Goal: Complete application form: Complete application form

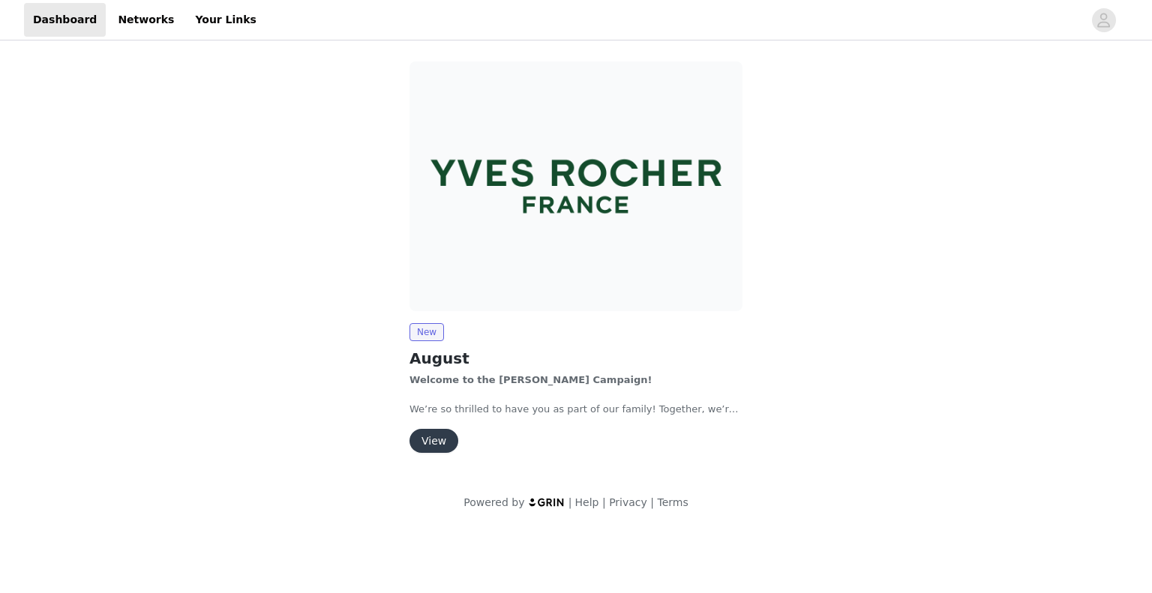
click at [432, 446] on button "View" at bounding box center [434, 441] width 49 height 24
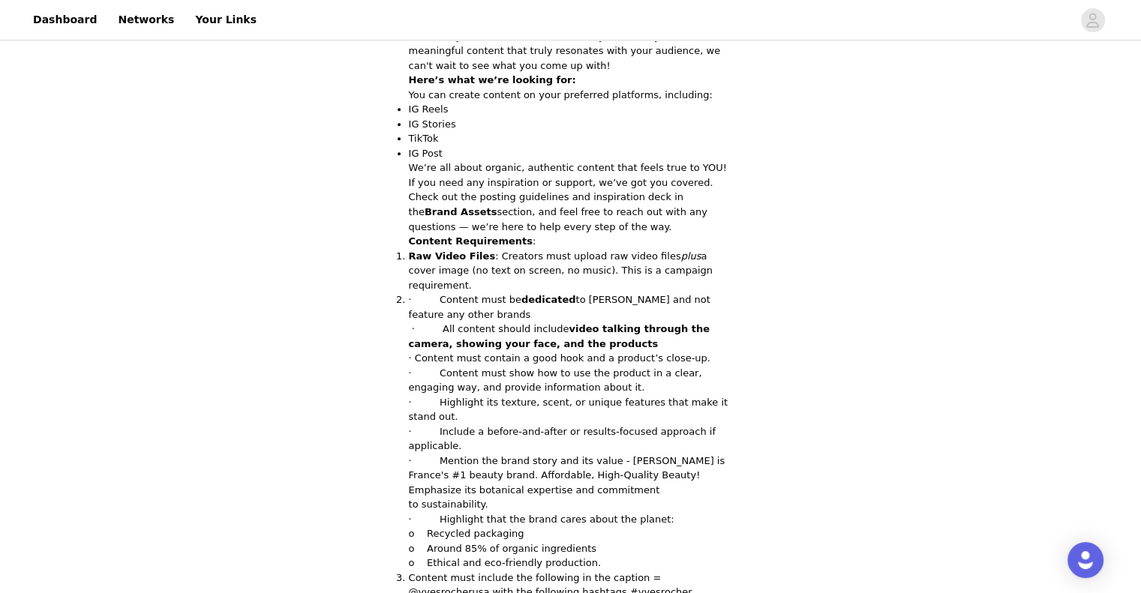
scroll to position [913, 0]
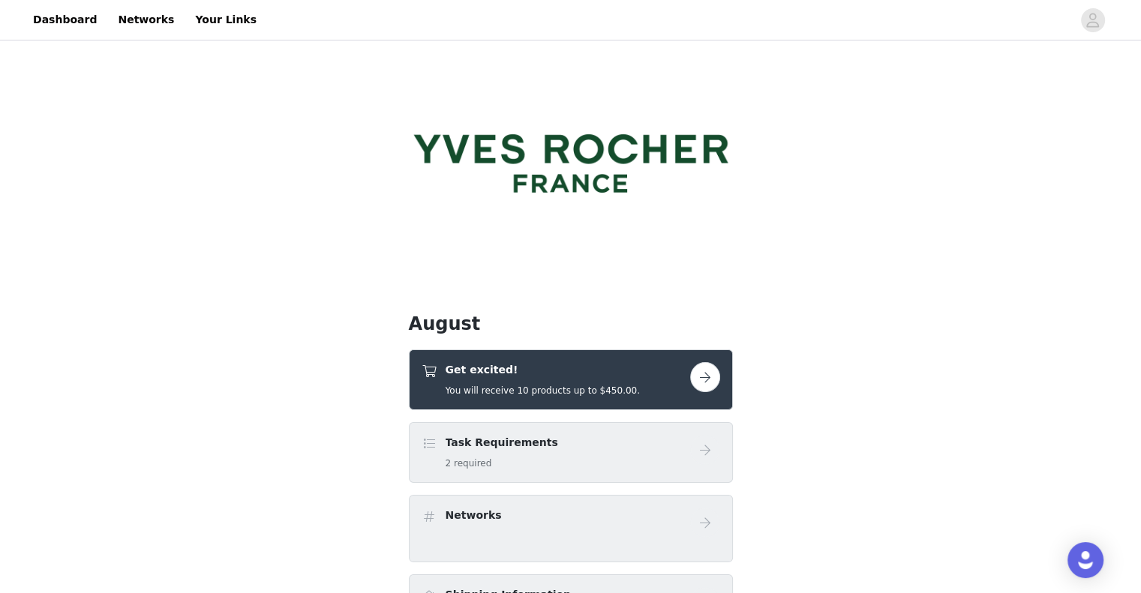
scroll to position [20, 0]
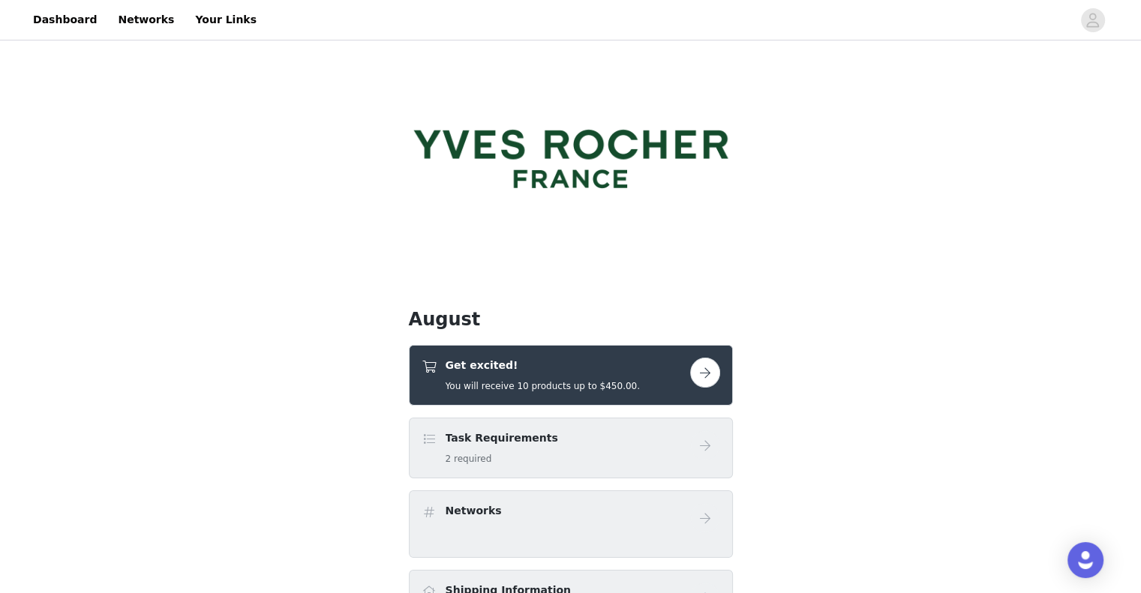
click at [703, 377] on button "button" at bounding box center [705, 373] width 30 height 30
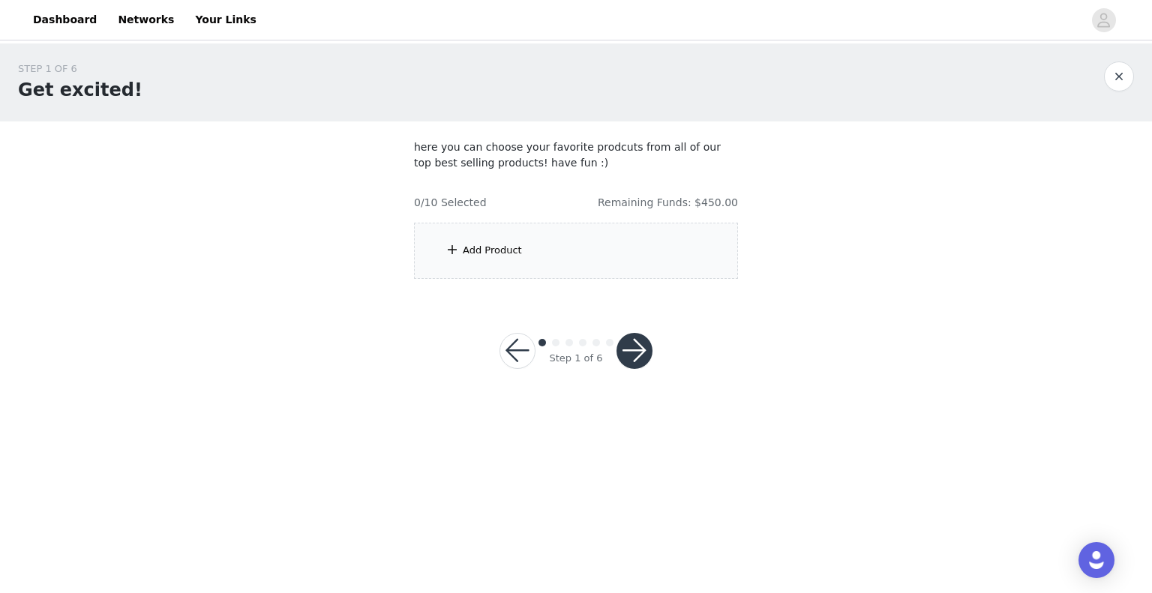
click at [558, 233] on div "Add Product" at bounding box center [576, 251] width 324 height 56
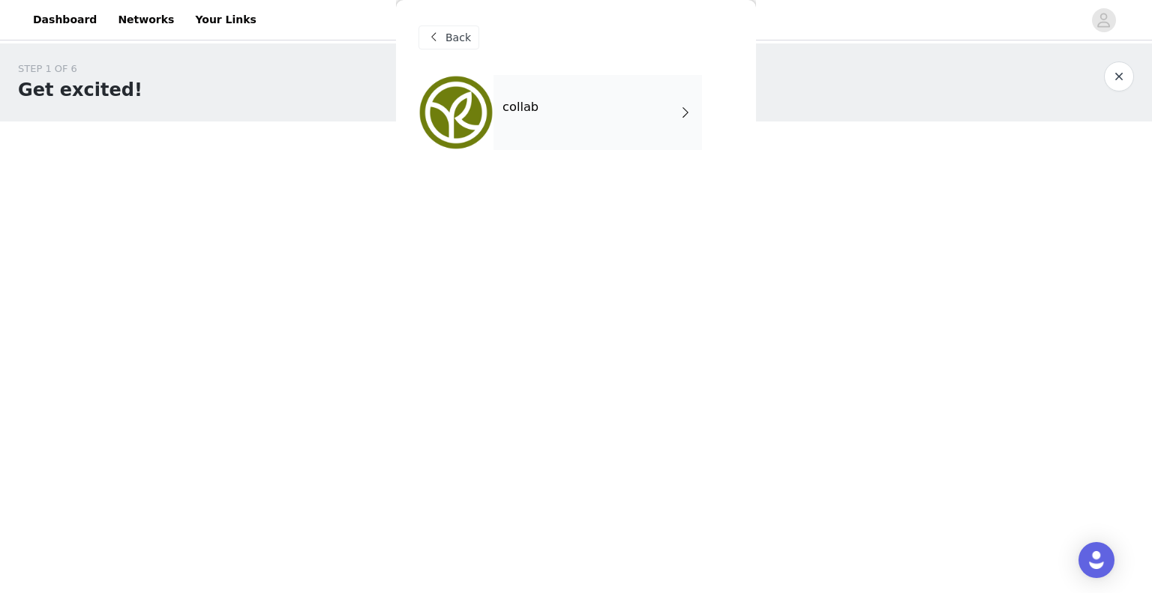
click at [544, 106] on div "collab" at bounding box center [598, 112] width 209 height 75
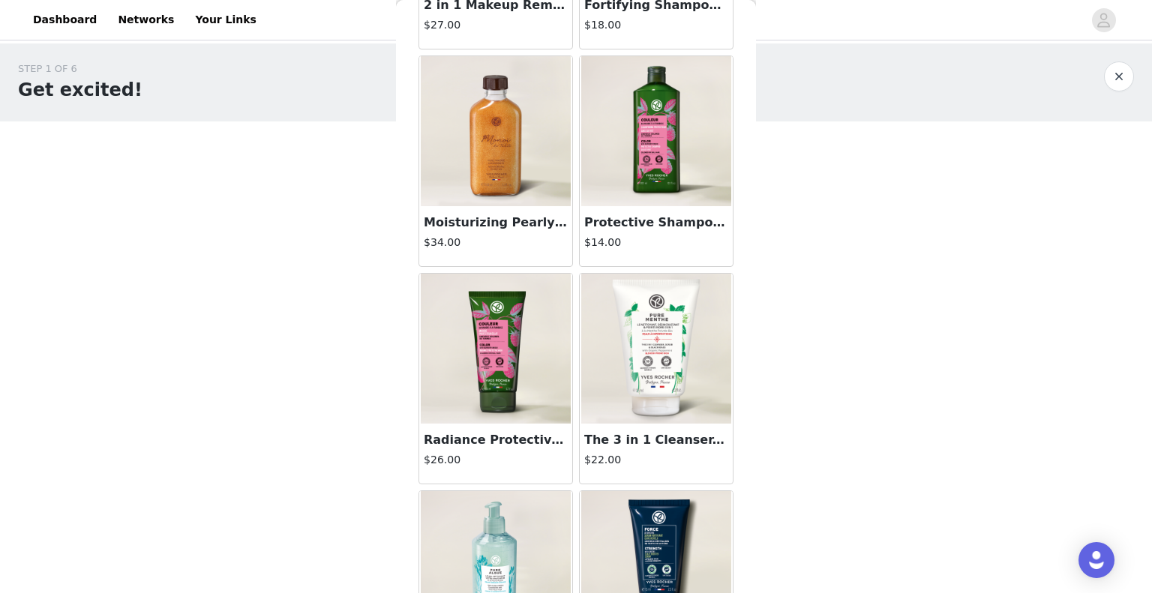
scroll to position [240, 0]
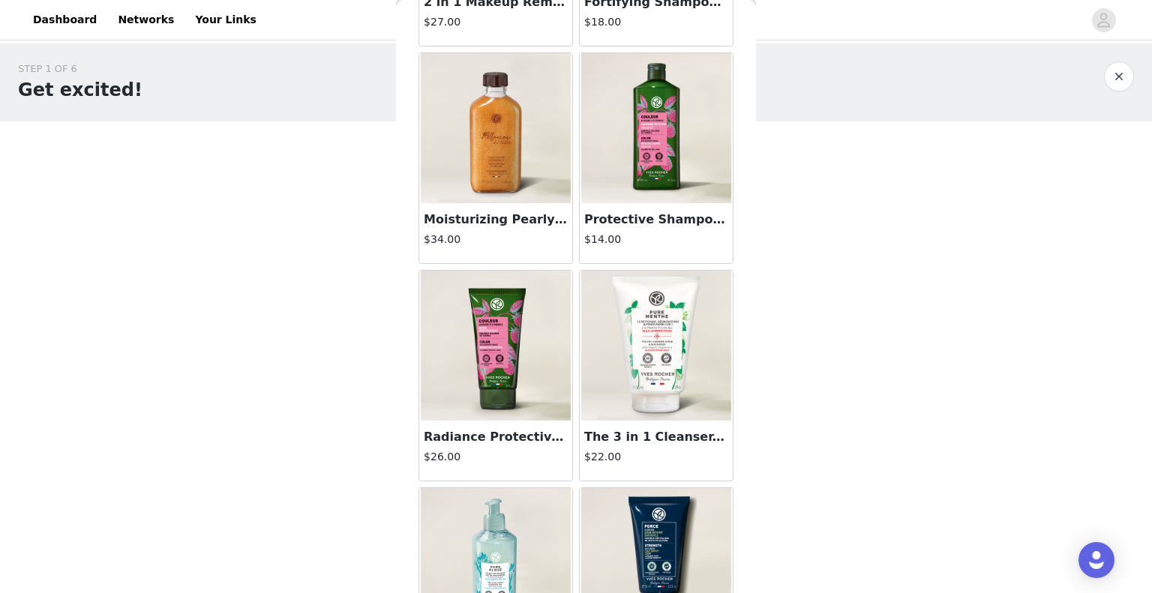
click at [490, 176] on img at bounding box center [496, 128] width 150 height 150
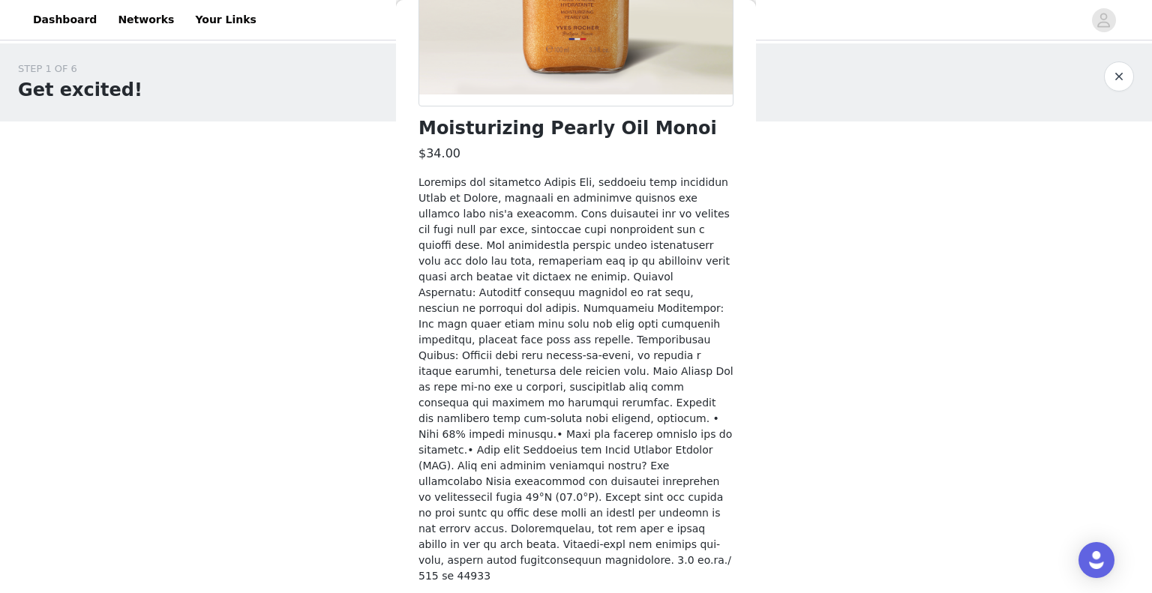
scroll to position [312, 0]
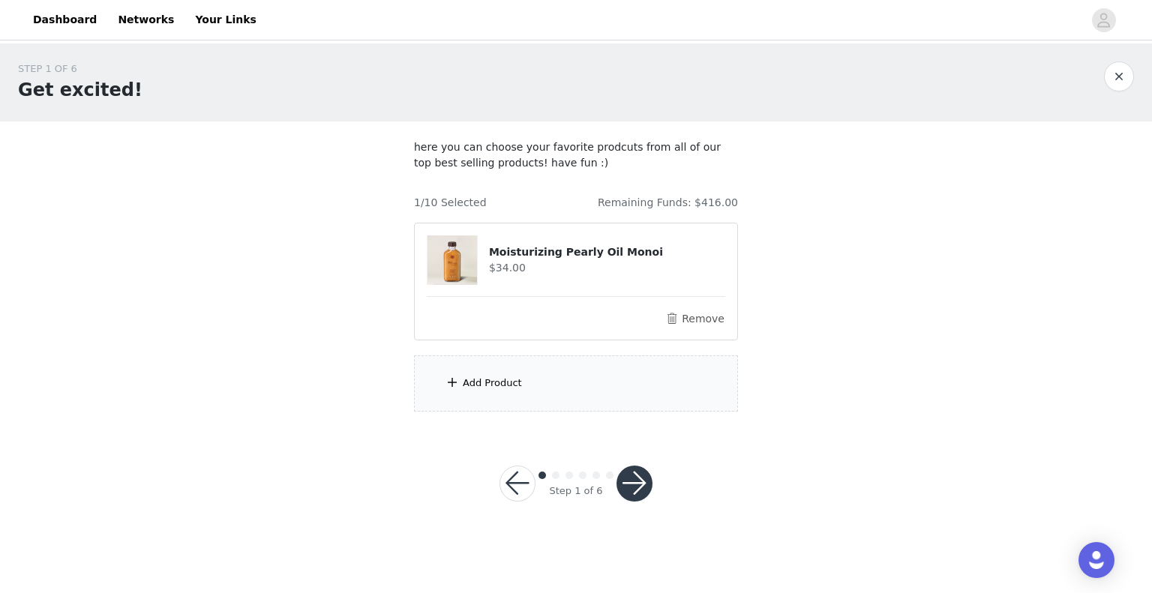
click at [516, 380] on div "Add Product" at bounding box center [492, 383] width 59 height 15
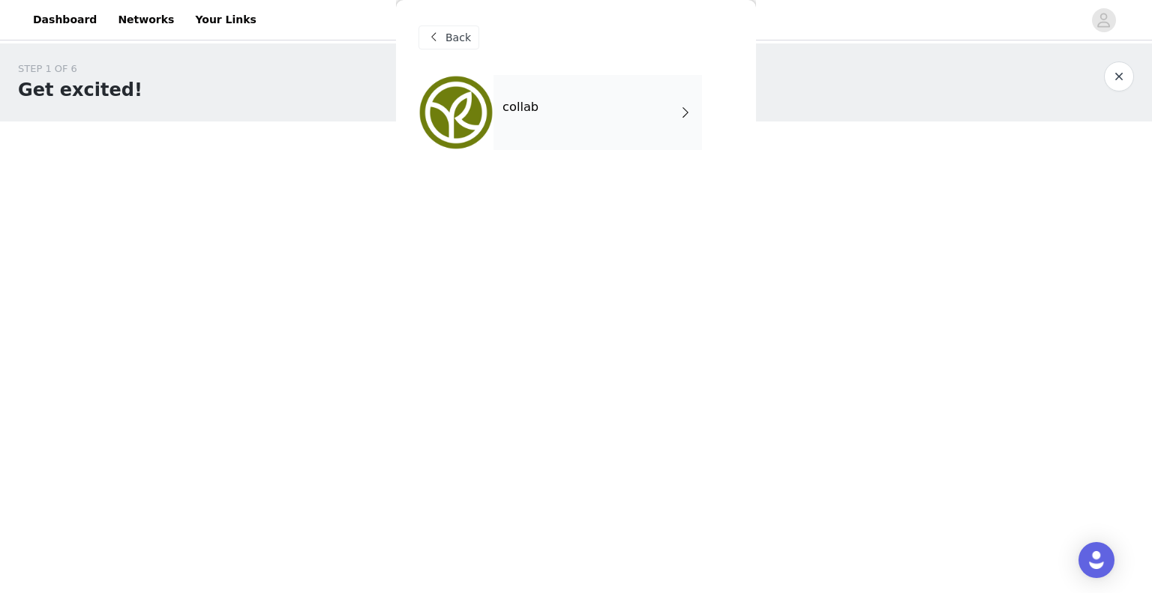
click at [604, 139] on div "collab" at bounding box center [598, 112] width 209 height 75
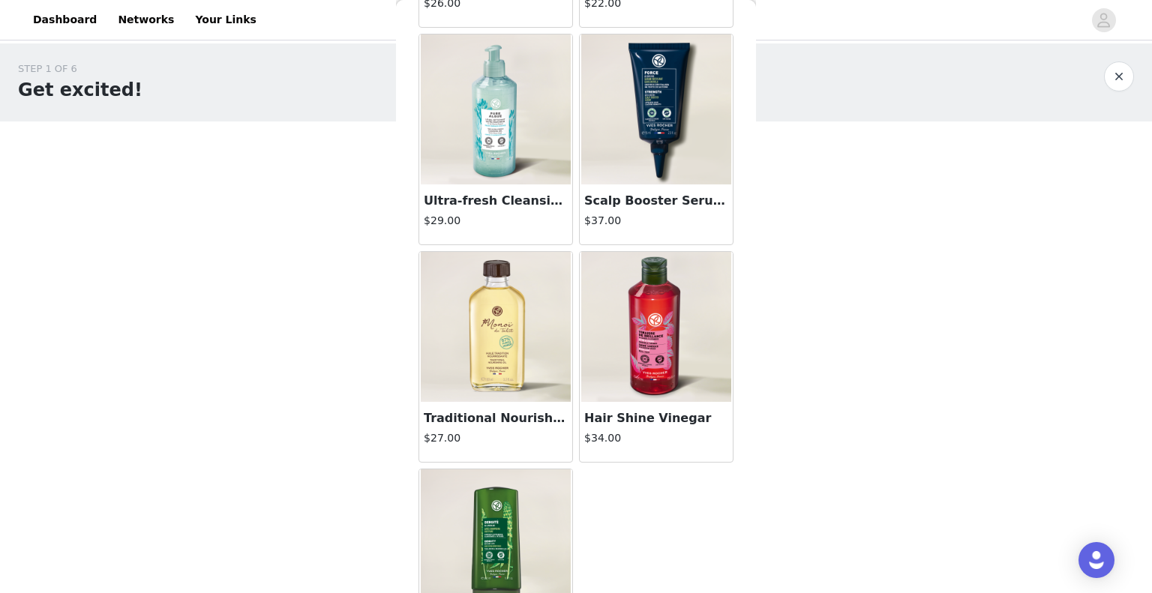
scroll to position [690, 0]
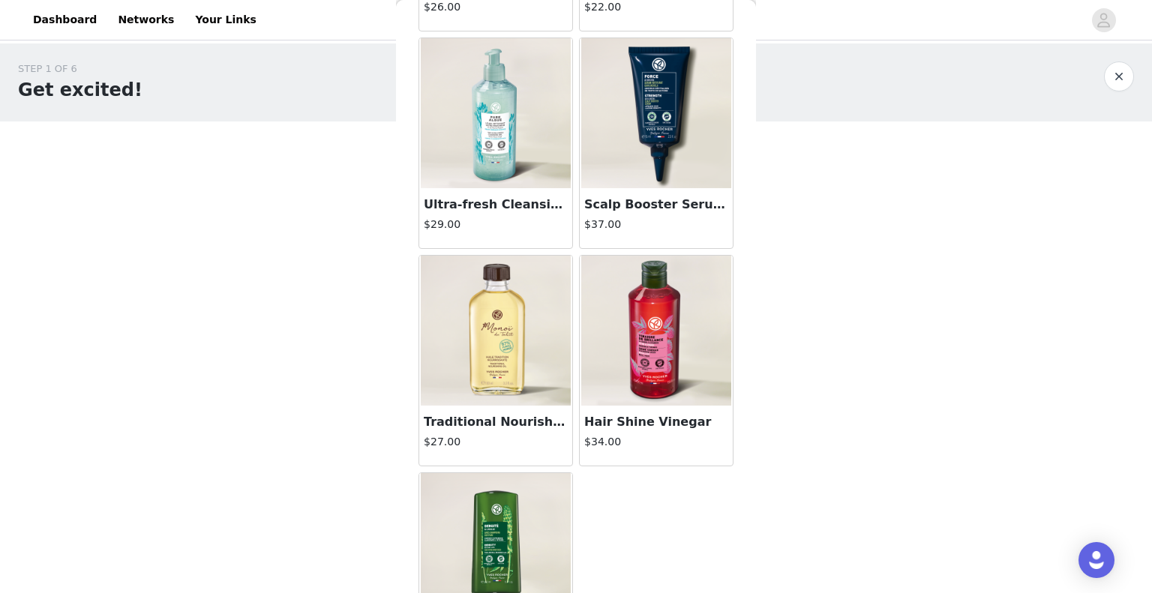
click at [504, 326] on img at bounding box center [496, 331] width 150 height 150
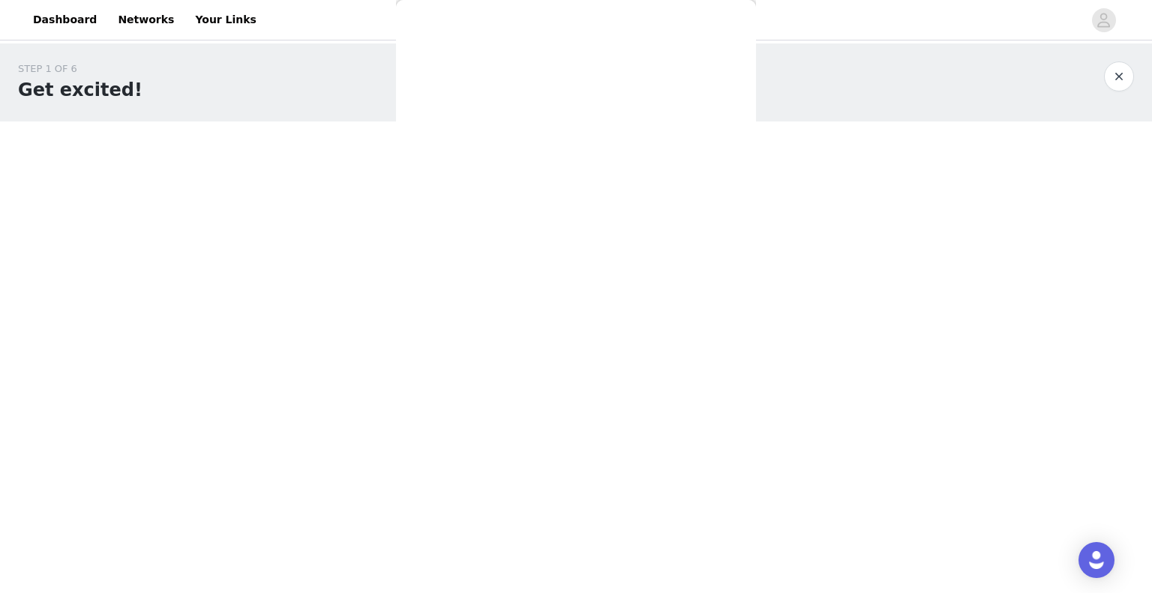
scroll to position [0, 0]
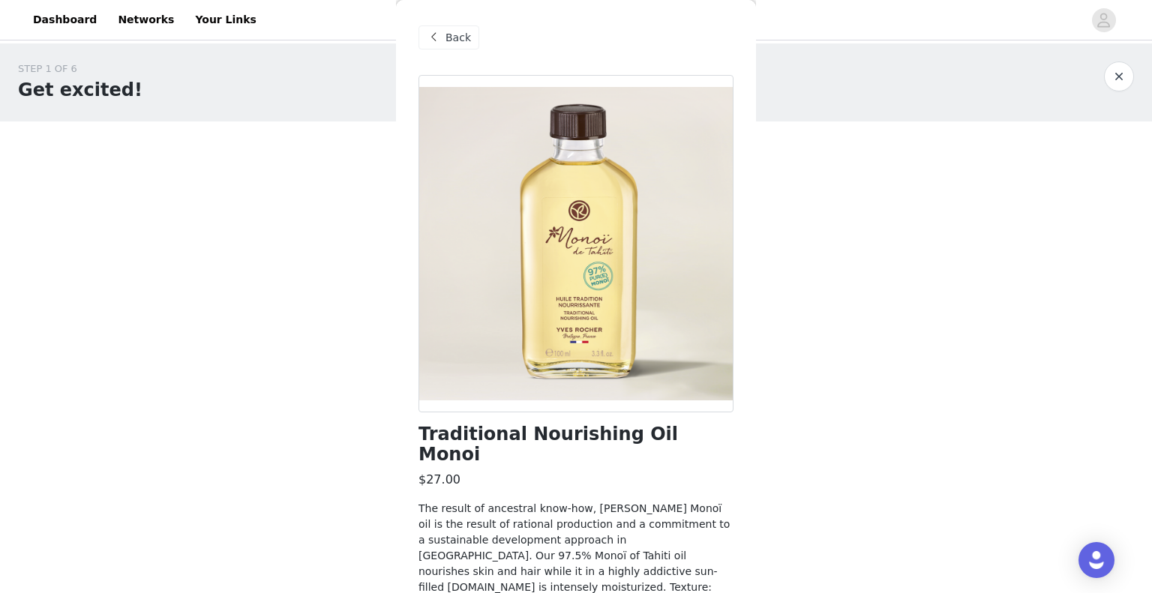
click at [504, 326] on div at bounding box center [576, 244] width 315 height 338
click at [432, 42] on span at bounding box center [434, 38] width 18 height 18
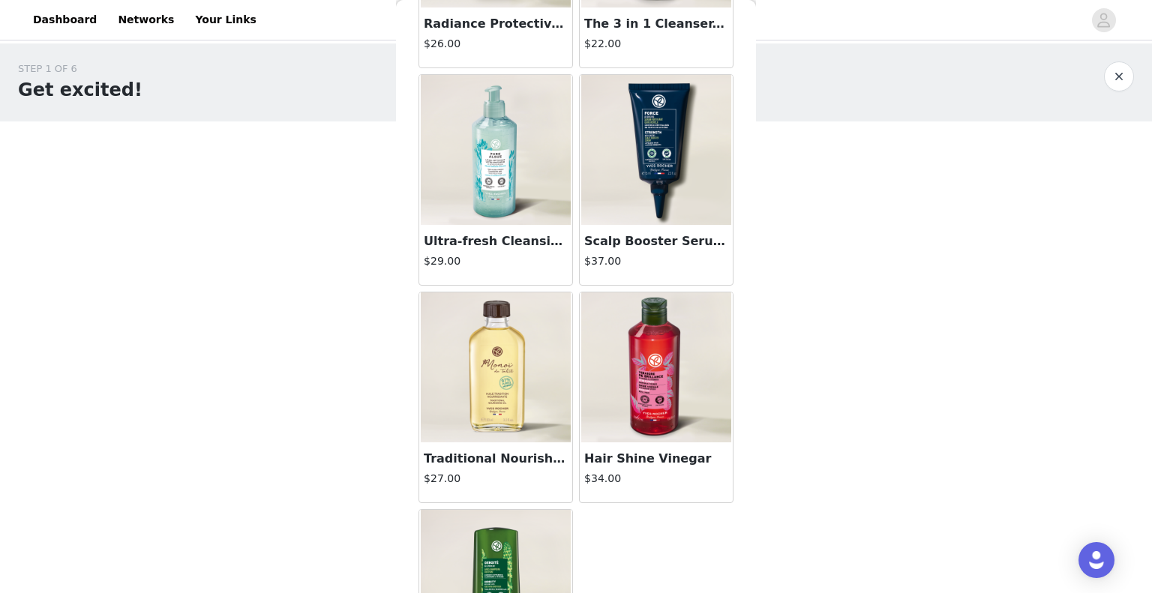
scroll to position [651, 0]
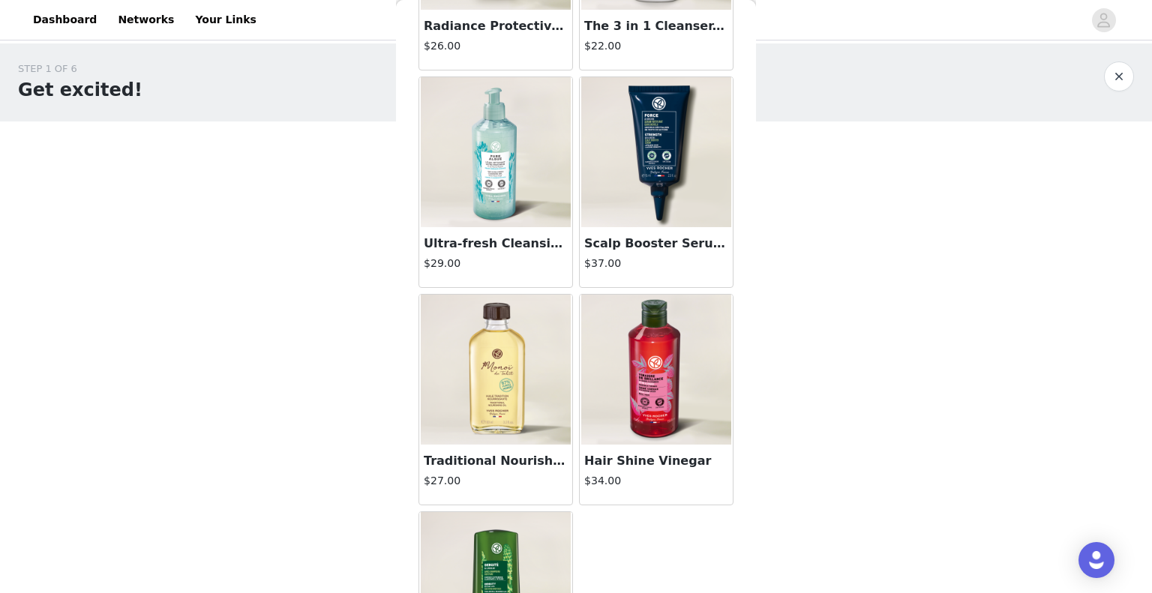
click at [625, 203] on img at bounding box center [656, 152] width 150 height 150
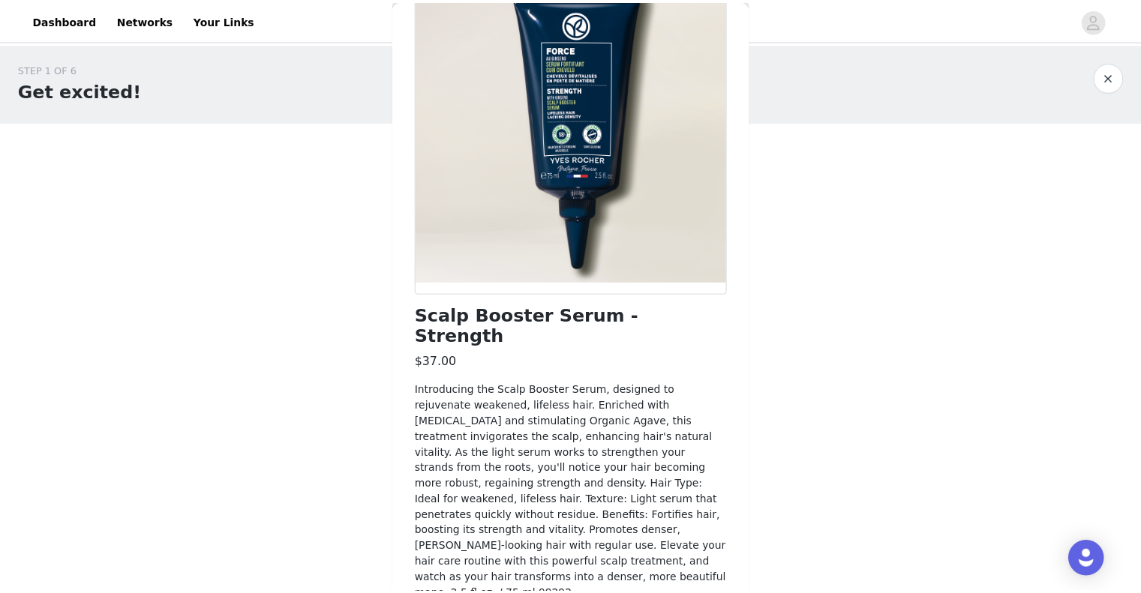
scroll to position [139, 0]
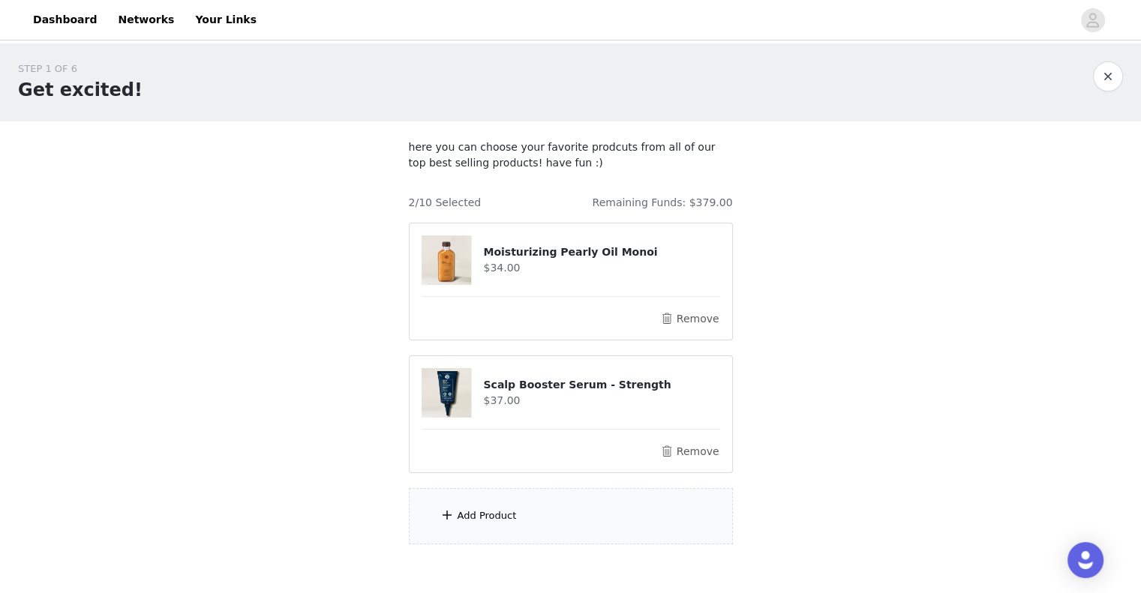
click at [478, 506] on div "Add Product" at bounding box center [571, 516] width 324 height 56
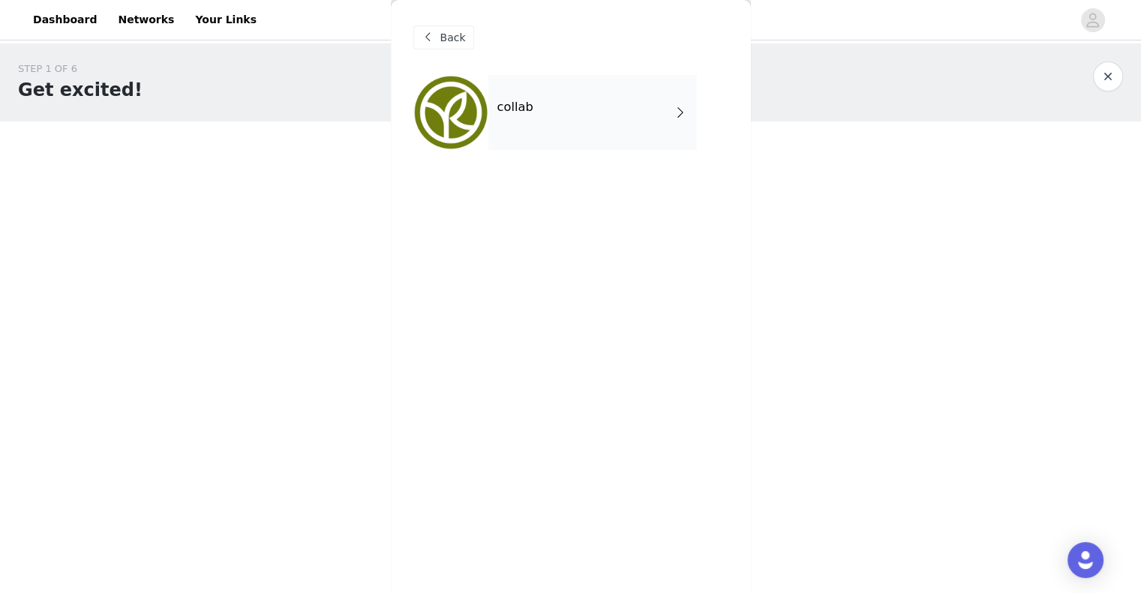
click at [588, 107] on div "collab" at bounding box center [592, 112] width 209 height 75
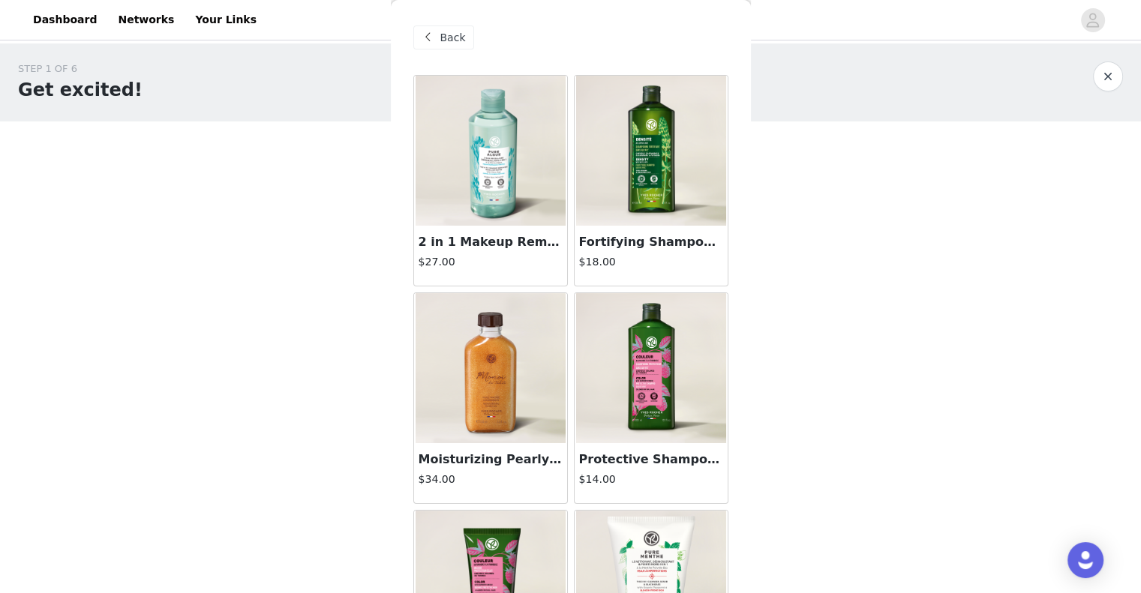
click at [519, 207] on img at bounding box center [491, 151] width 150 height 150
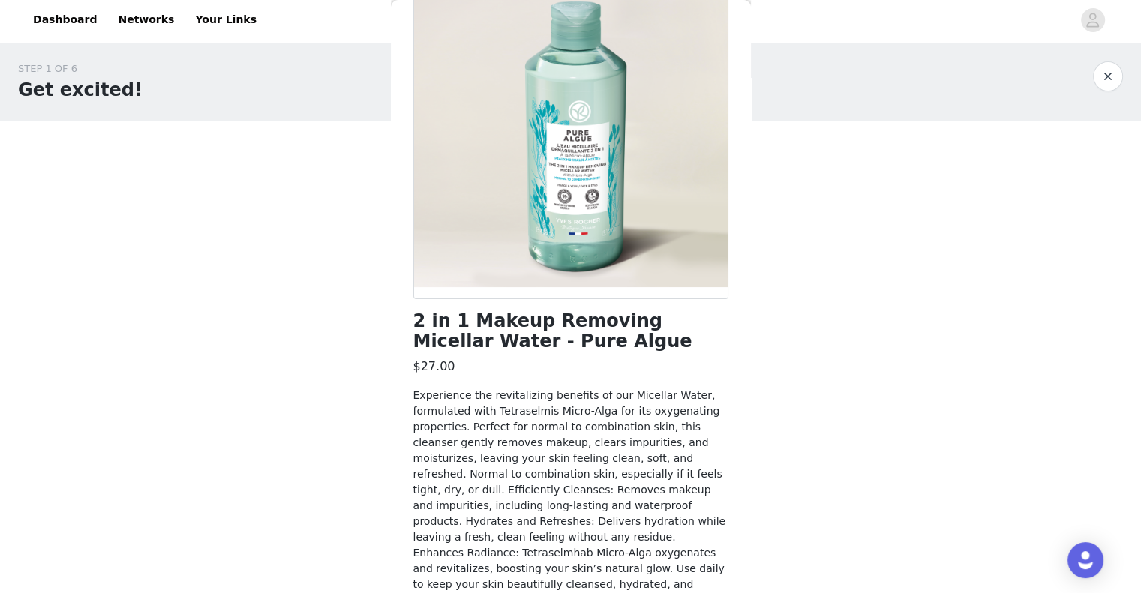
scroll to position [175, 0]
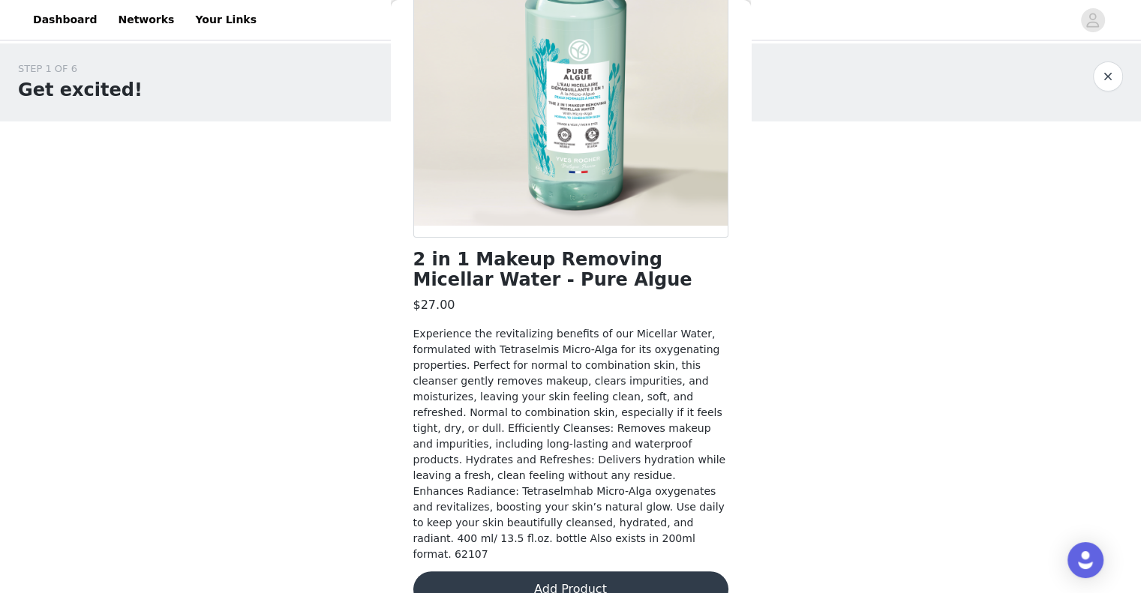
click at [568, 572] on button "Add Product" at bounding box center [570, 590] width 315 height 36
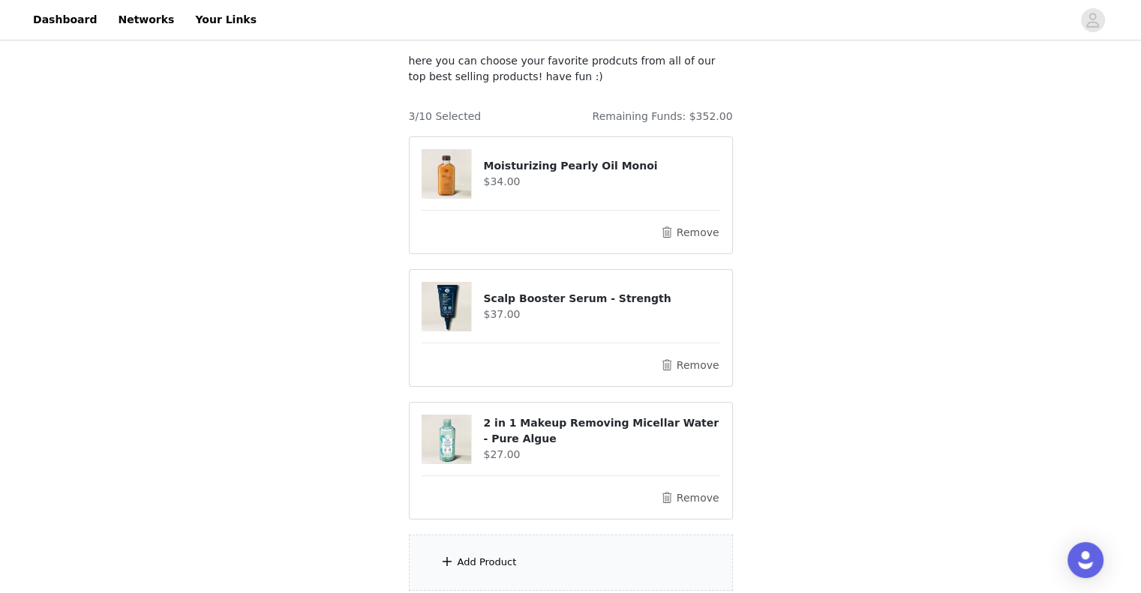
scroll to position [208, 0]
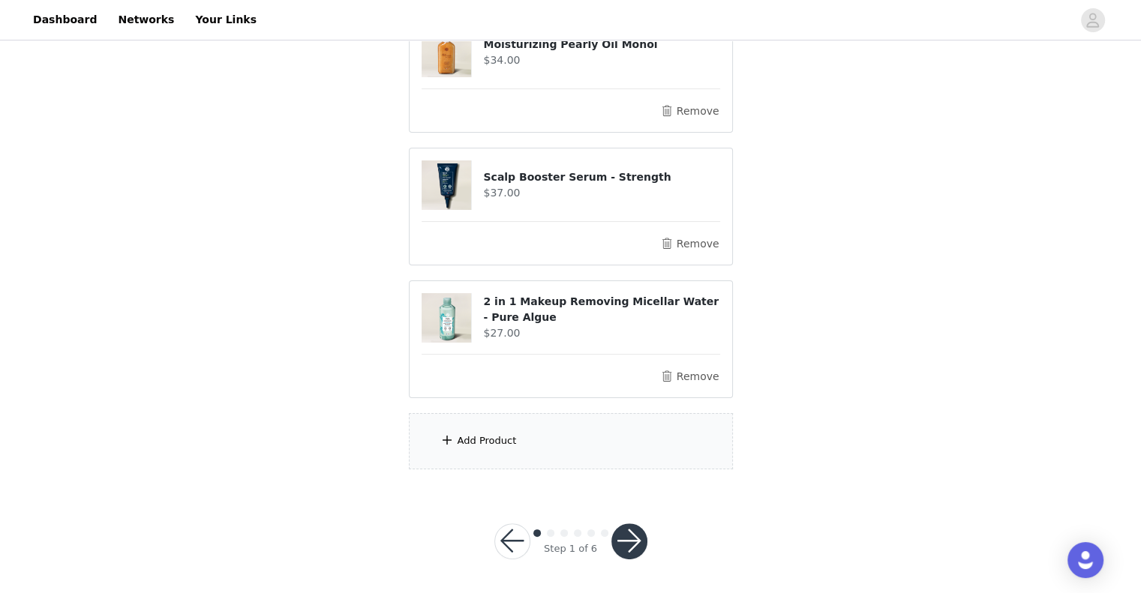
click at [461, 437] on div "Add Product" at bounding box center [487, 441] width 59 height 15
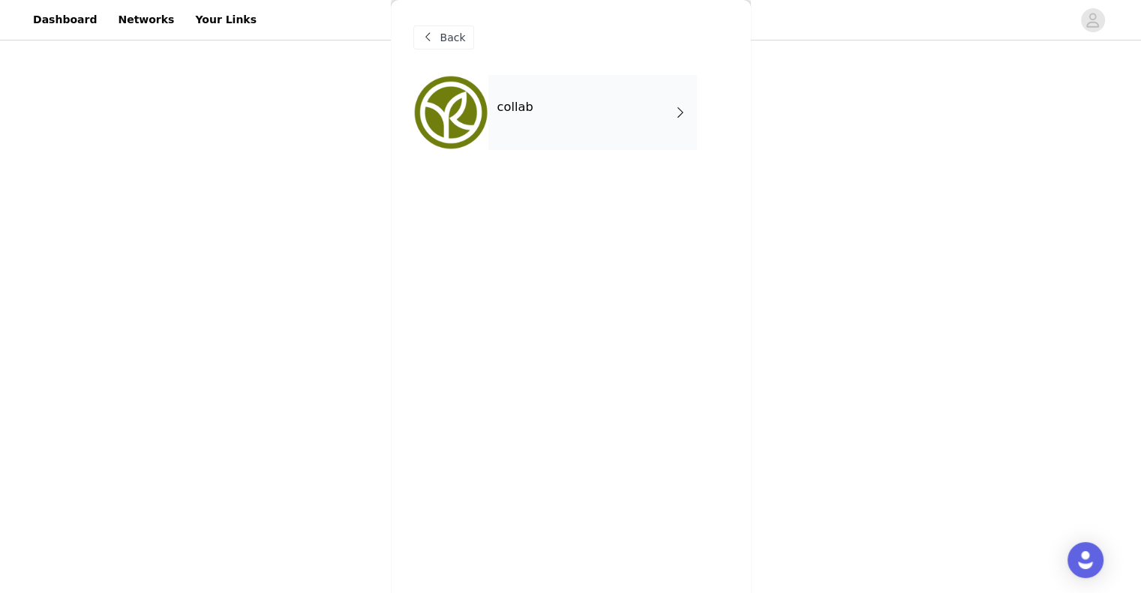
click at [538, 111] on div "collab" at bounding box center [592, 112] width 209 height 75
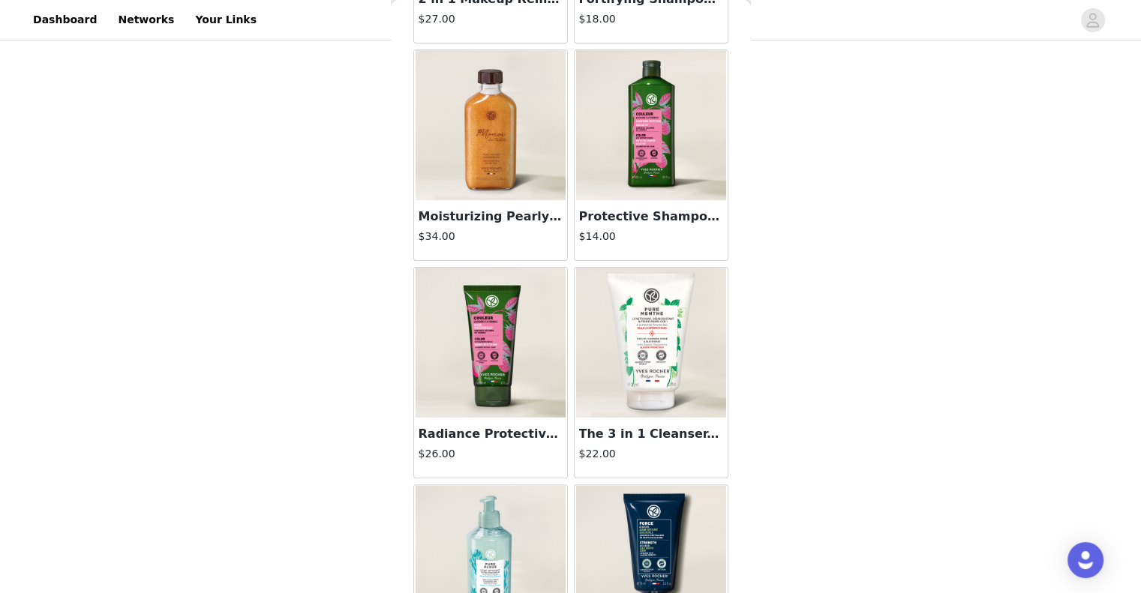
click at [488, 357] on img at bounding box center [491, 343] width 150 height 150
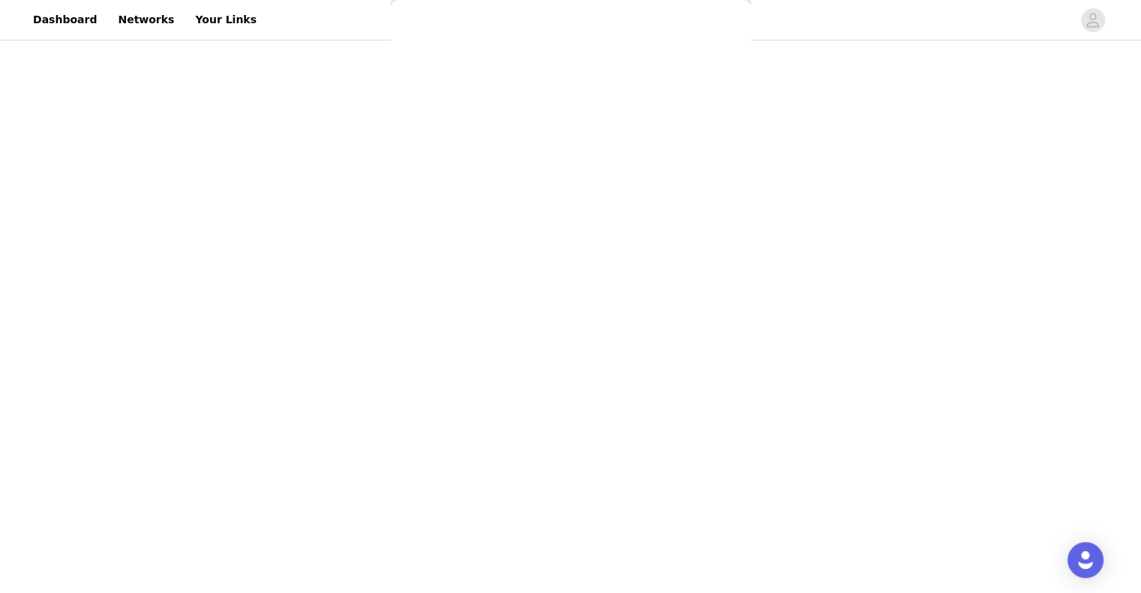
scroll to position [29, 0]
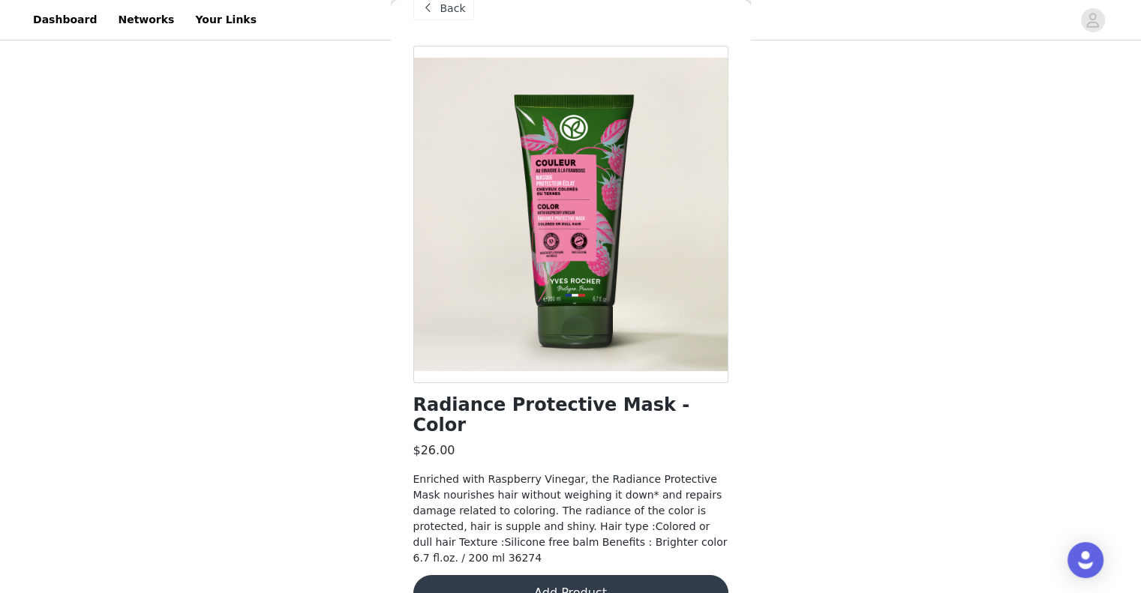
click at [432, 7] on span at bounding box center [428, 8] width 18 height 18
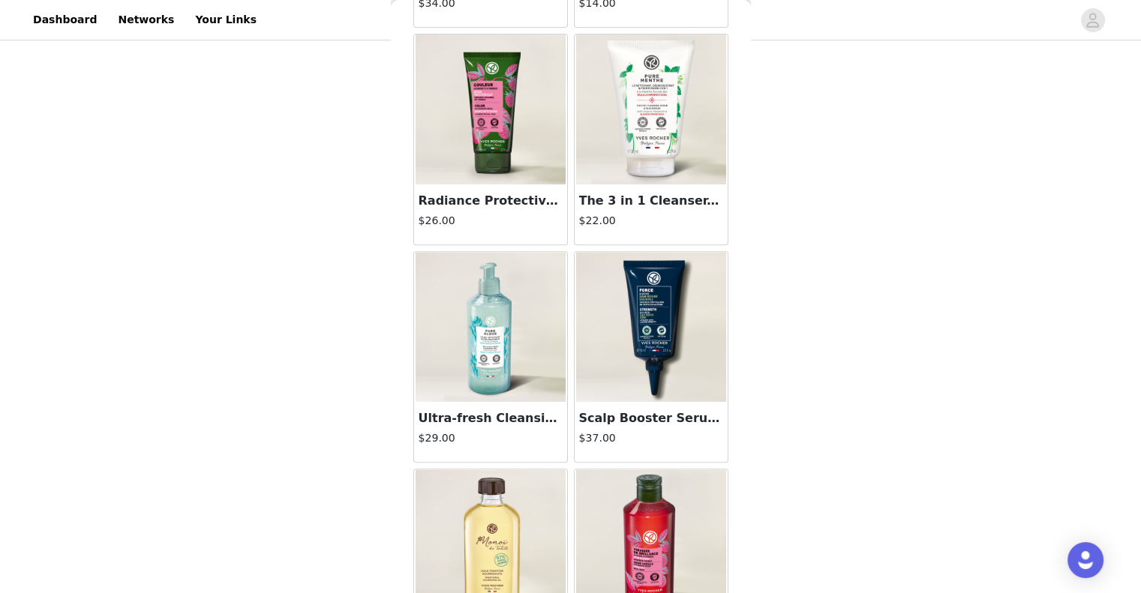
scroll to position [476, 0]
click at [510, 359] on img at bounding box center [491, 327] width 150 height 150
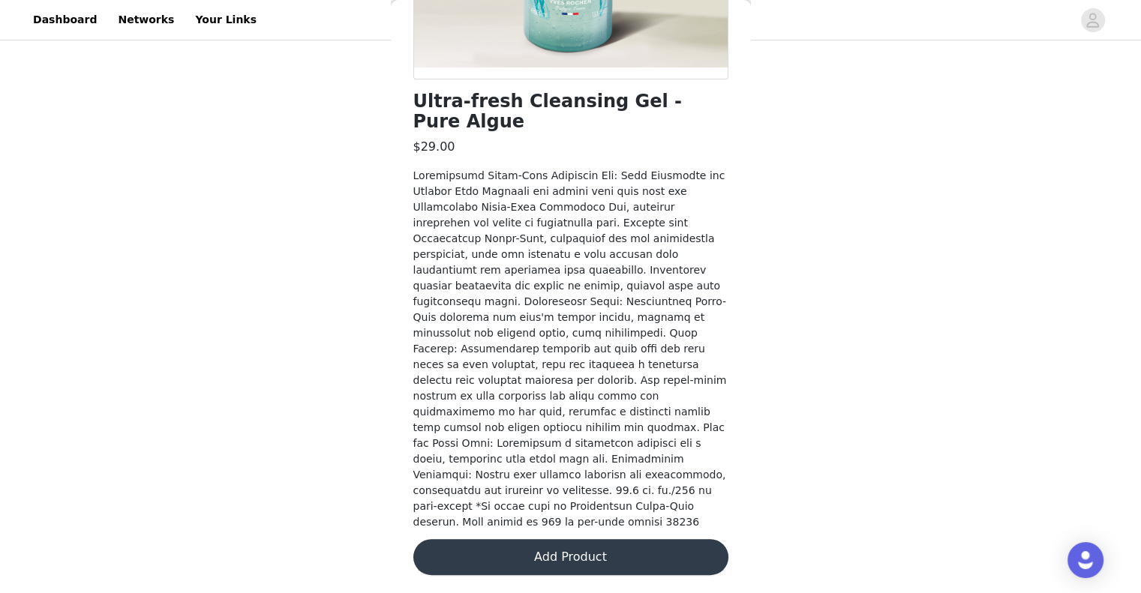
scroll to position [285, 0]
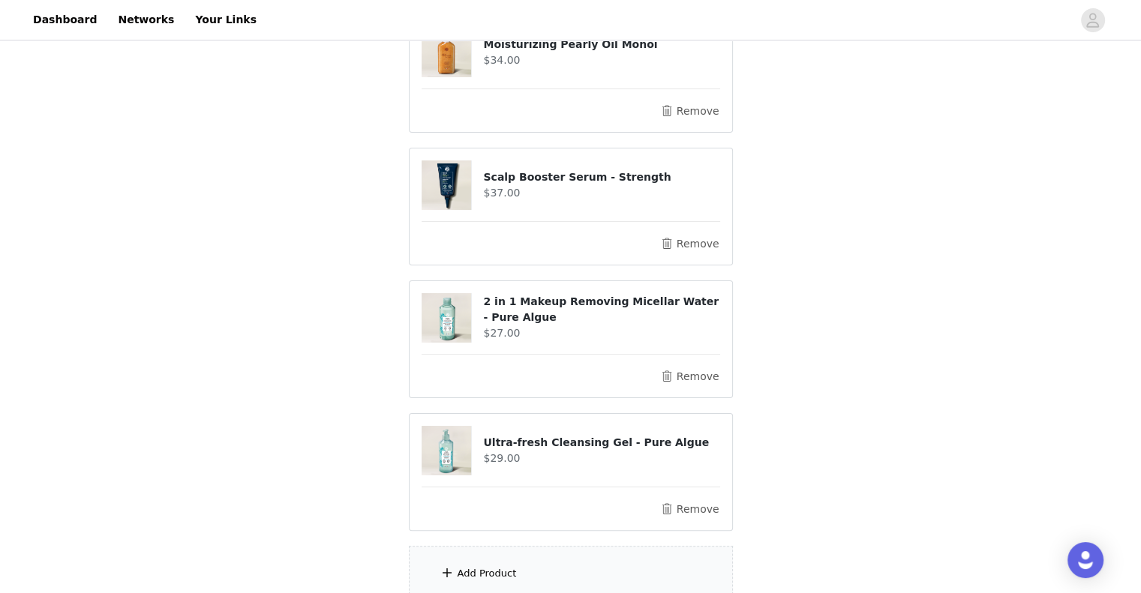
click at [538, 555] on div "Add Product" at bounding box center [571, 574] width 324 height 56
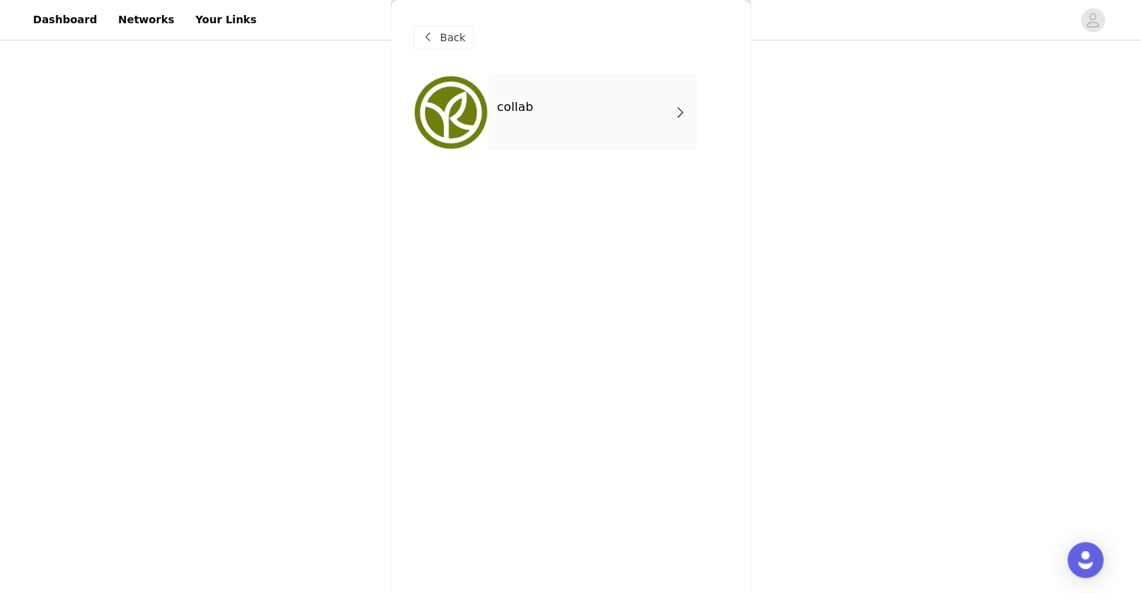
click at [533, 116] on div "collab" at bounding box center [592, 112] width 209 height 75
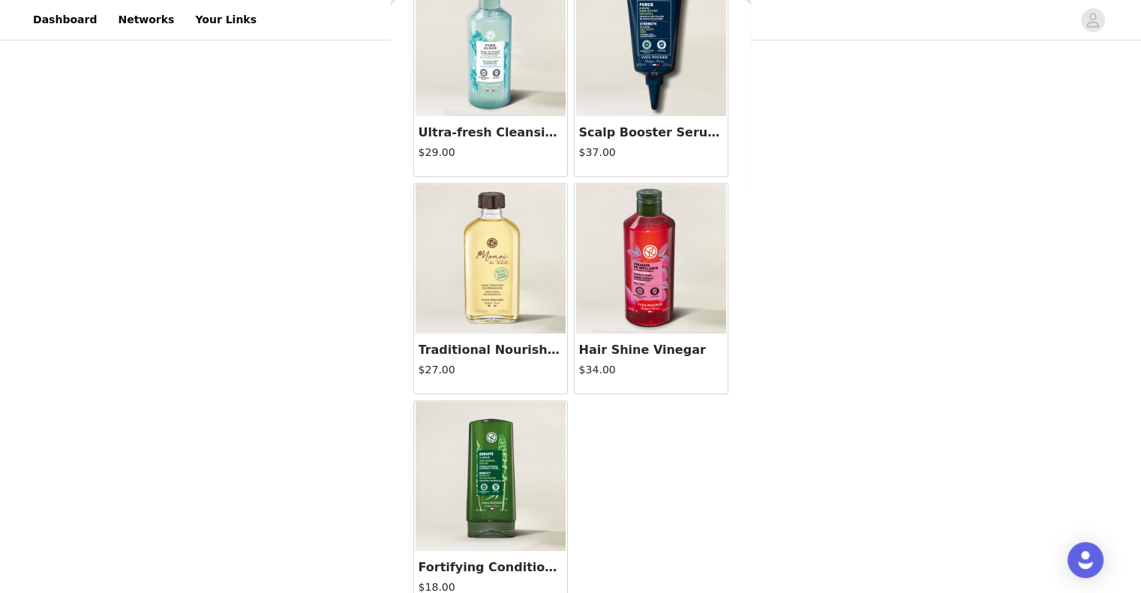
scroll to position [782, 0]
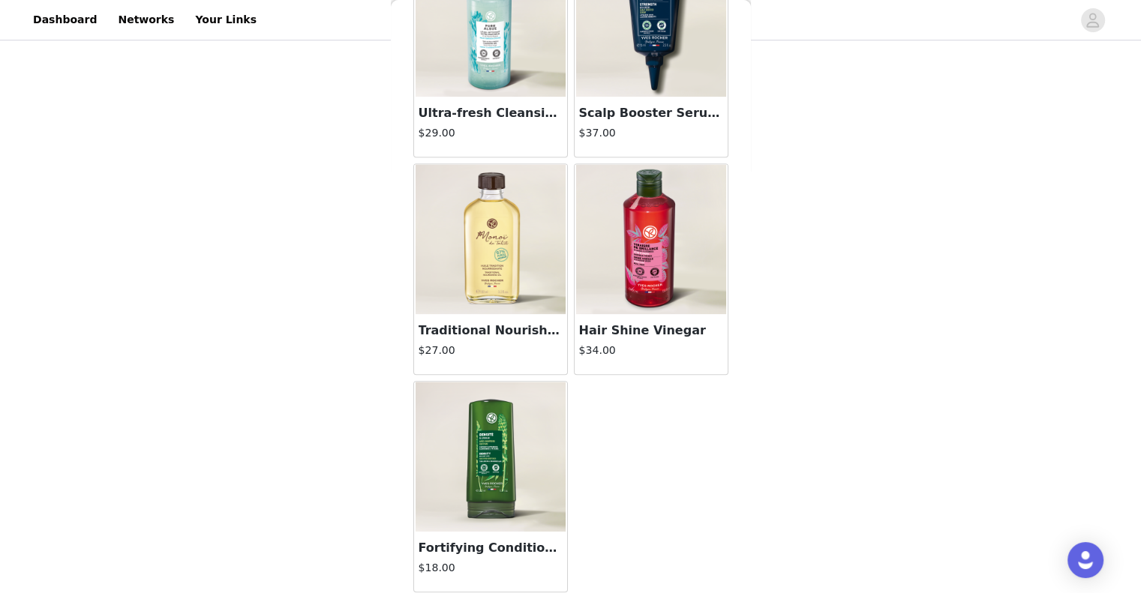
click at [641, 246] on img at bounding box center [651, 239] width 150 height 150
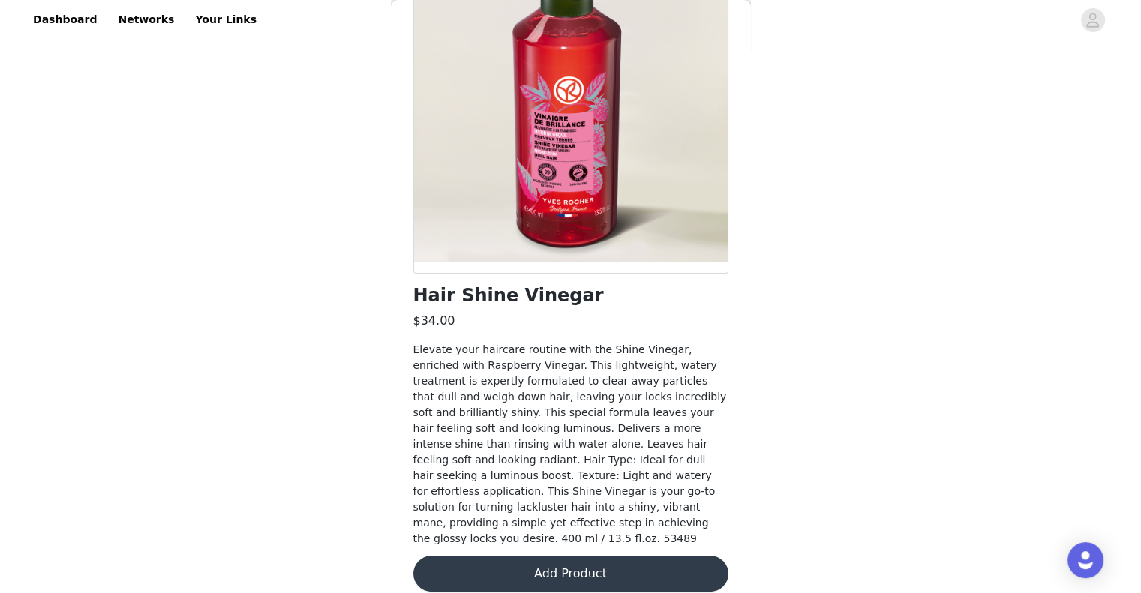
scroll to position [138, 0]
click at [572, 559] on button "Add Product" at bounding box center [570, 575] width 315 height 36
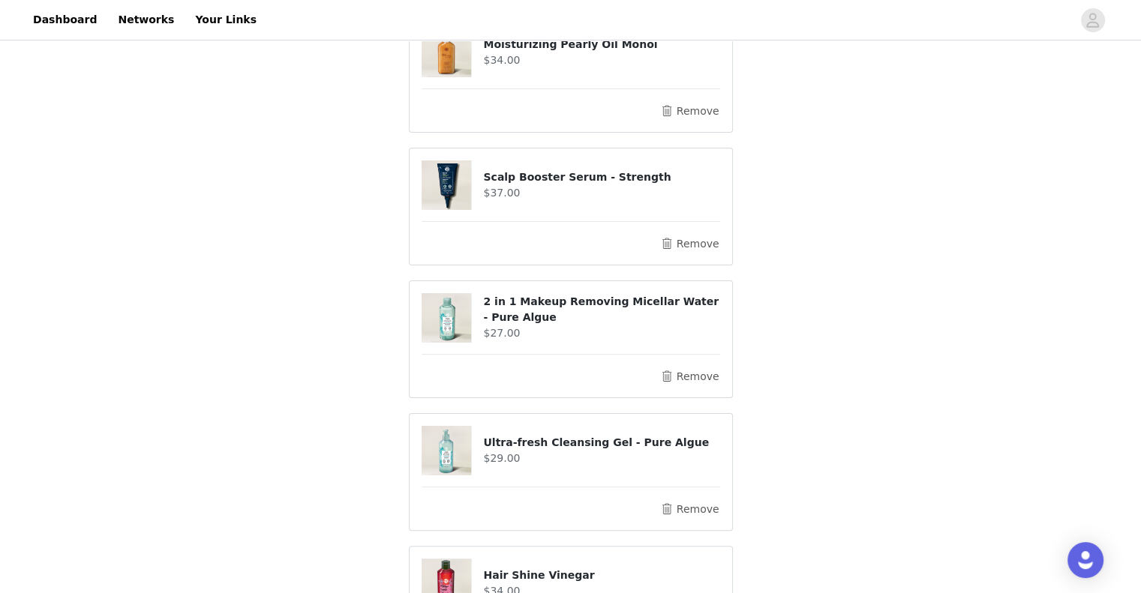
scroll to position [473, 0]
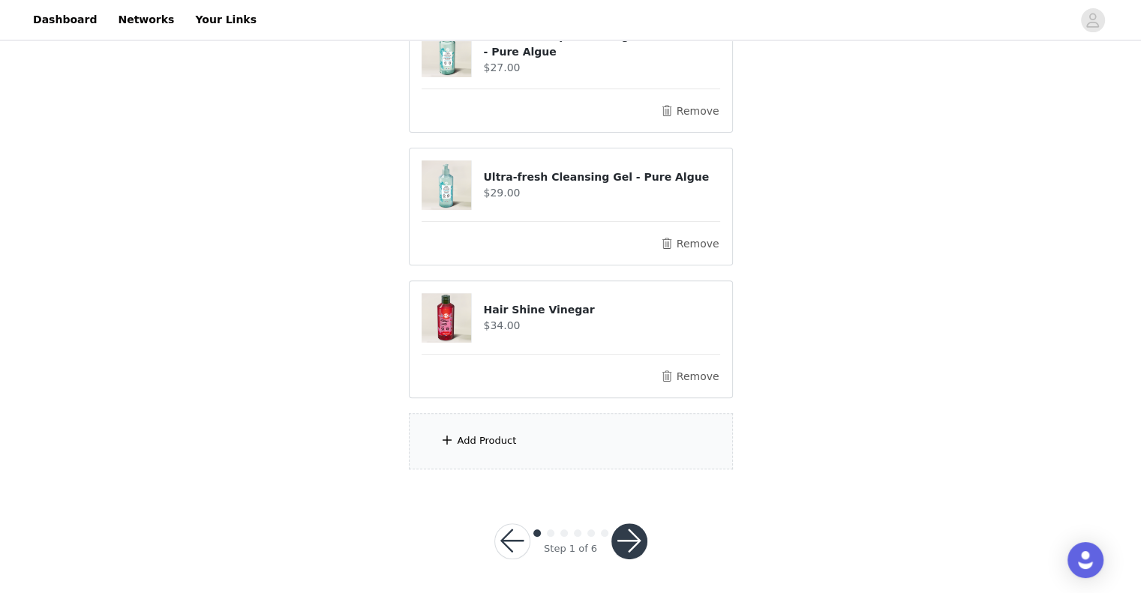
click at [542, 452] on div "Add Product" at bounding box center [571, 441] width 324 height 56
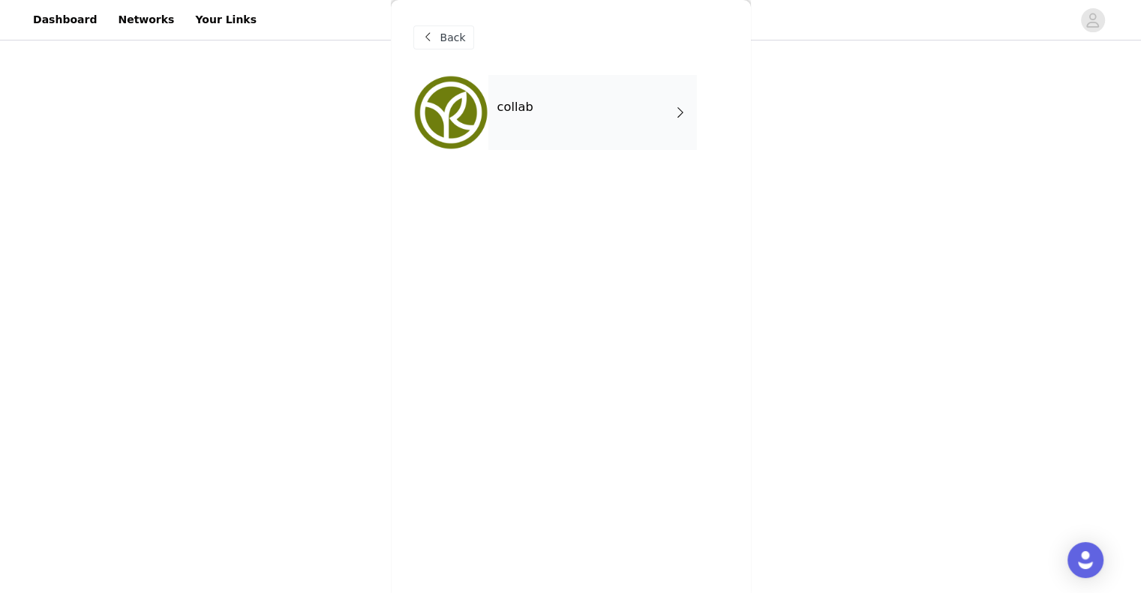
click at [529, 101] on h4 "collab" at bounding box center [515, 108] width 36 height 14
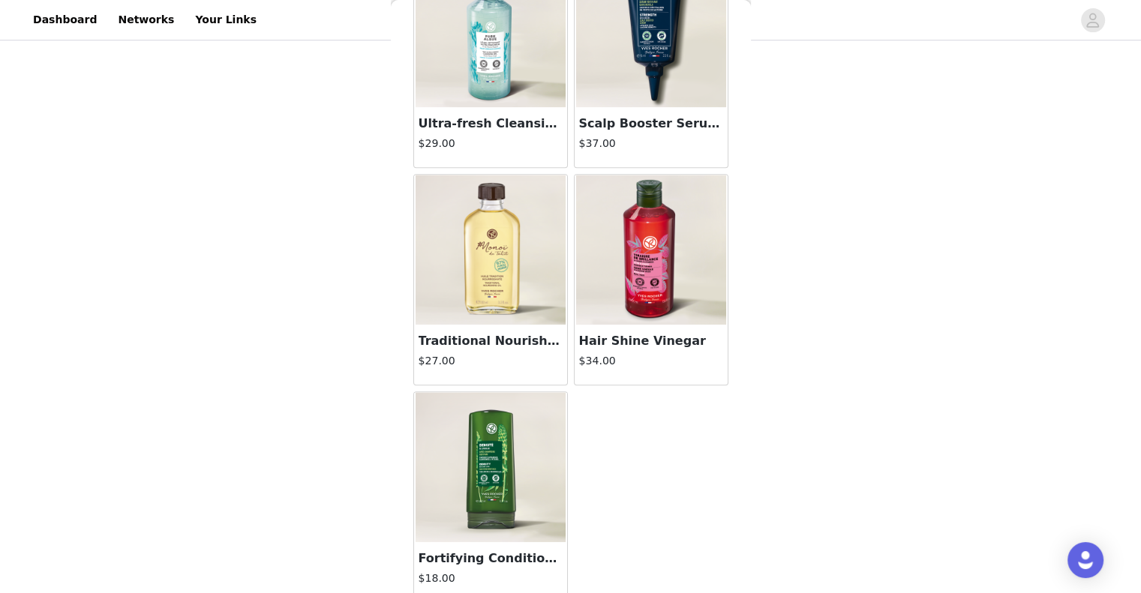
scroll to position [782, 0]
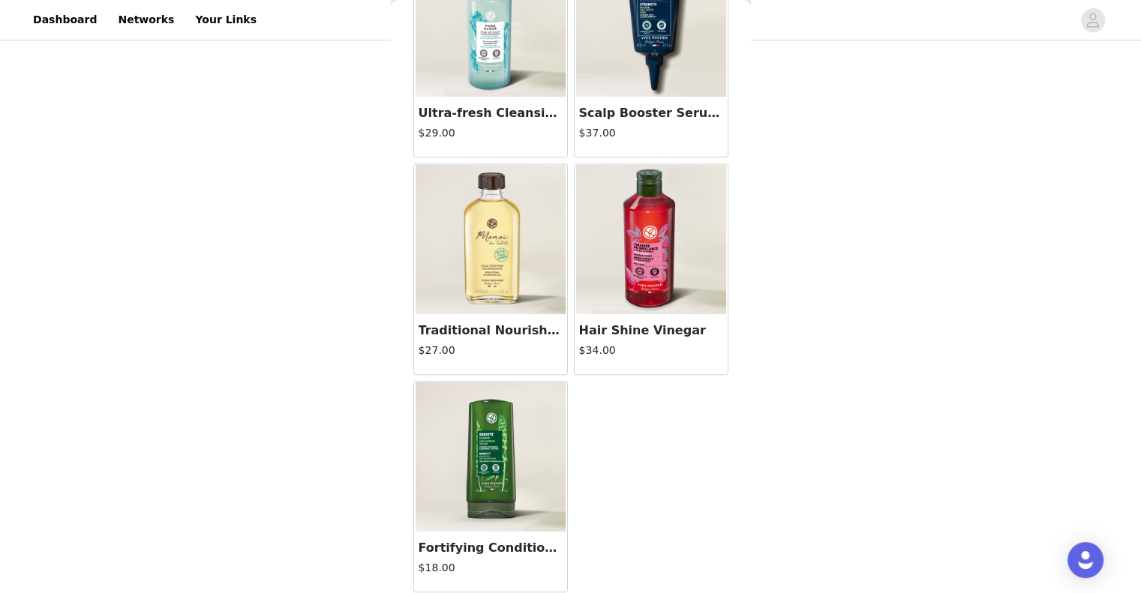
click at [503, 481] on img at bounding box center [491, 457] width 150 height 150
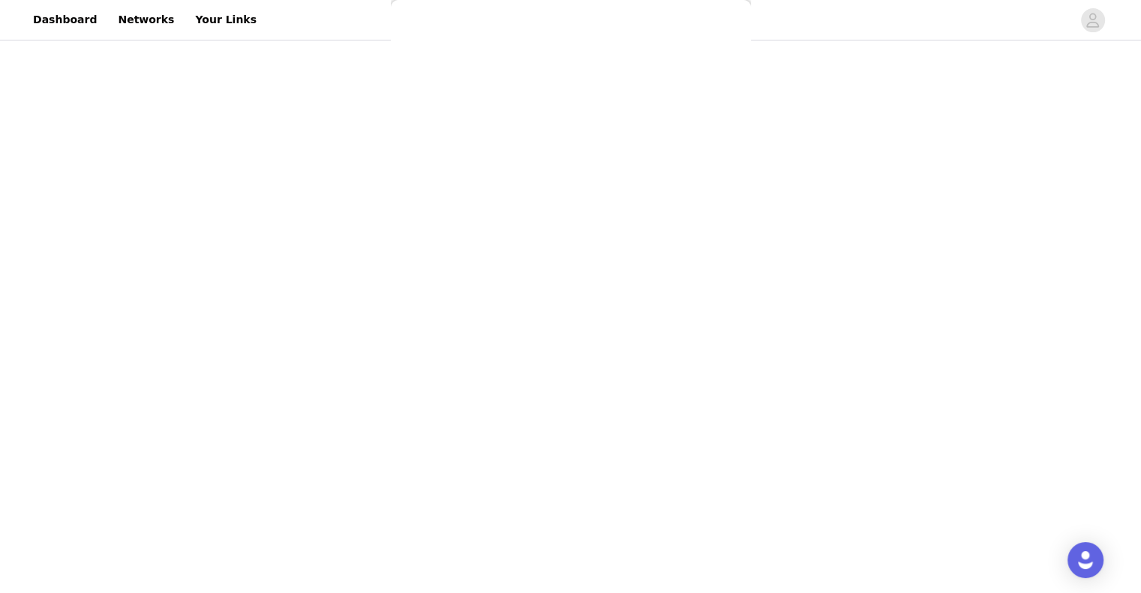
scroll to position [0, 0]
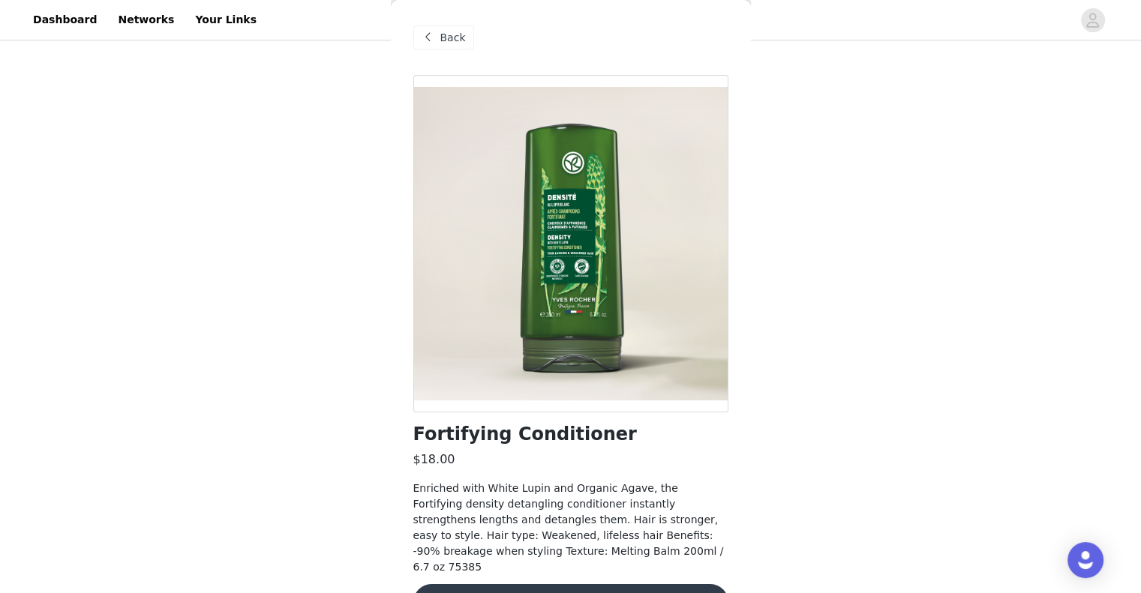
click at [452, 39] on span "Back" at bounding box center [453, 38] width 26 height 16
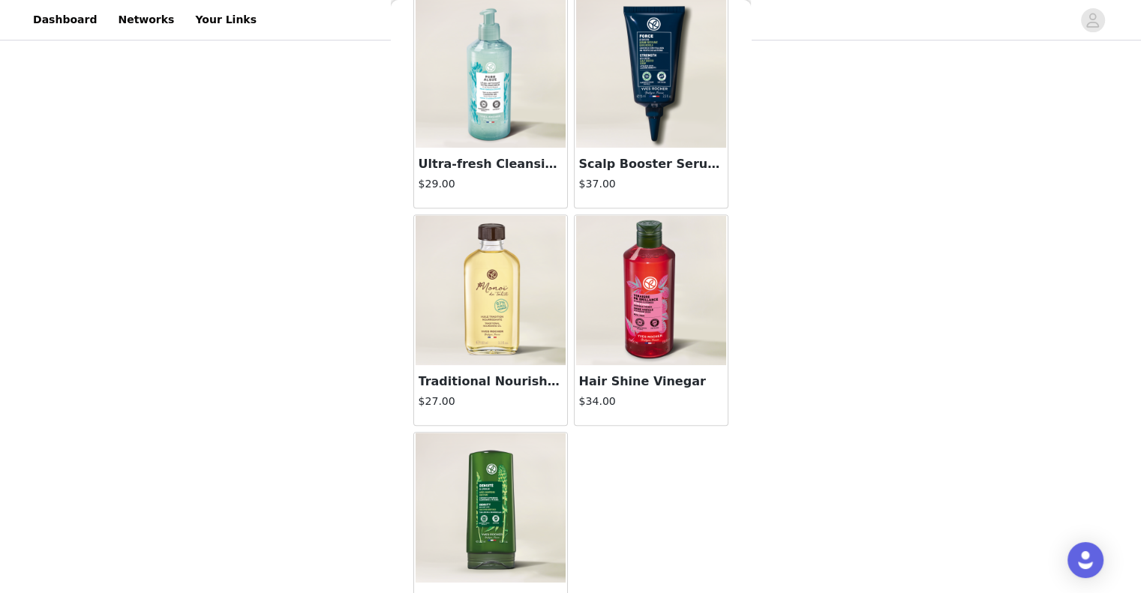
scroll to position [782, 0]
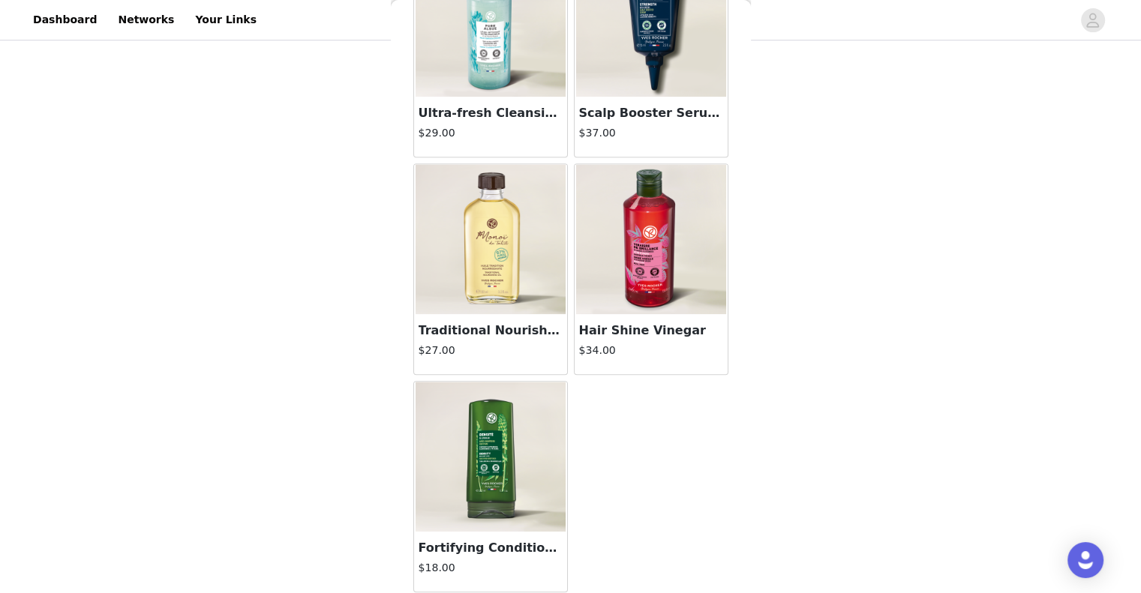
click at [479, 212] on img at bounding box center [491, 239] width 150 height 150
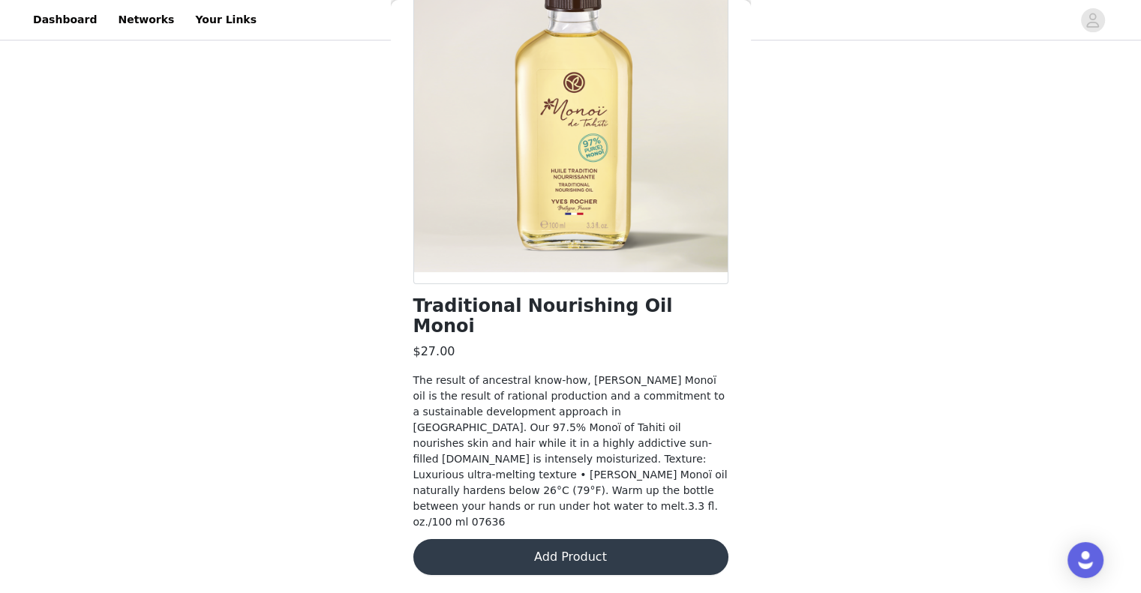
scroll to position [76, 0]
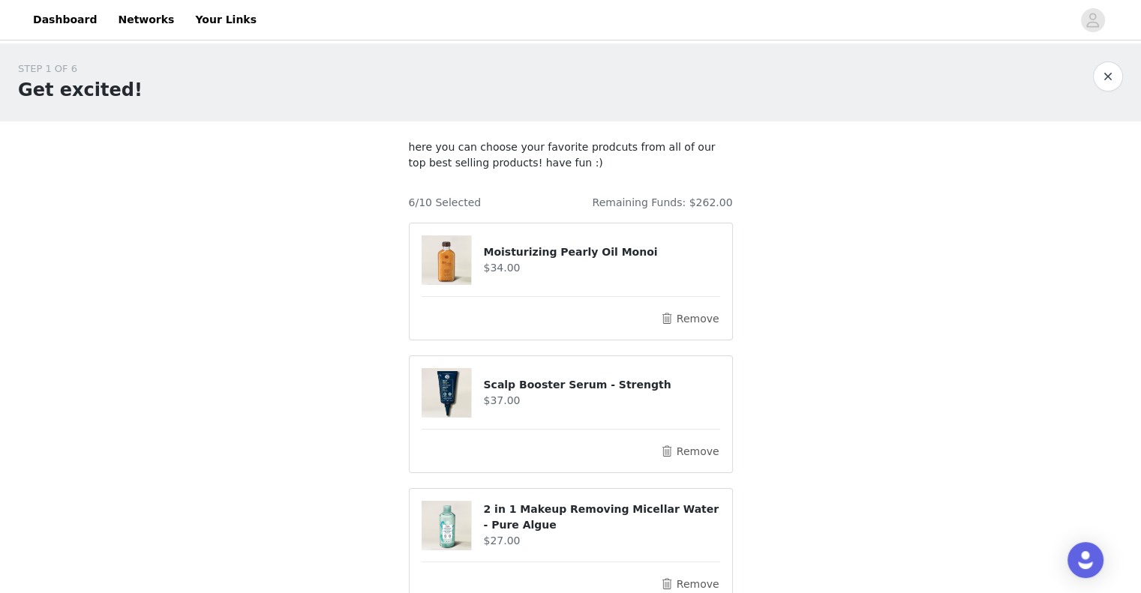
scroll to position [606, 0]
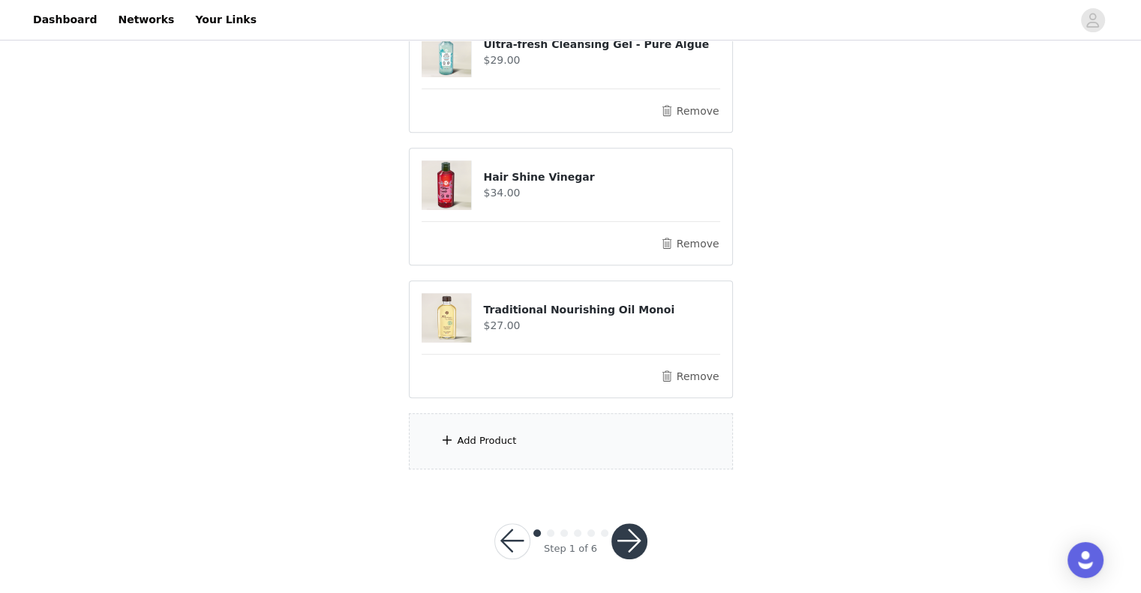
click at [518, 440] on div "Add Product" at bounding box center [571, 441] width 324 height 56
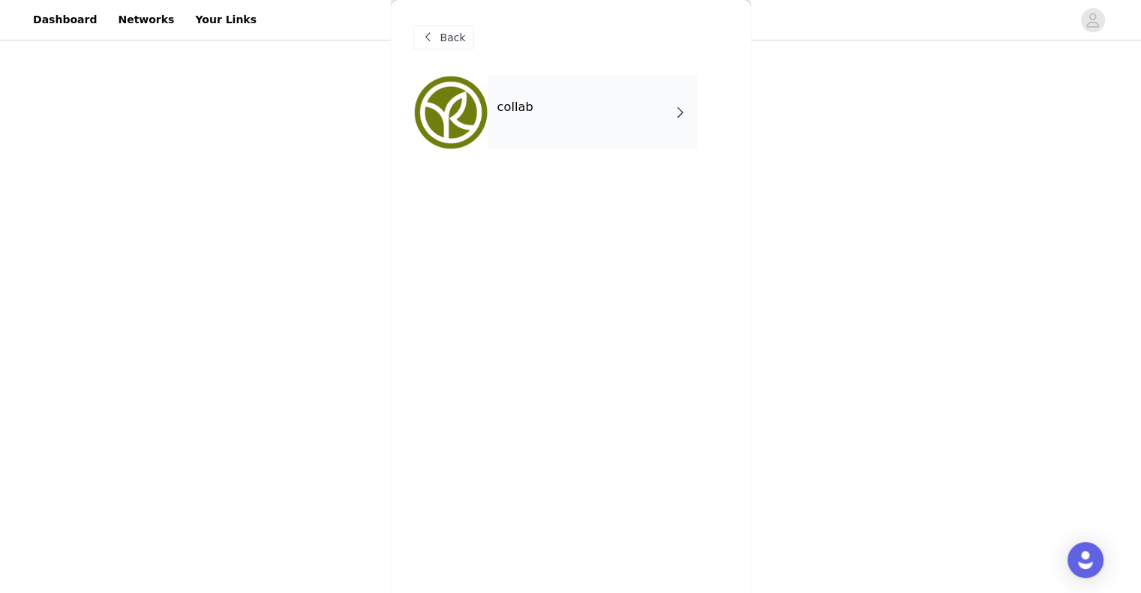
click at [552, 110] on div "collab" at bounding box center [592, 112] width 209 height 75
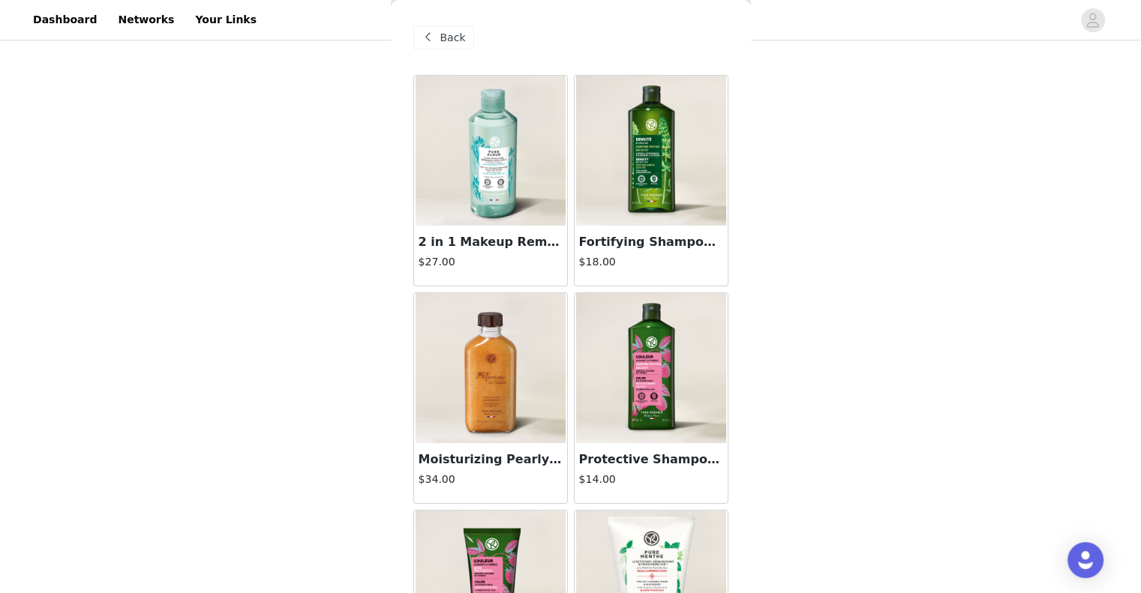
click at [669, 174] on img at bounding box center [651, 151] width 150 height 150
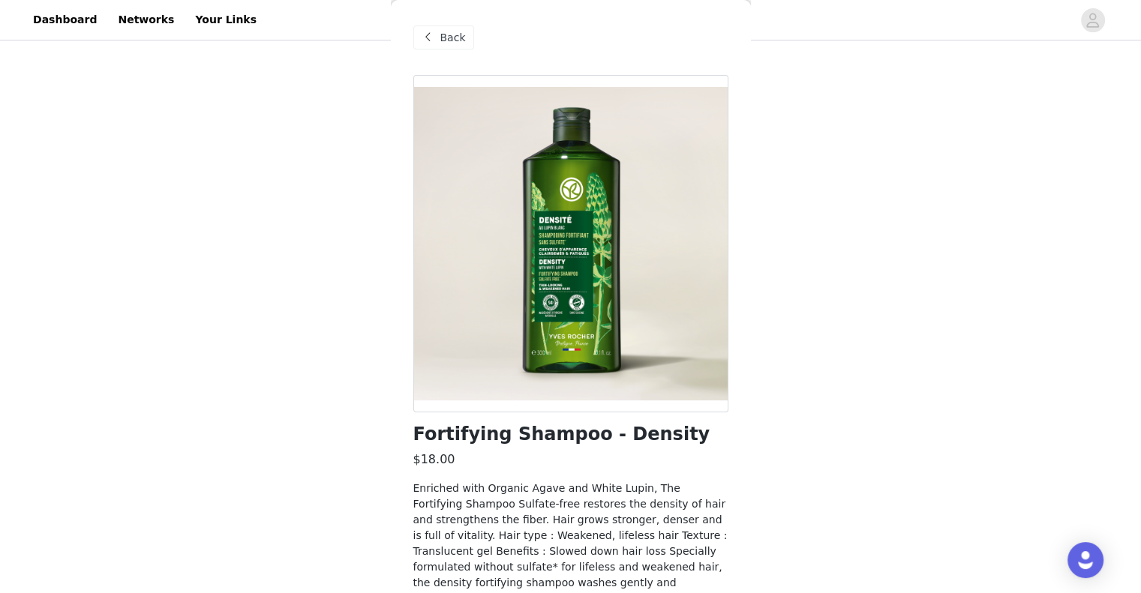
scroll to position [92, 0]
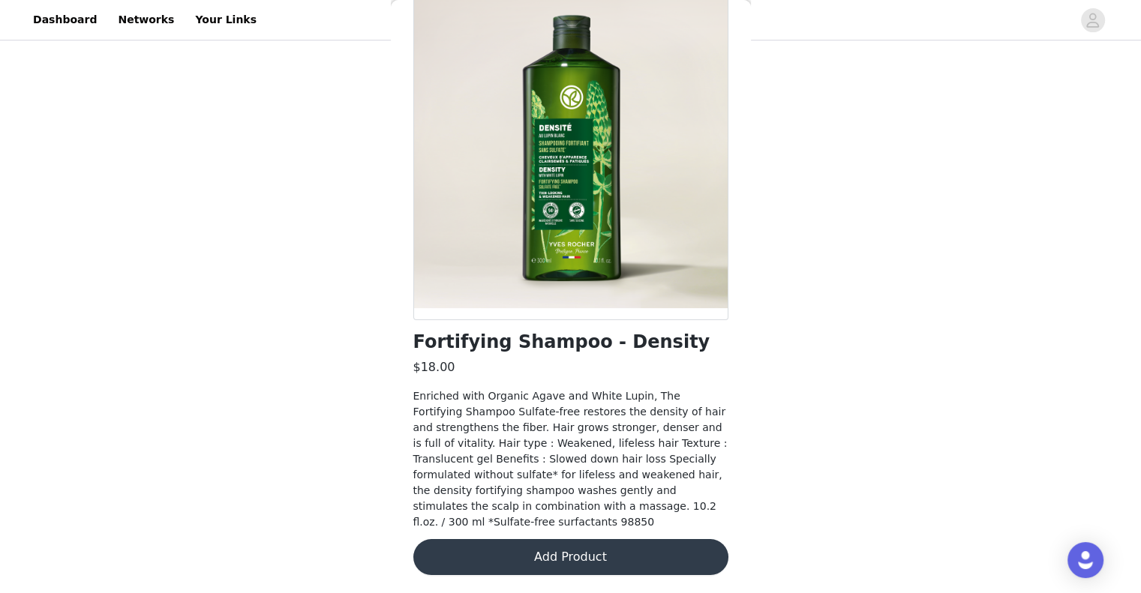
click at [548, 554] on button "Add Product" at bounding box center [570, 557] width 315 height 36
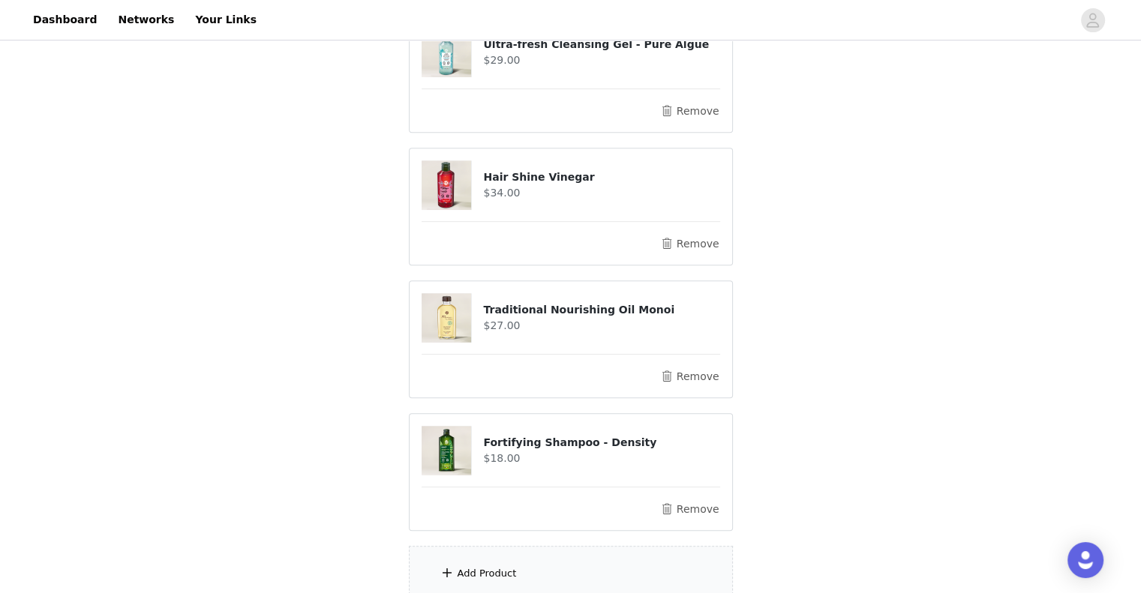
click at [557, 564] on div "Add Product" at bounding box center [571, 574] width 324 height 56
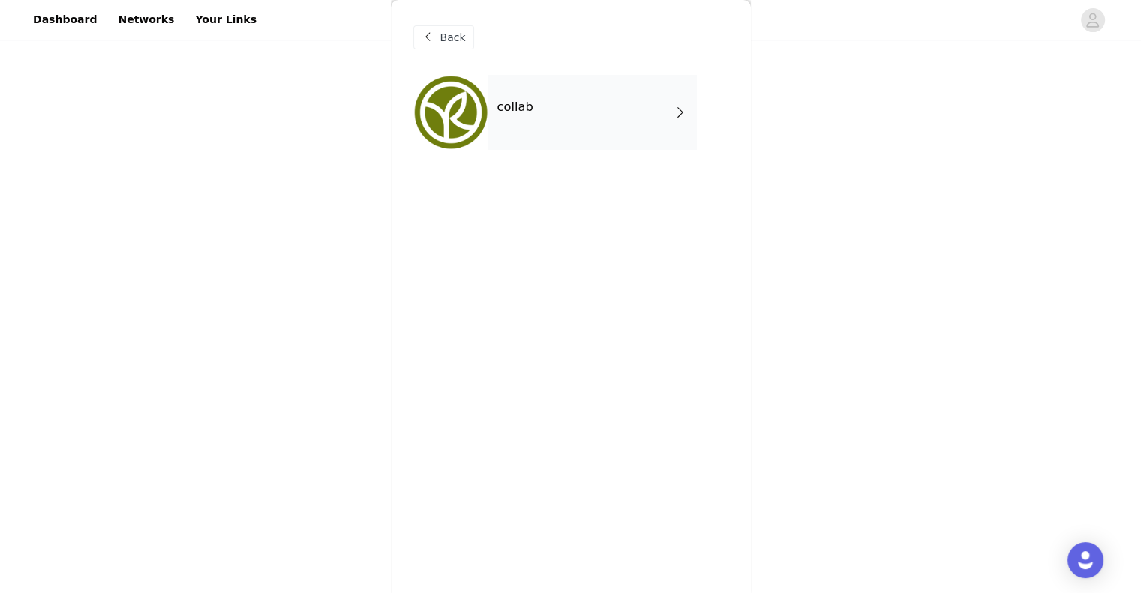
click at [561, 128] on div "collab" at bounding box center [592, 112] width 209 height 75
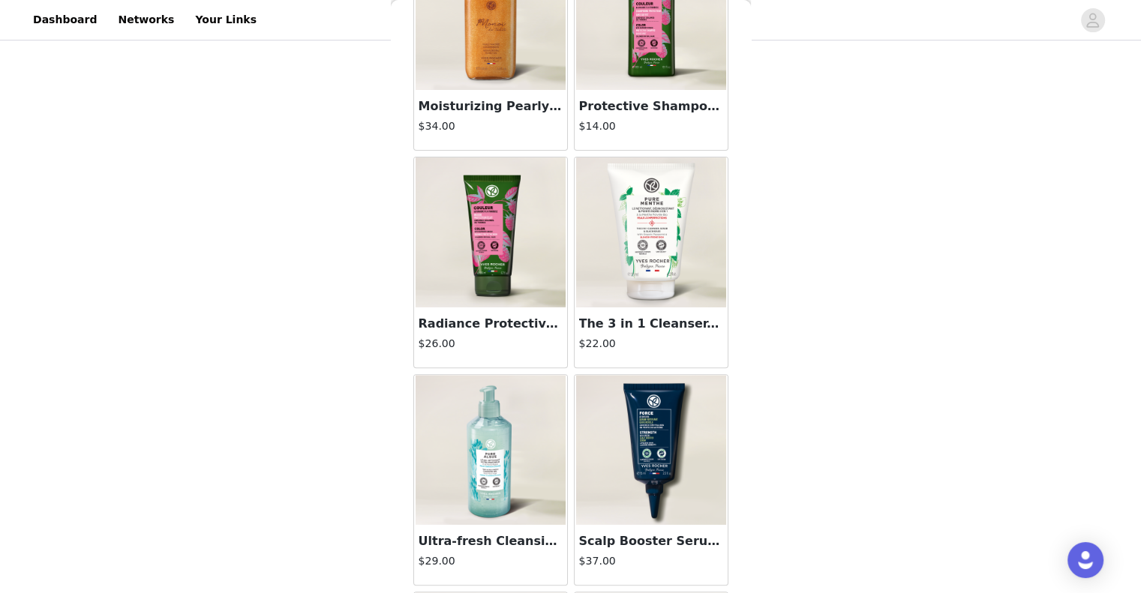
scroll to position [353, 0]
click at [589, 311] on div "The 3 in 1 Cleanser, Scrub & Blackheads - Pure Menthe $22.00" at bounding box center [651, 338] width 153 height 60
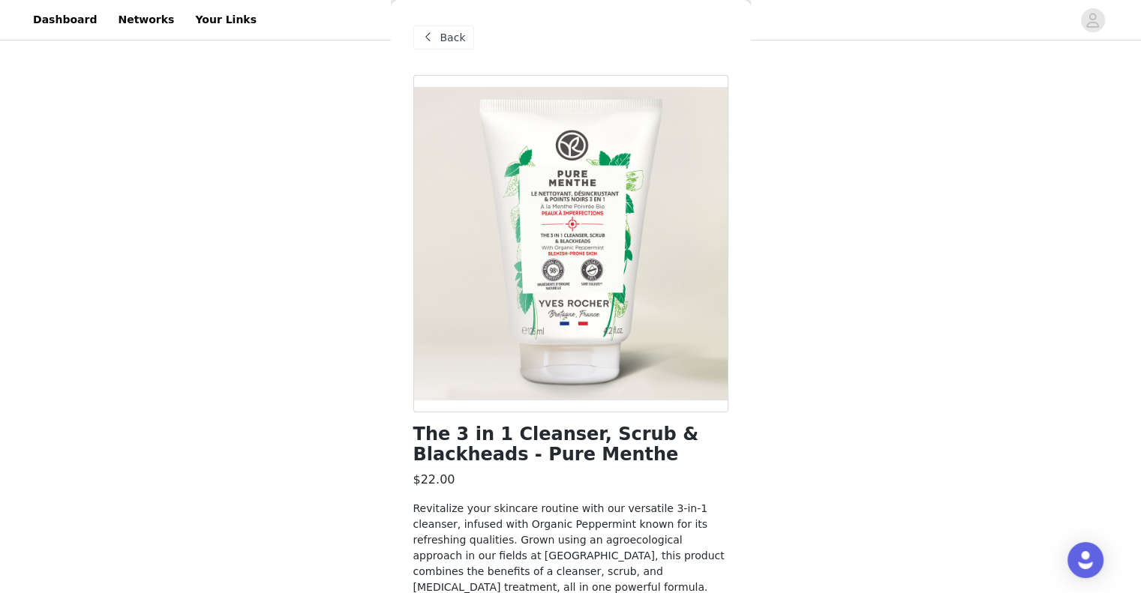
scroll to position [222, 0]
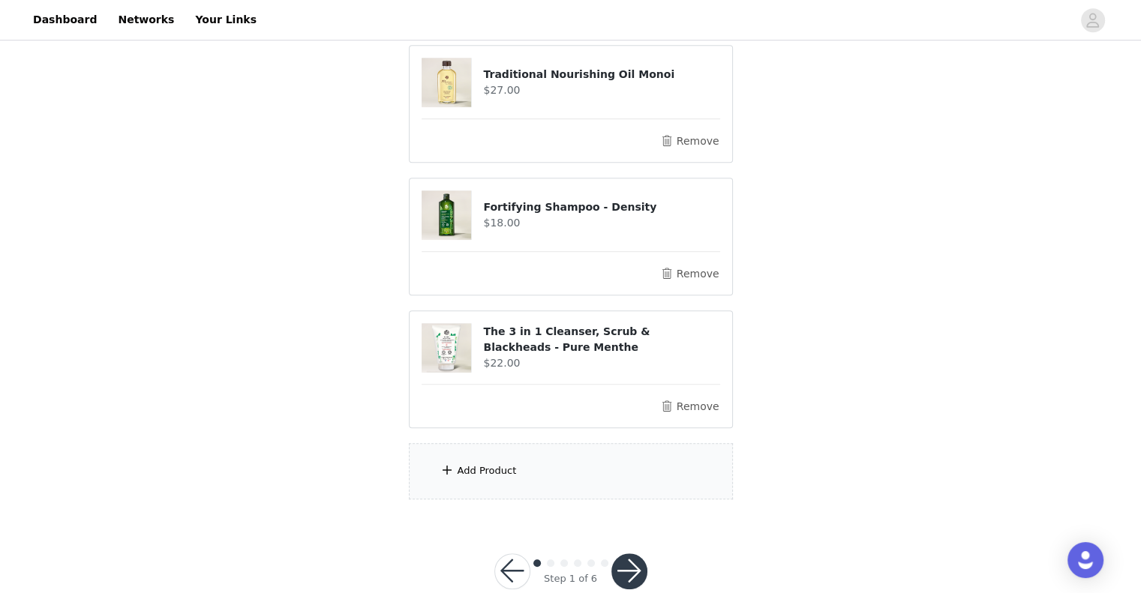
scroll to position [870, 0]
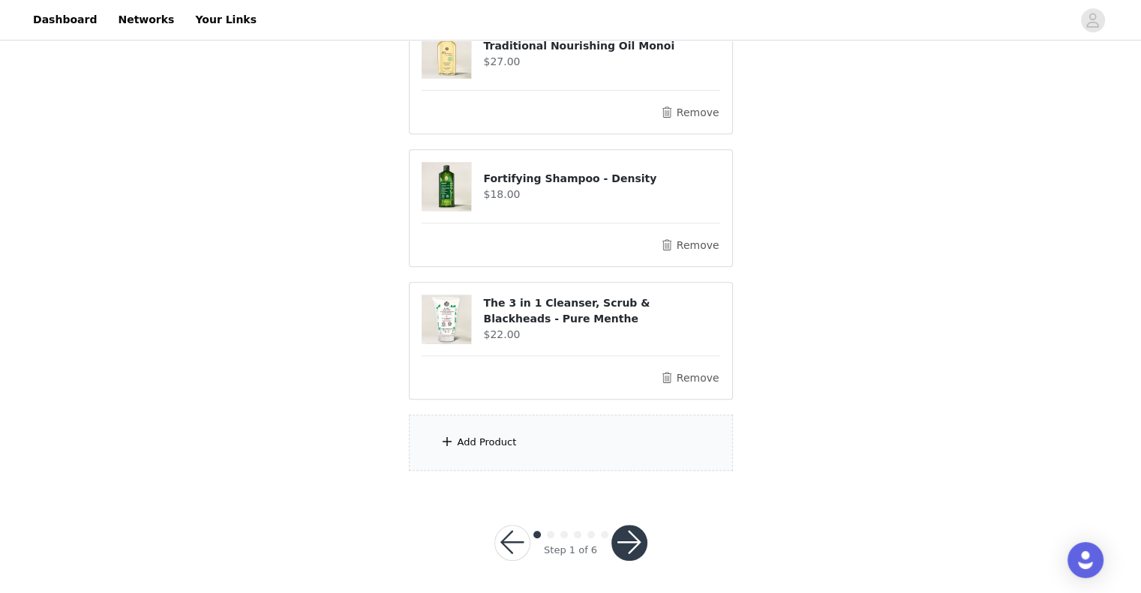
click at [499, 438] on div "Add Product" at bounding box center [487, 442] width 59 height 15
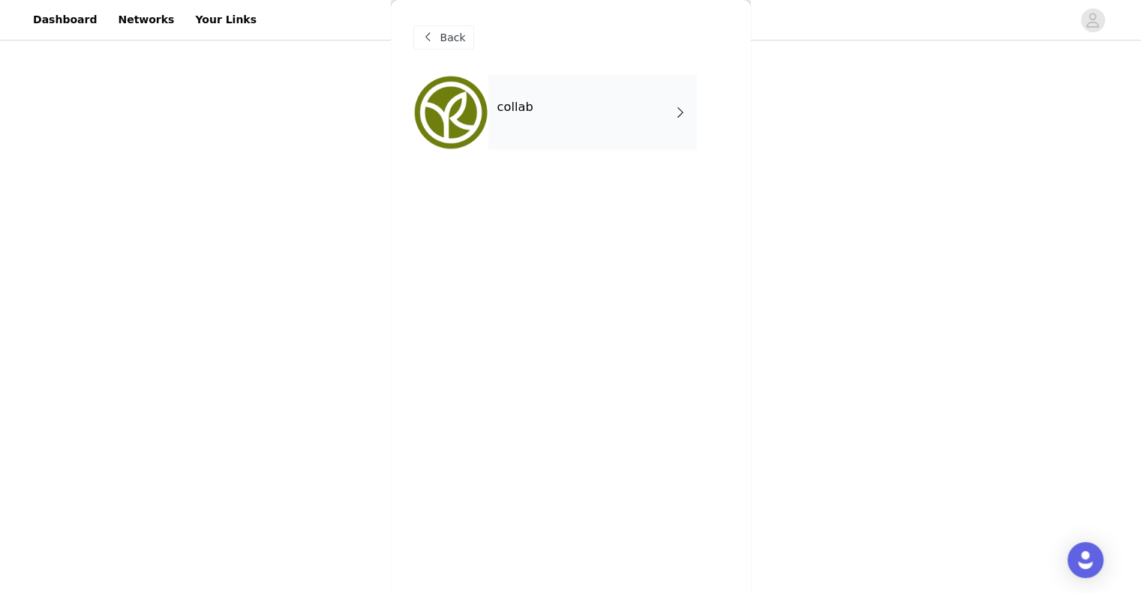
click at [653, 128] on div "collab" at bounding box center [592, 112] width 209 height 75
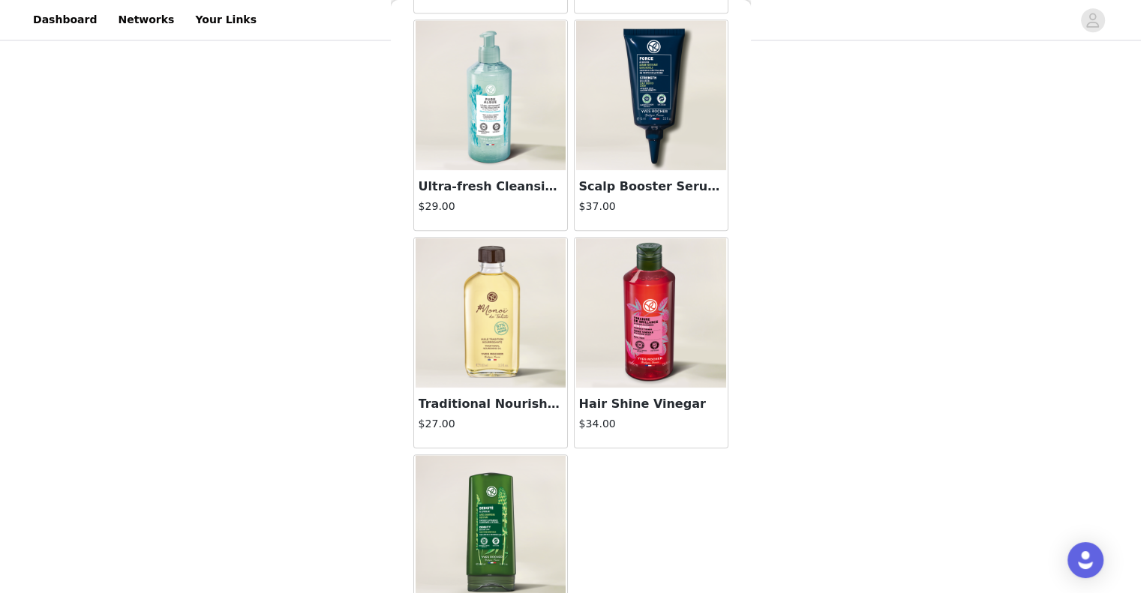
scroll to position [782, 0]
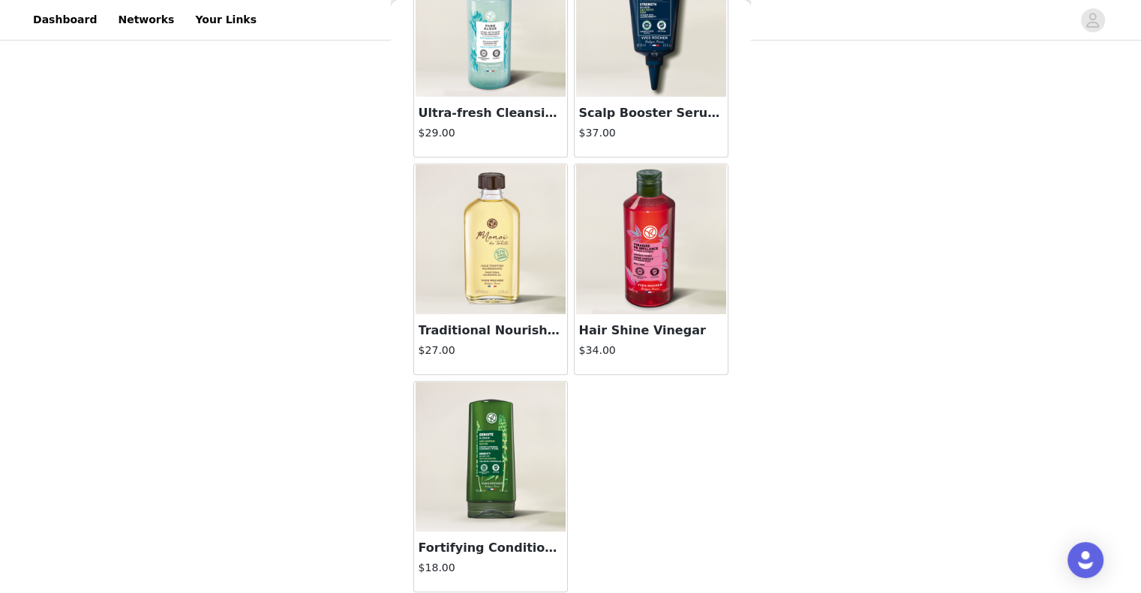
click at [499, 527] on img at bounding box center [491, 457] width 150 height 150
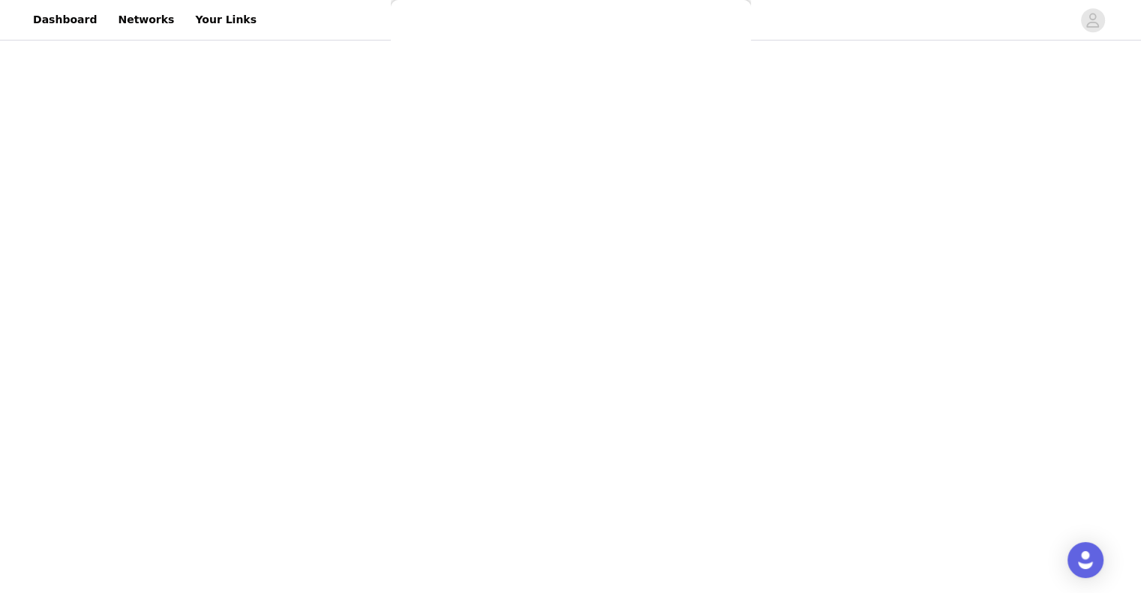
scroll to position [29, 0]
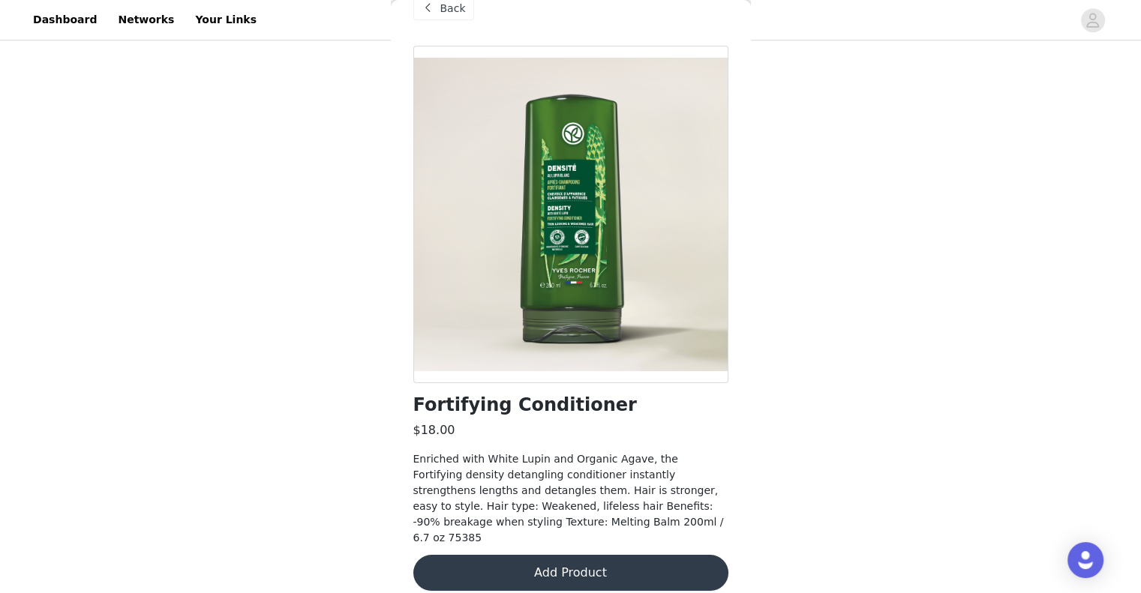
click at [528, 565] on button "Add Product" at bounding box center [570, 573] width 315 height 36
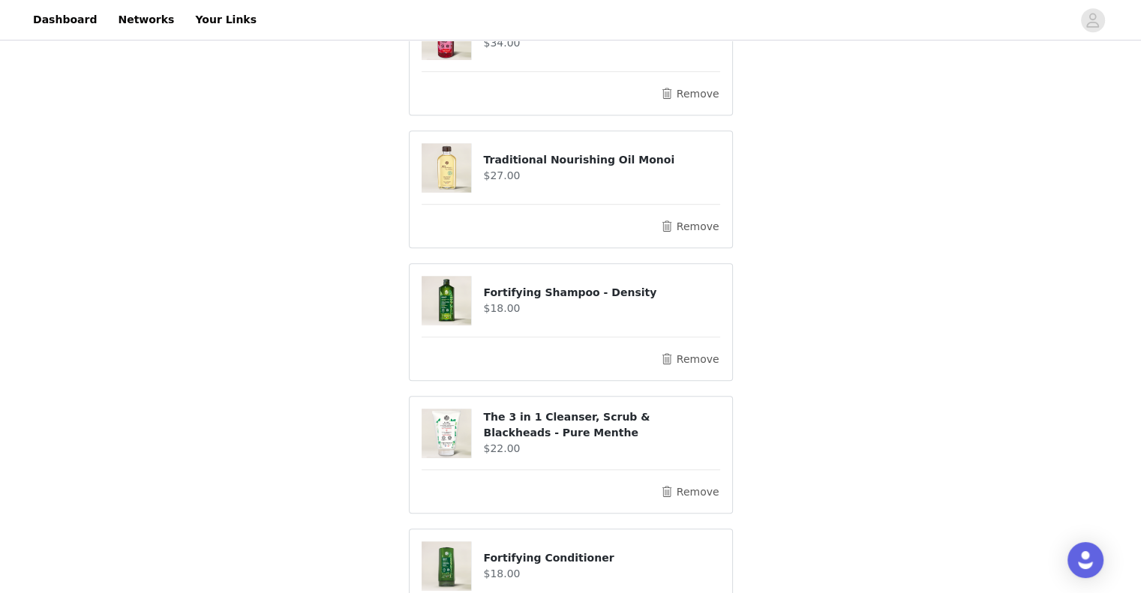
scroll to position [1003, 0]
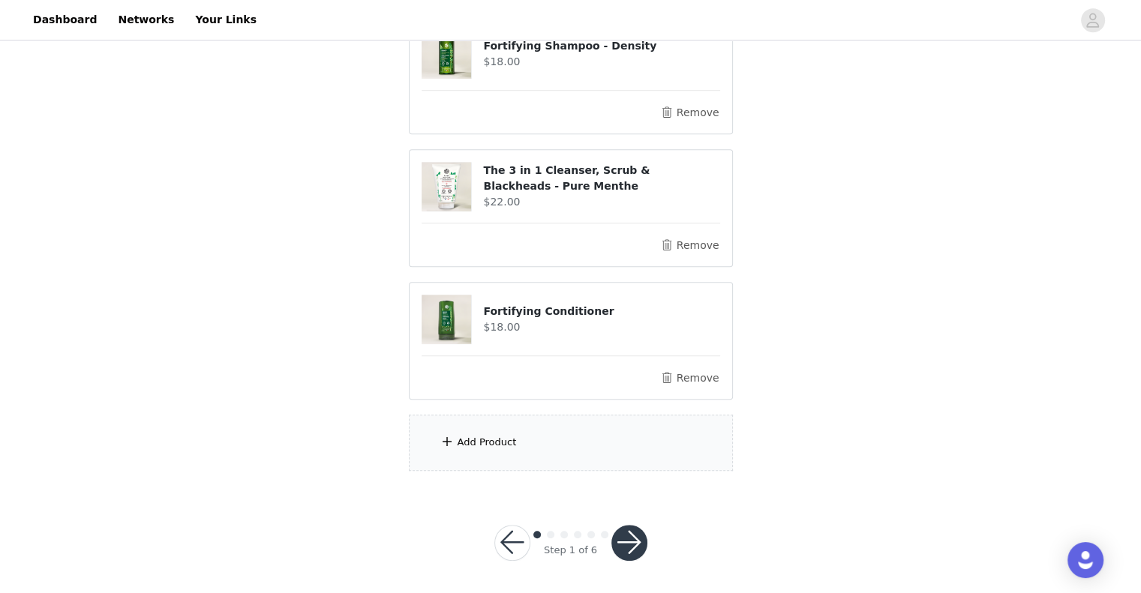
click at [538, 437] on div "Add Product" at bounding box center [571, 443] width 324 height 56
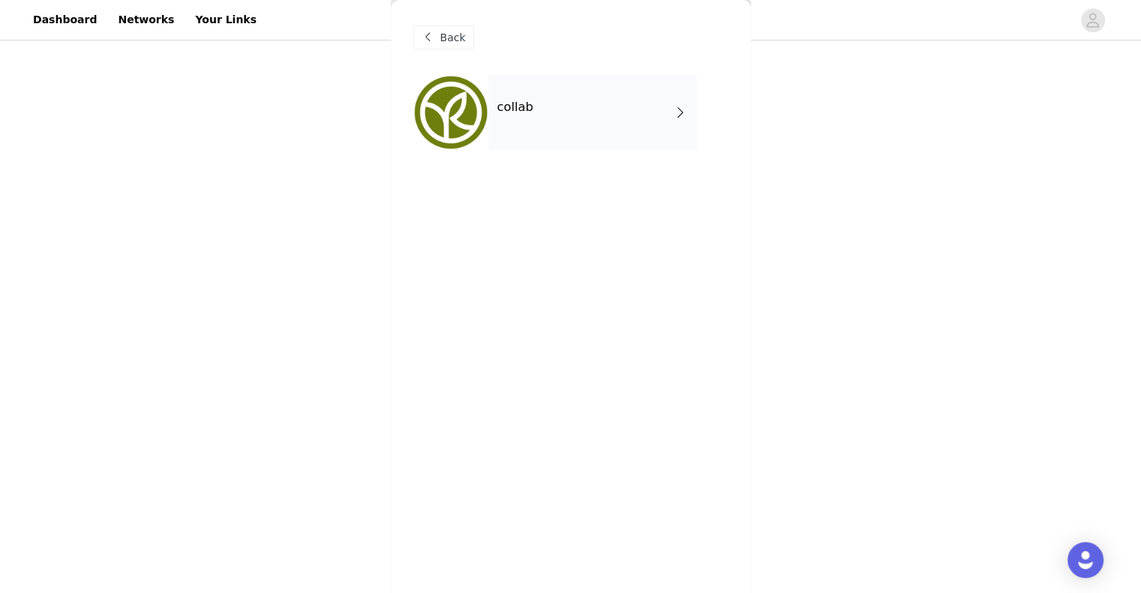
click at [503, 143] on div "collab" at bounding box center [592, 112] width 209 height 75
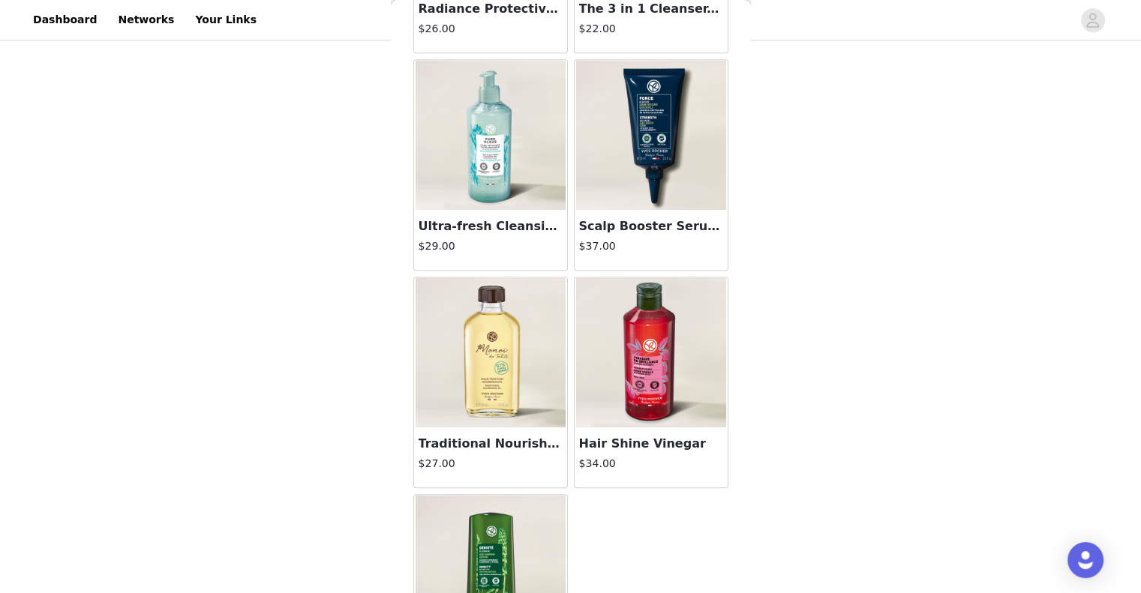
scroll to position [782, 0]
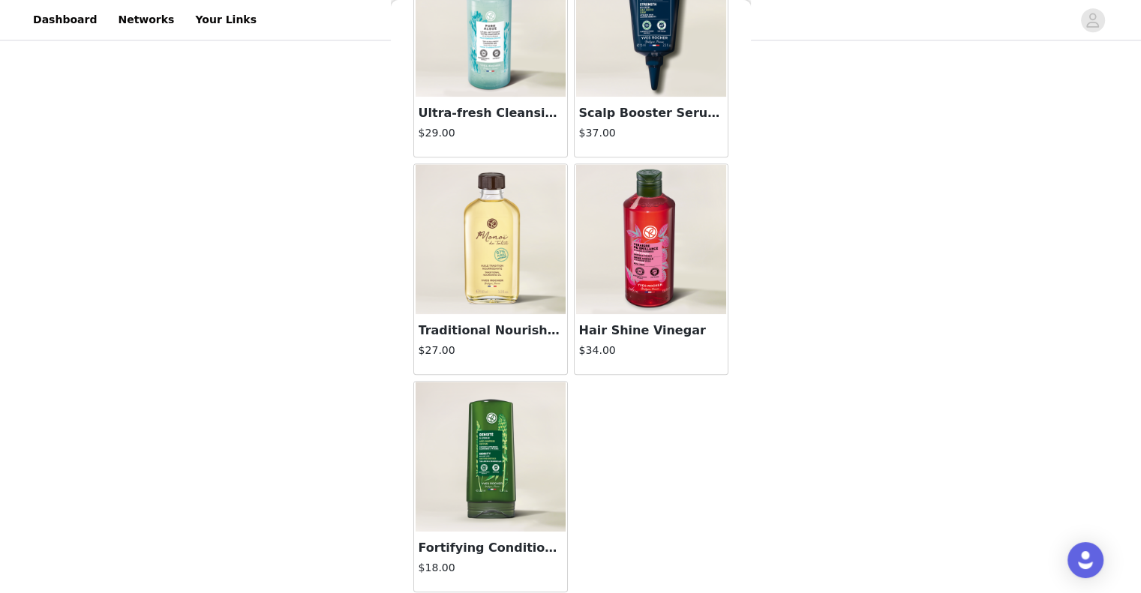
click at [623, 294] on img at bounding box center [651, 239] width 150 height 150
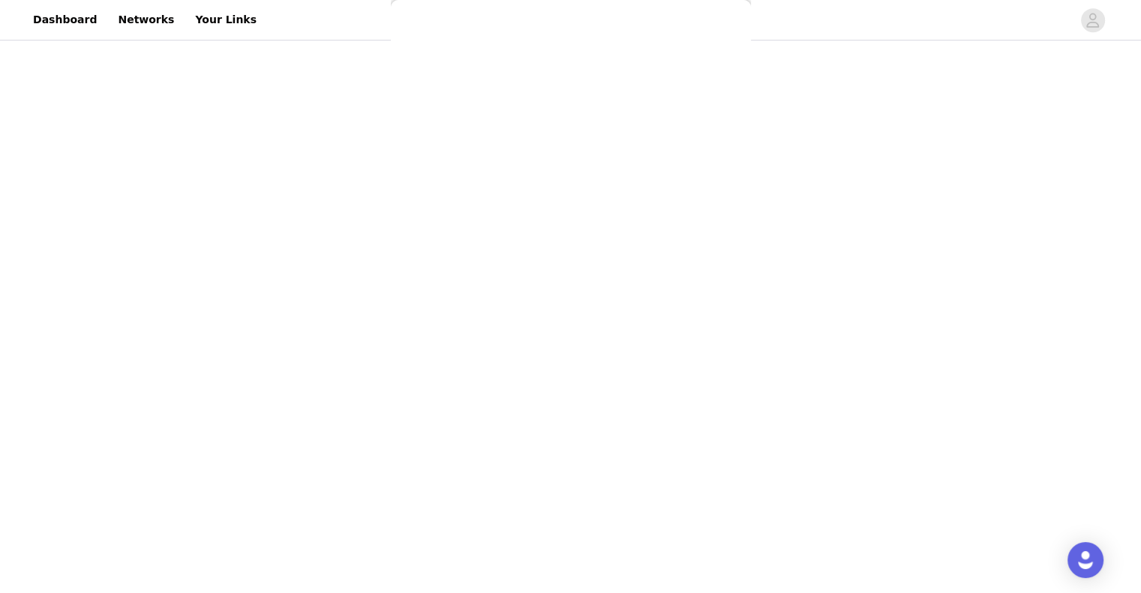
scroll to position [139, 0]
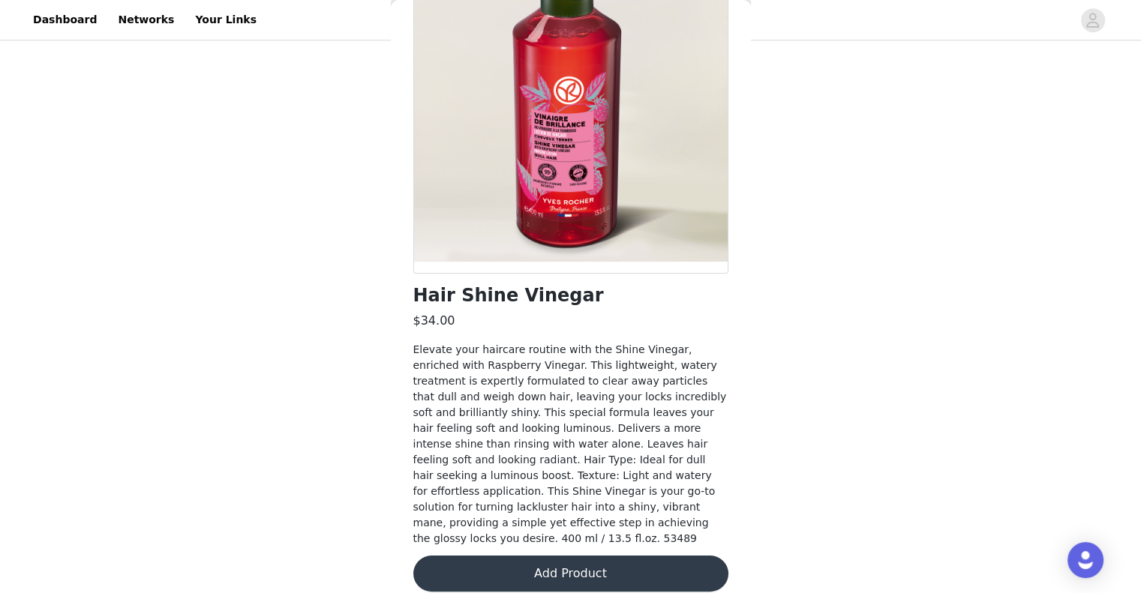
click at [558, 559] on button "Add Product" at bounding box center [570, 574] width 315 height 36
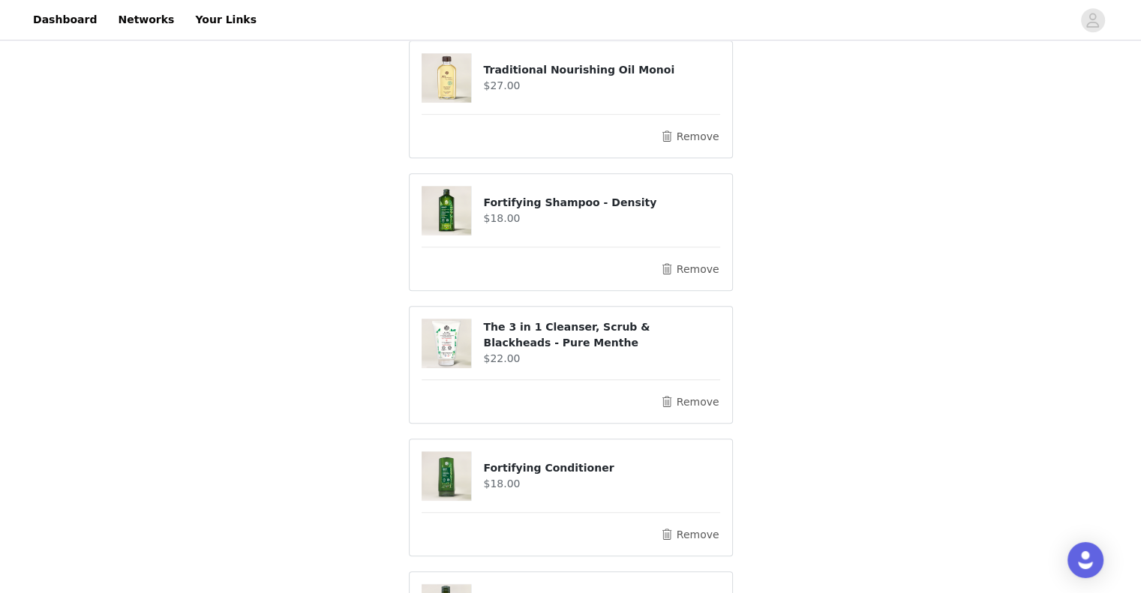
scroll to position [1038, 0]
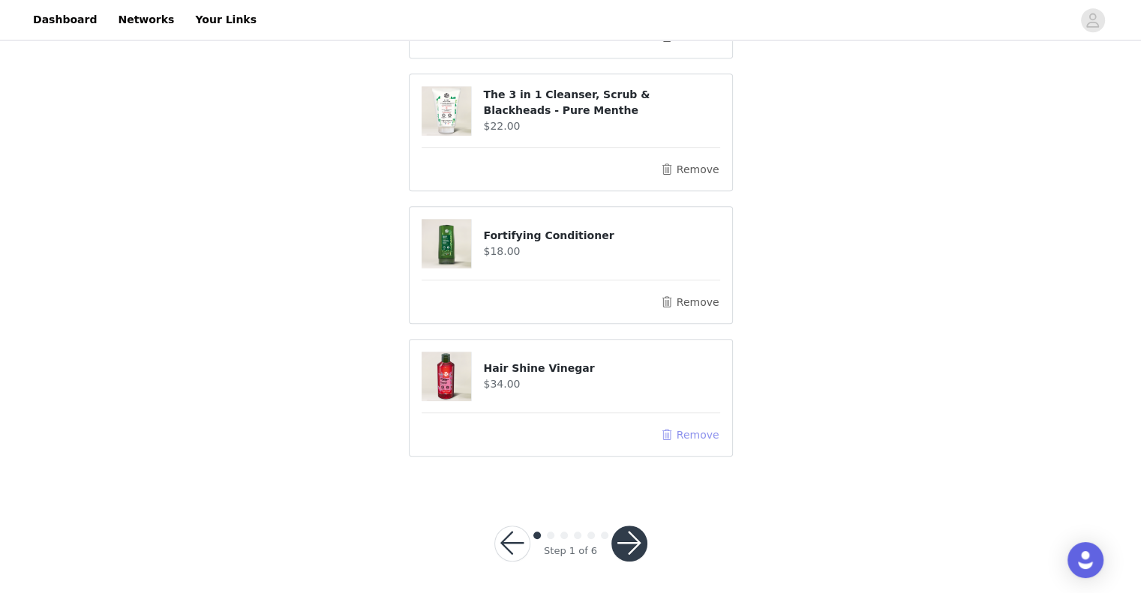
click at [690, 434] on button "Remove" at bounding box center [689, 435] width 60 height 18
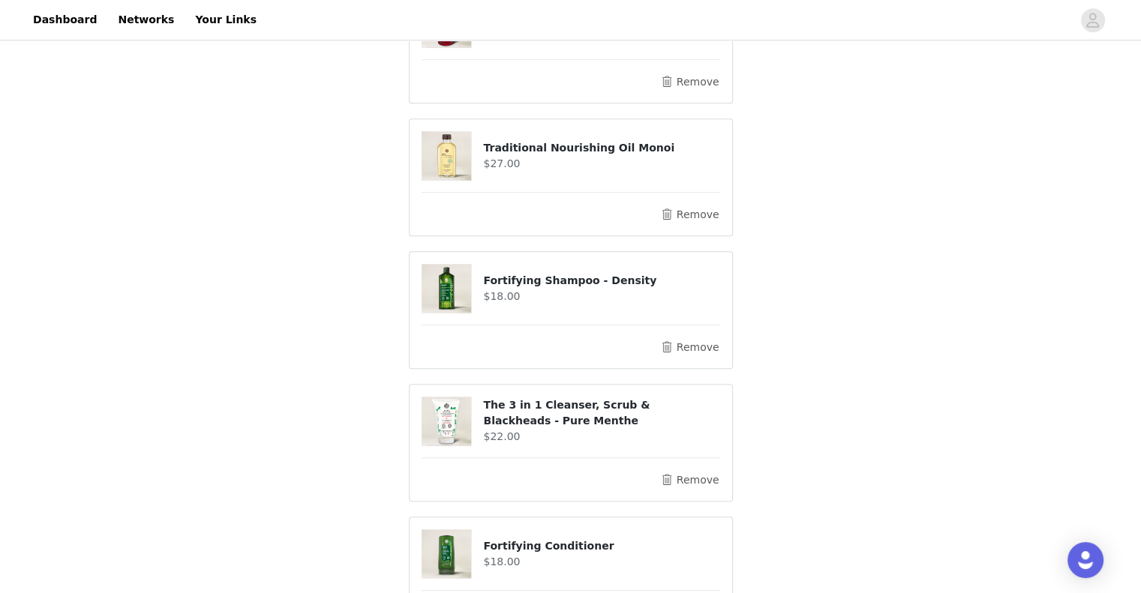
scroll to position [1003, 0]
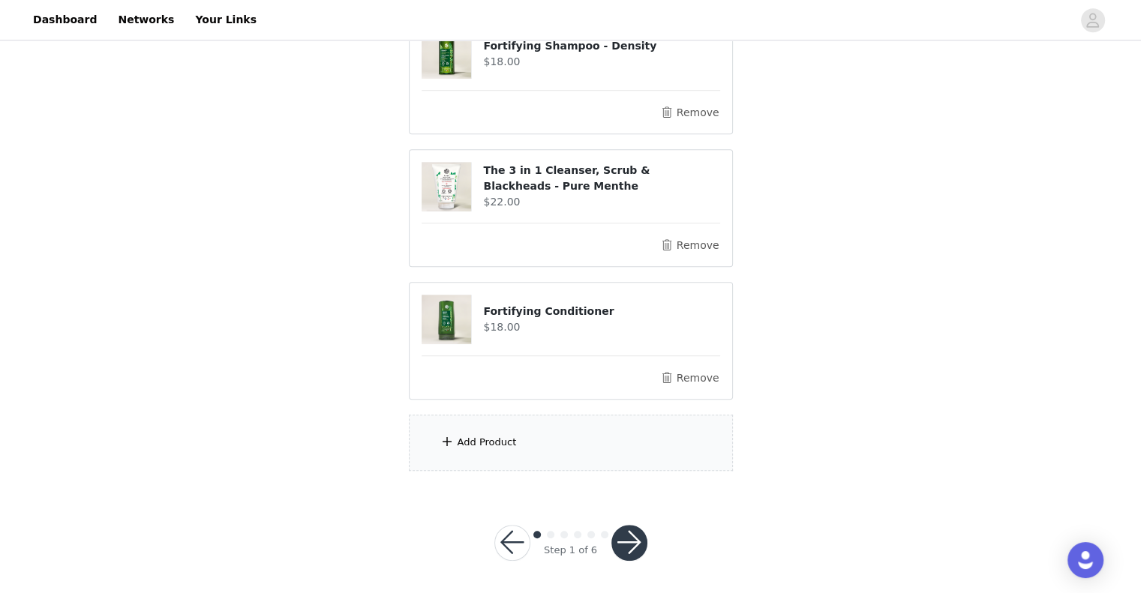
click at [477, 448] on div "Add Product" at bounding box center [571, 443] width 324 height 56
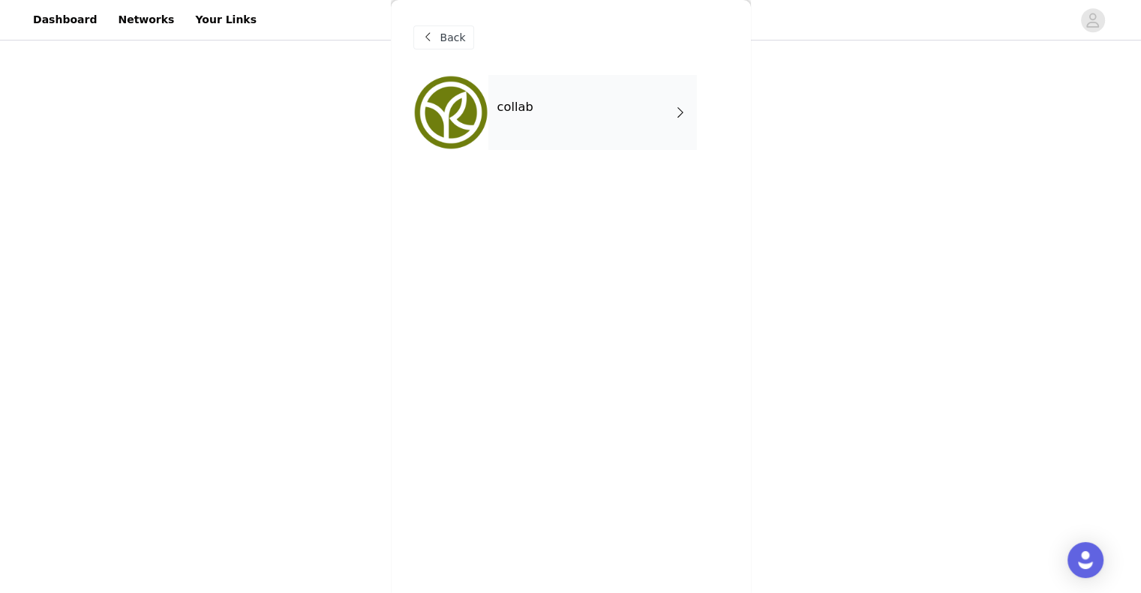
click at [474, 392] on div "Back collab" at bounding box center [571, 296] width 360 height 593
click at [570, 106] on div "collab" at bounding box center [592, 112] width 209 height 75
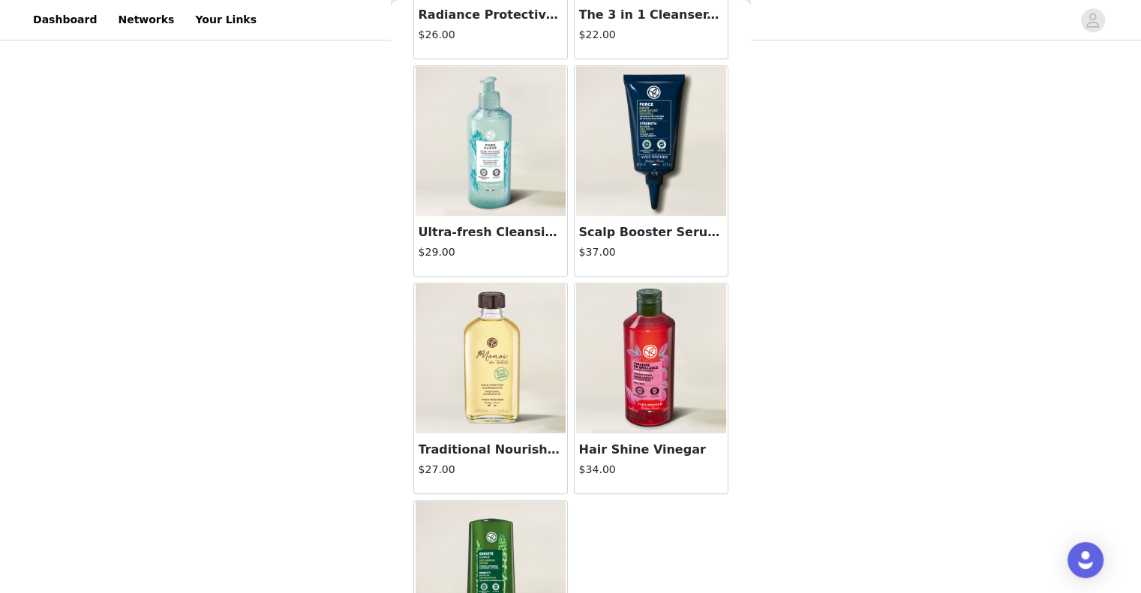
scroll to position [782, 0]
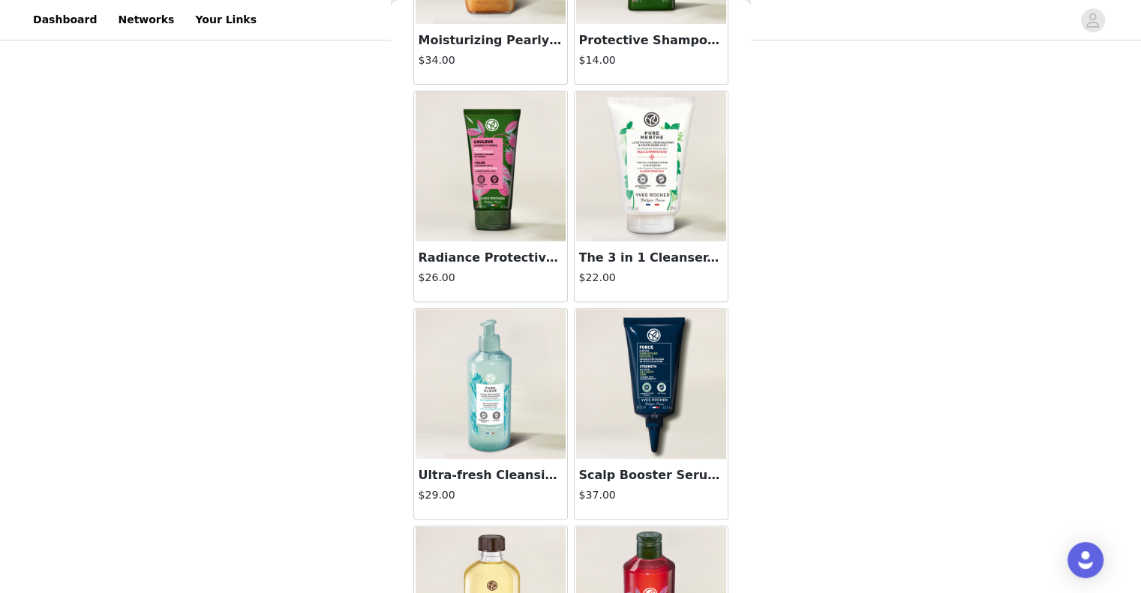
click at [476, 162] on img at bounding box center [491, 167] width 150 height 150
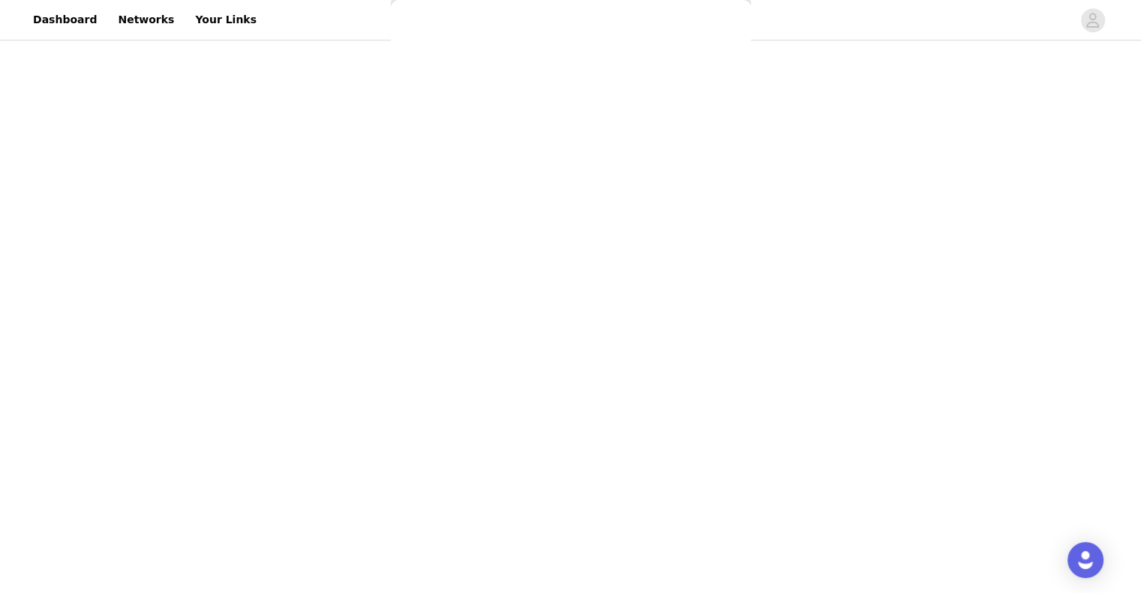
scroll to position [29, 0]
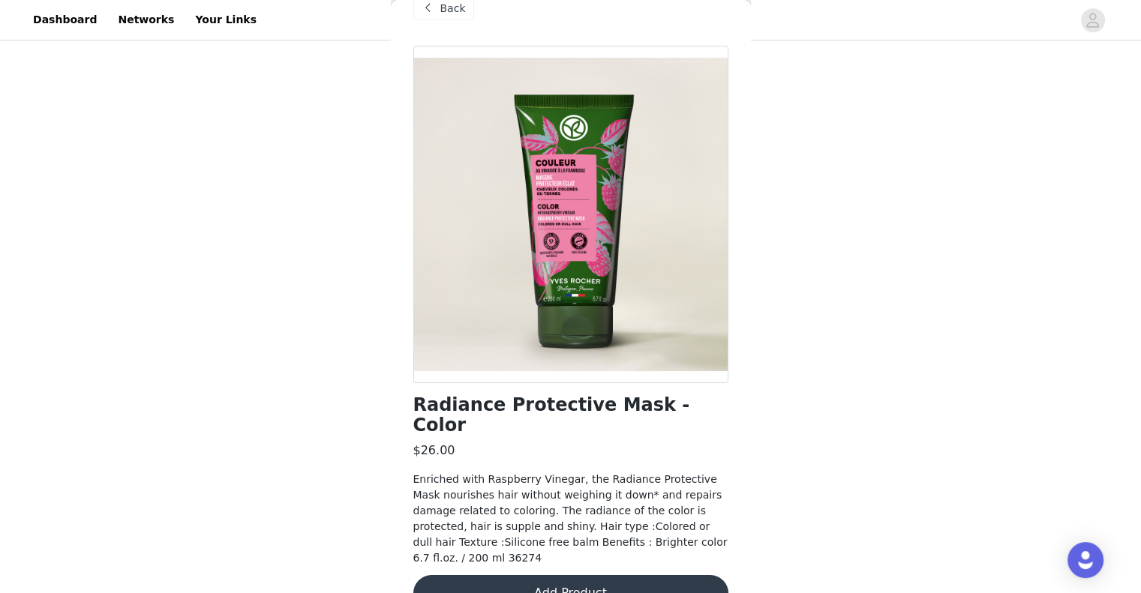
click at [576, 575] on button "Add Product" at bounding box center [570, 593] width 315 height 36
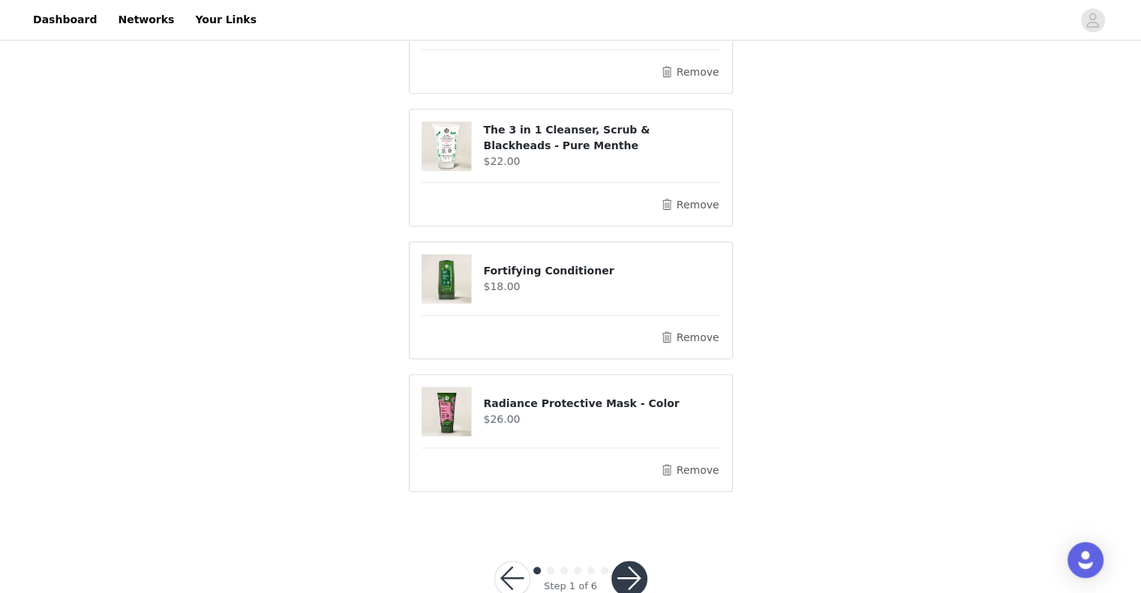
scroll to position [1038, 0]
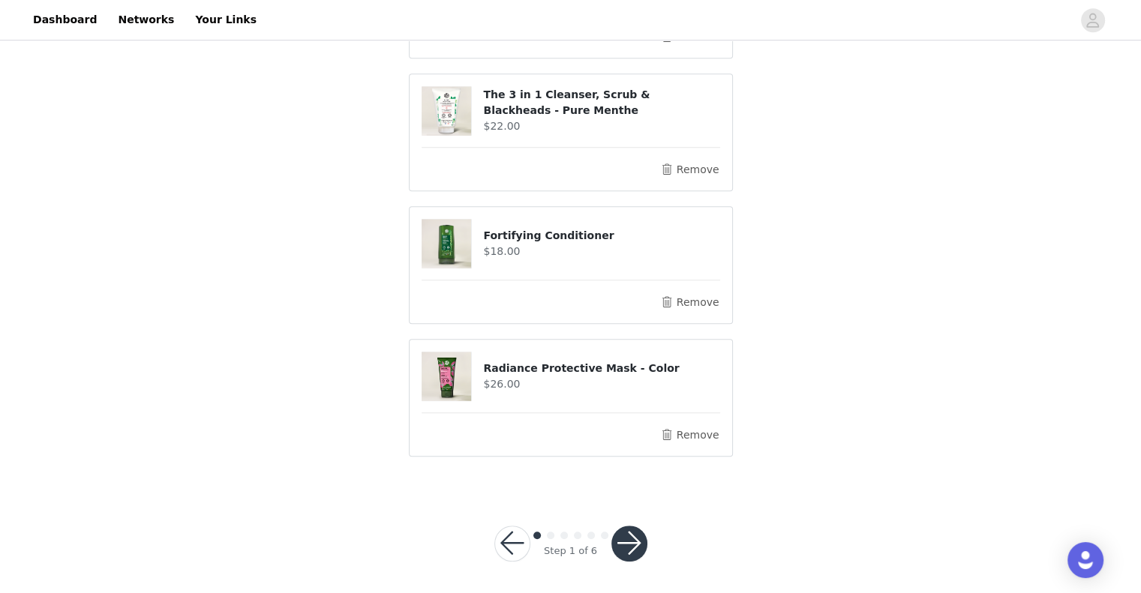
click at [614, 526] on div at bounding box center [629, 544] width 36 height 36
click at [620, 533] on button "button" at bounding box center [629, 544] width 36 height 36
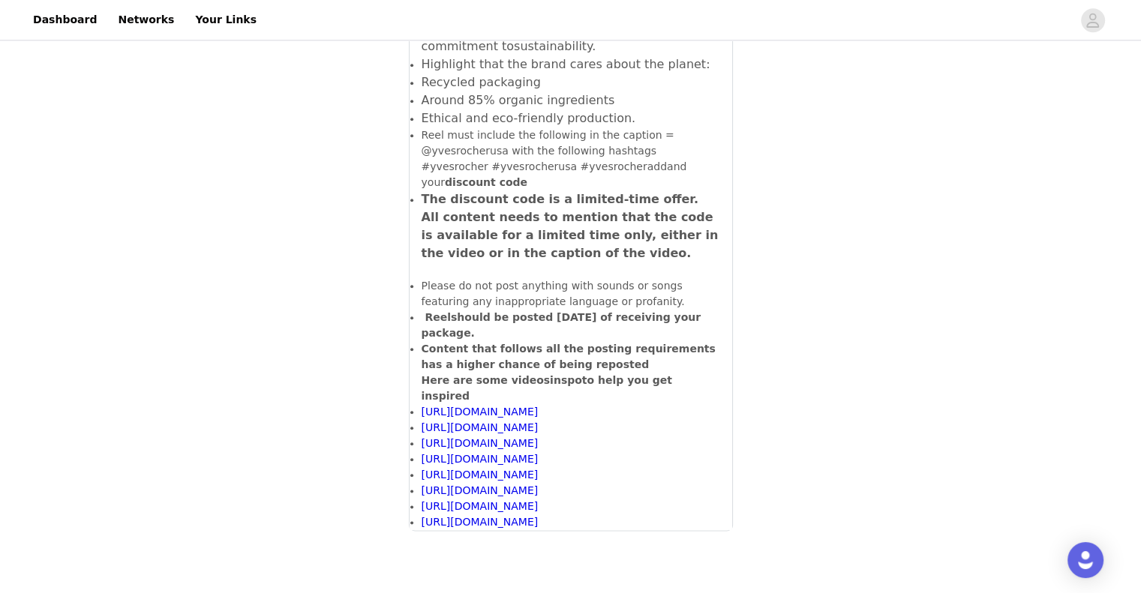
scroll to position [1719, 0]
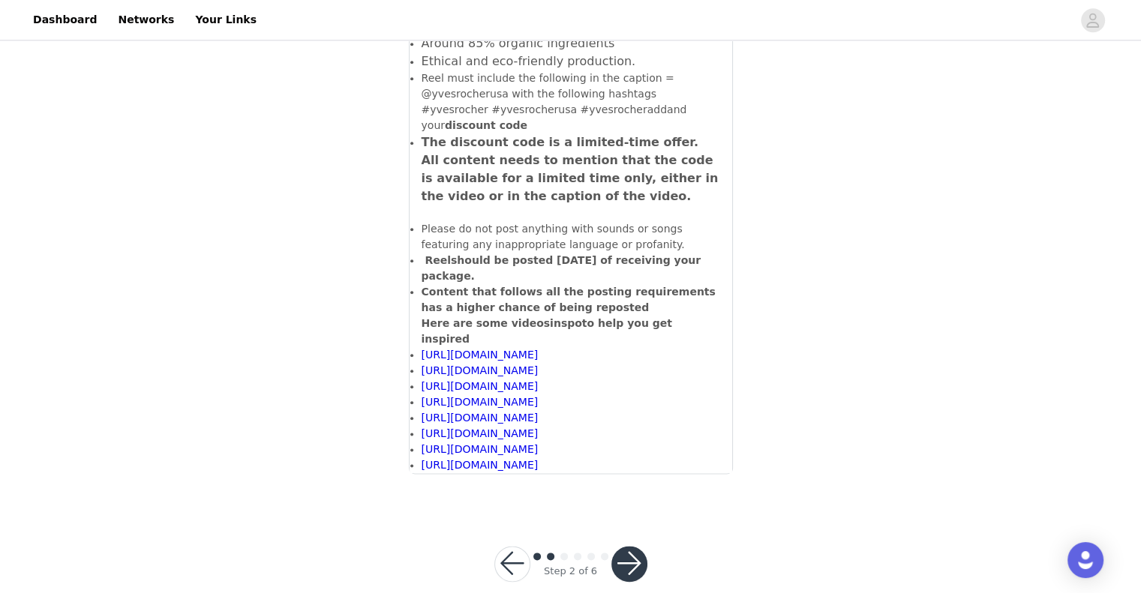
click at [629, 546] on button "button" at bounding box center [629, 564] width 36 height 36
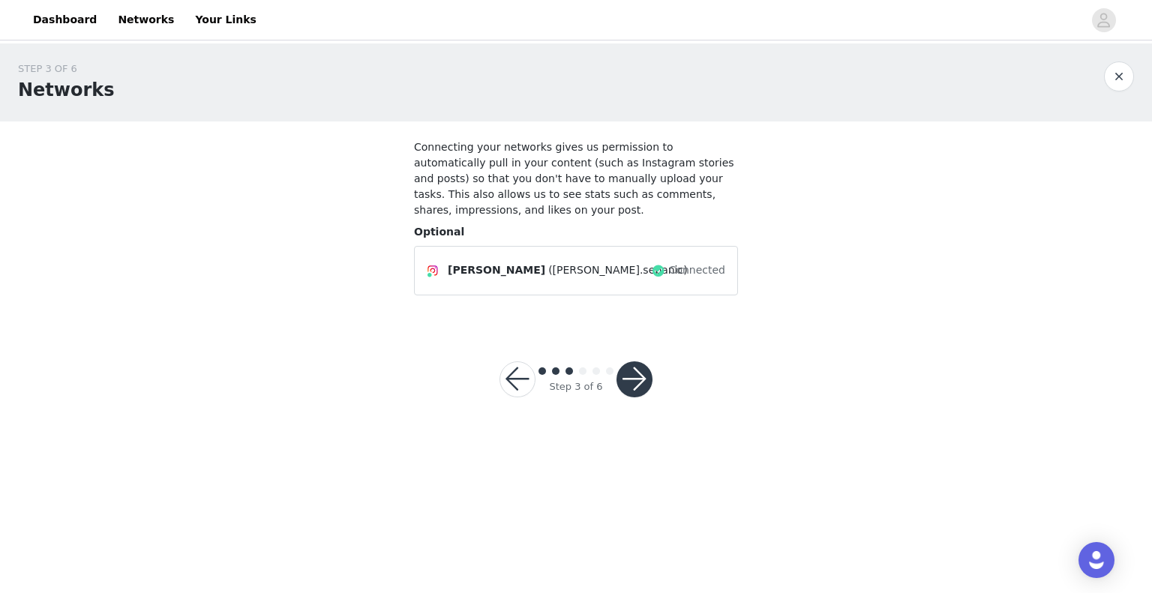
click at [645, 375] on button "button" at bounding box center [635, 380] width 36 height 36
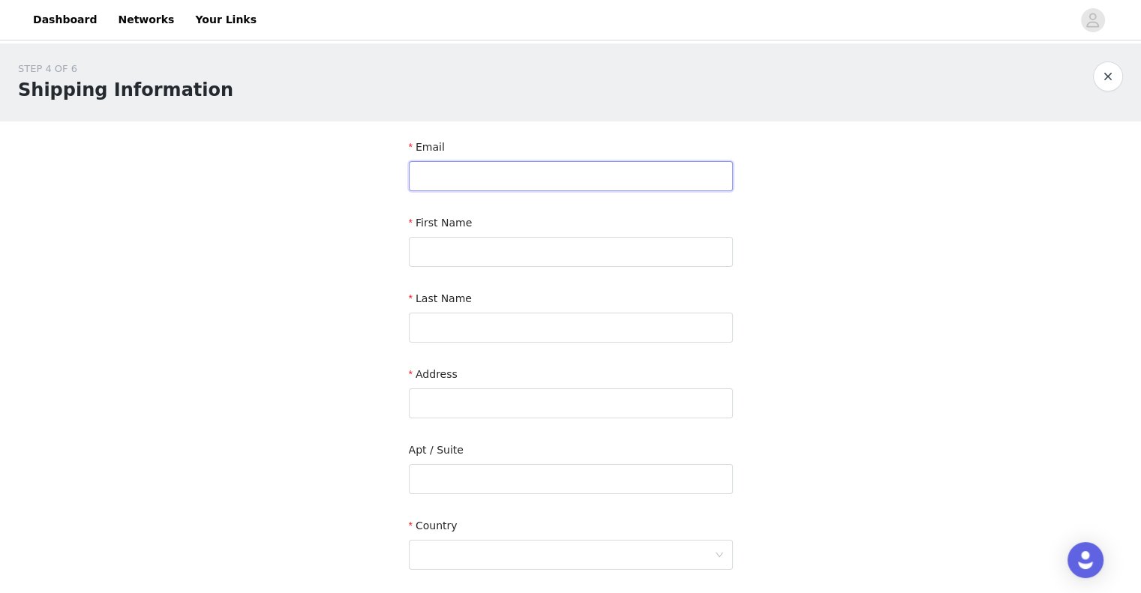
click at [584, 181] on input "text" at bounding box center [571, 176] width 324 height 30
type input "[EMAIL_ADDRESS][DOMAIN_NAME]"
type input "[PERSON_NAME]"
type input "Sepanic"
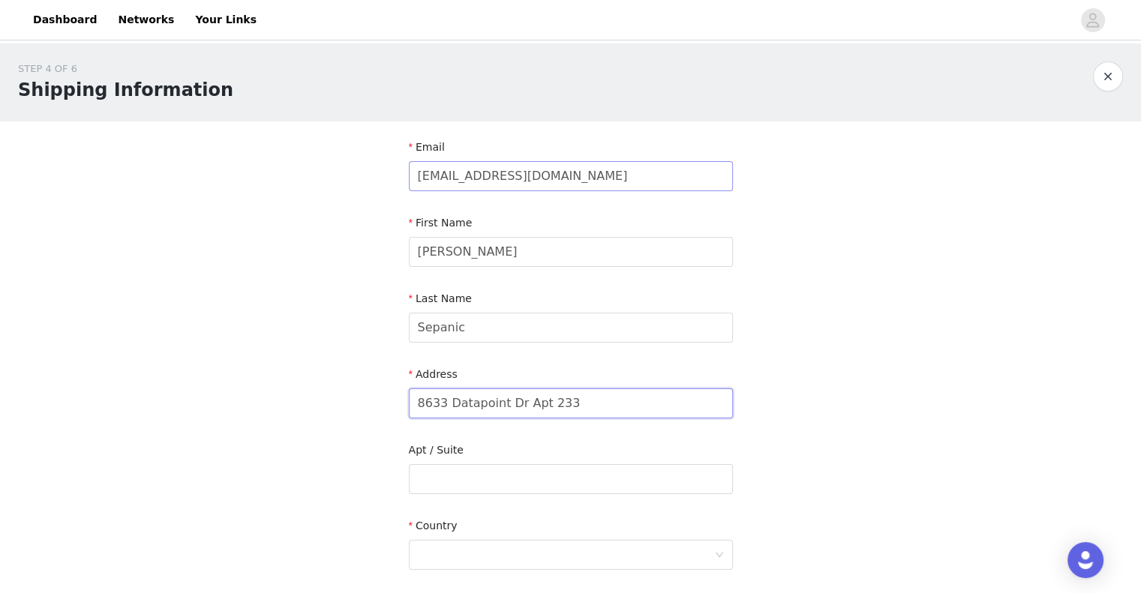
type input "8633 Datapoint Dr Apt 233"
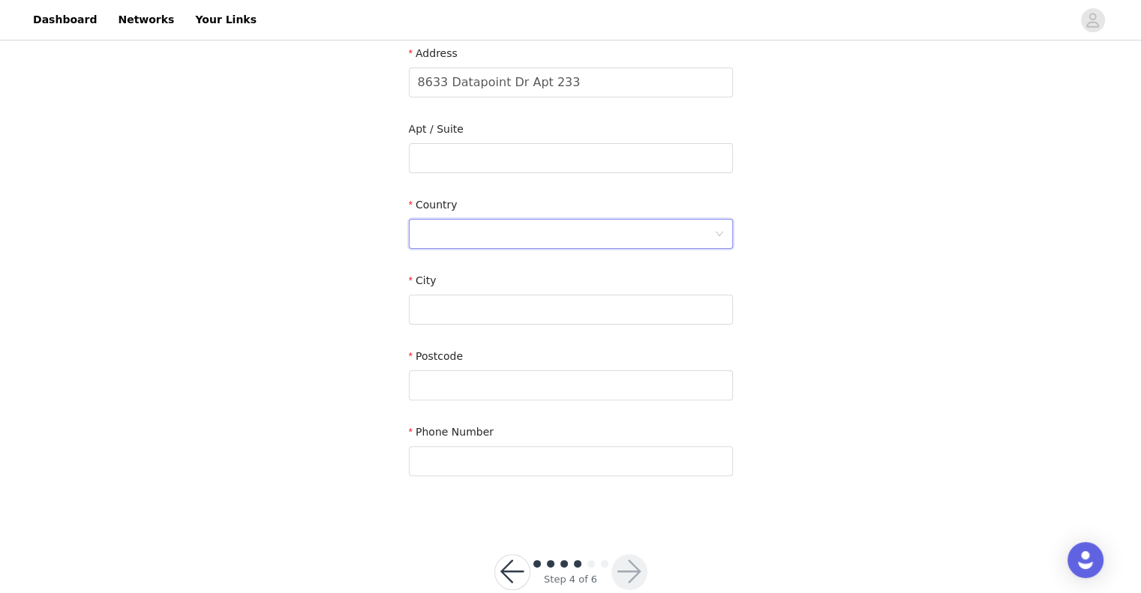
scroll to position [323, 0]
click at [608, 230] on div at bounding box center [566, 232] width 296 height 29
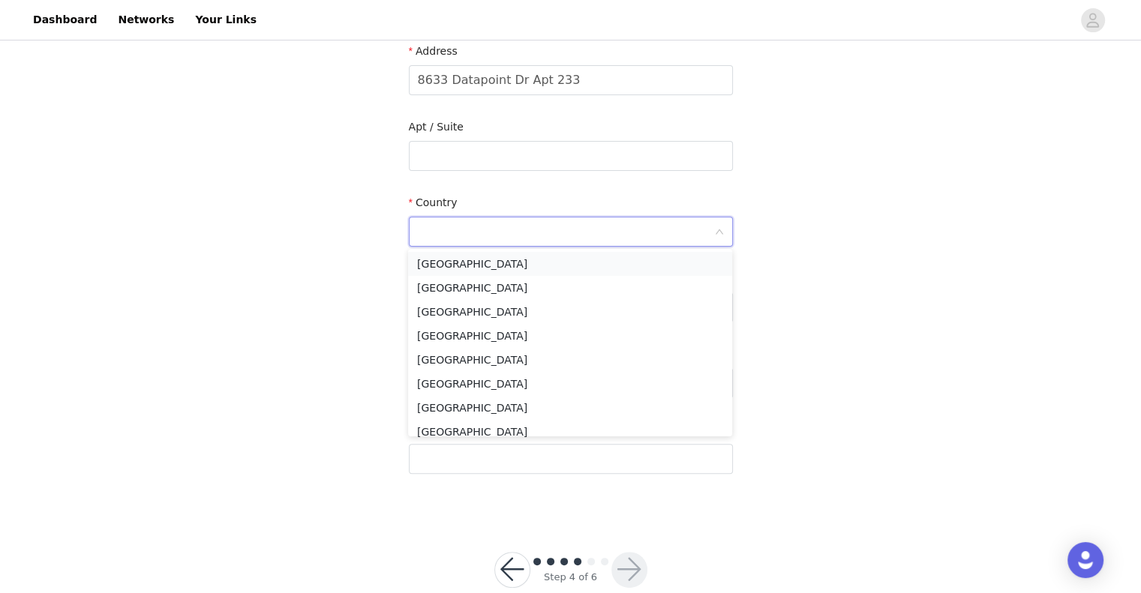
click at [540, 269] on li "[GEOGRAPHIC_DATA]" at bounding box center [570, 264] width 324 height 24
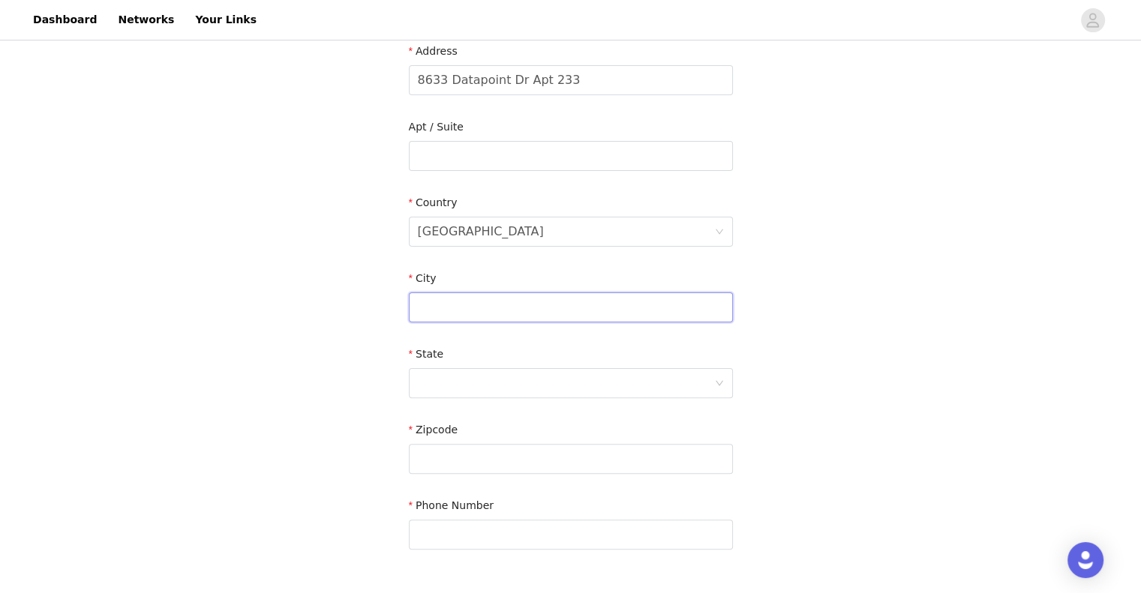
click at [510, 319] on input "text" at bounding box center [571, 308] width 324 height 30
type input "San Antonio"
click at [561, 398] on div "State" at bounding box center [571, 376] width 324 height 58
click at [549, 384] on div at bounding box center [566, 383] width 296 height 29
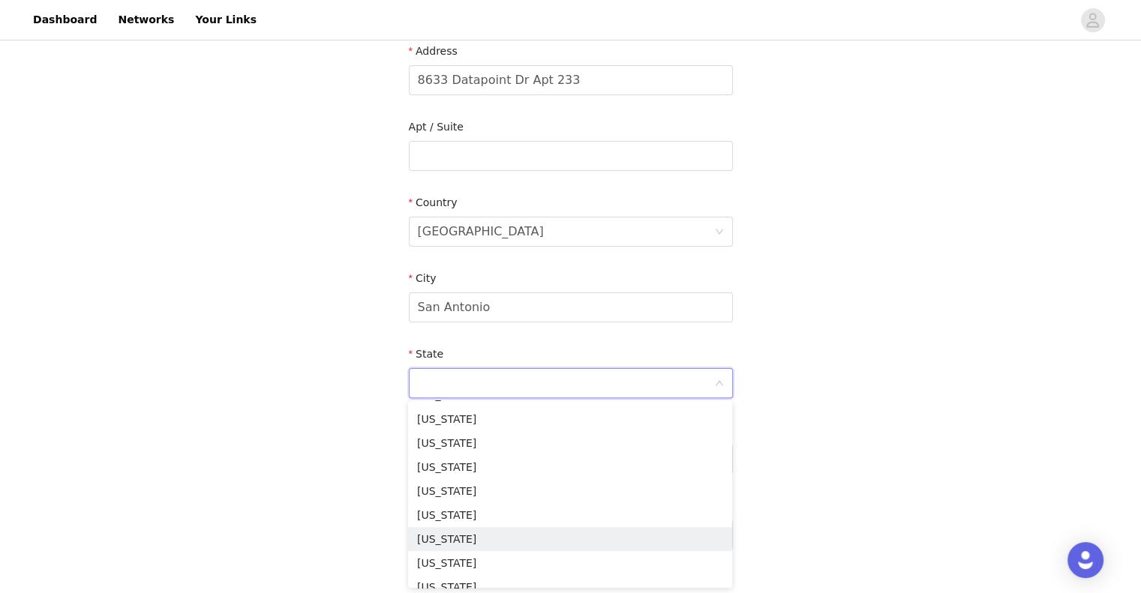
scroll to position [1136, 0]
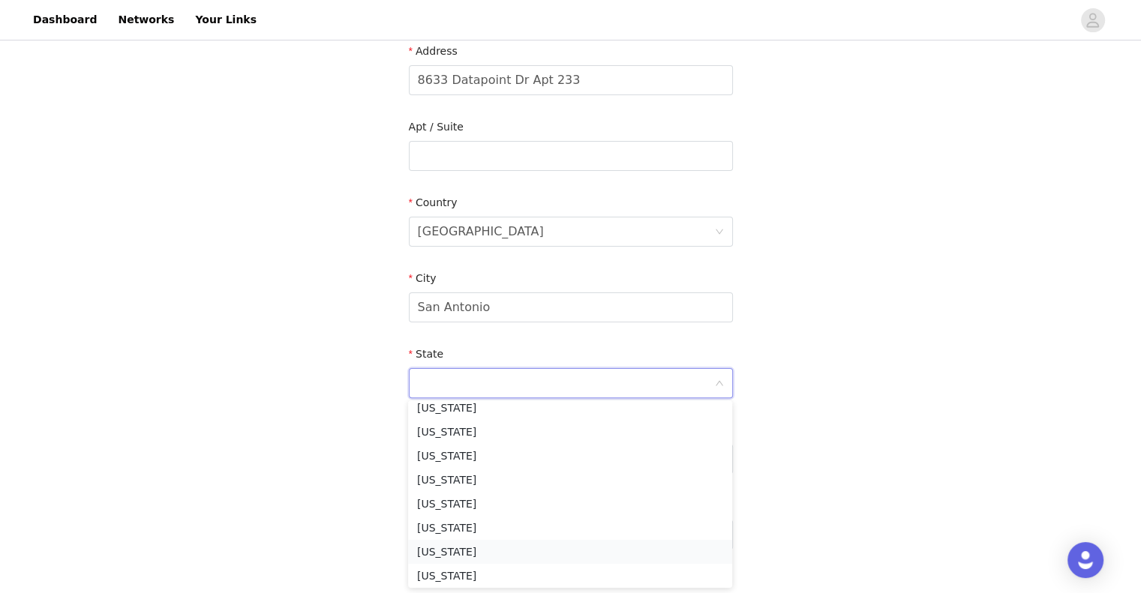
click at [448, 546] on li "[US_STATE]" at bounding box center [570, 552] width 324 height 24
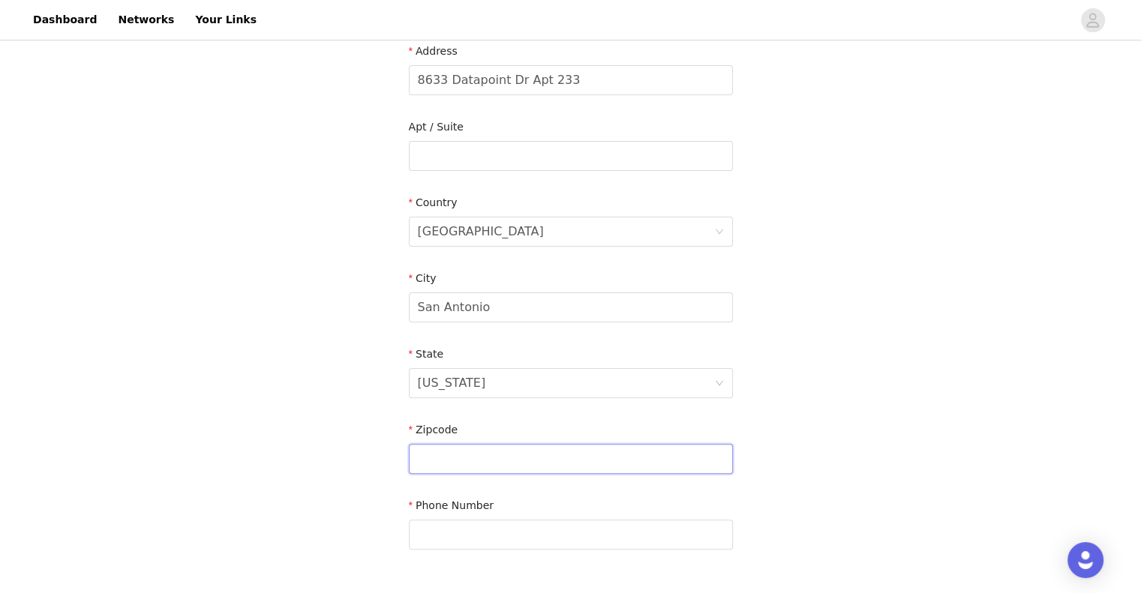
click at [473, 466] on input "text" at bounding box center [571, 459] width 324 height 30
type input "78229"
click at [452, 539] on input "text" at bounding box center [571, 535] width 324 height 30
type input "3865895691"
click at [856, 357] on div "STEP 4 OF 6 Shipping Information Email [EMAIL_ADDRESS][DOMAIN_NAME] First Name …" at bounding box center [570, 156] width 1141 height 872
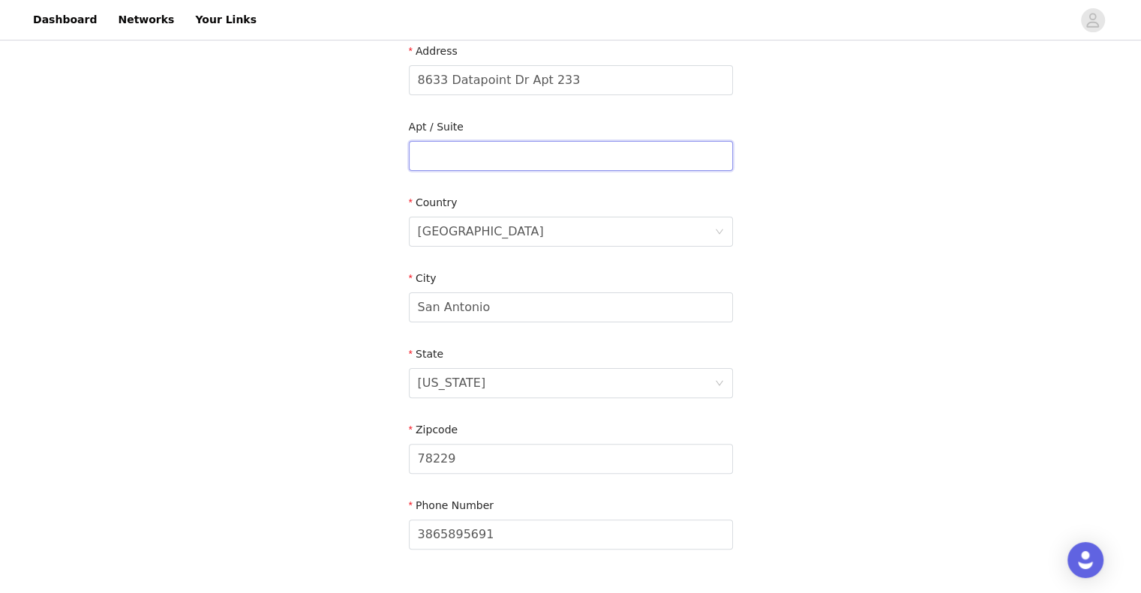
click at [551, 161] on input "text" at bounding box center [571, 156] width 324 height 30
type input "Apt 233"
click at [571, 80] on input "8633 Datapoint Dr Apt 233" at bounding box center [571, 80] width 324 height 30
type input "8633 Datapoint Dr"
click at [818, 216] on div "STEP 4 OF 6 Shipping Information Email [EMAIL_ADDRESS][DOMAIN_NAME] First Name …" at bounding box center [570, 156] width 1141 height 872
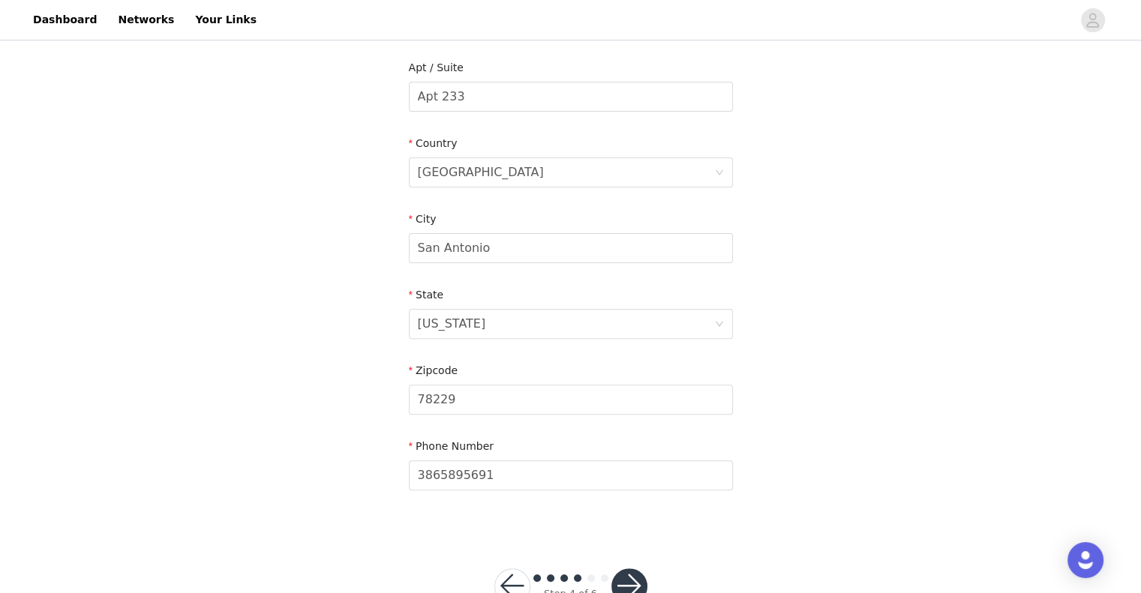
scroll to position [429, 0]
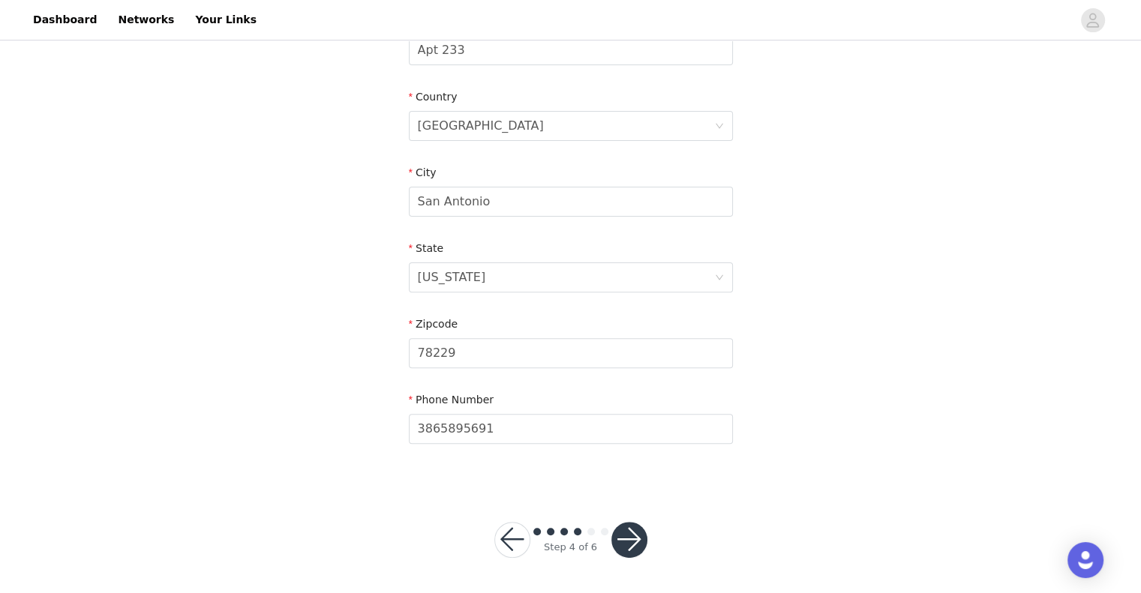
click at [633, 553] on button "button" at bounding box center [629, 540] width 36 height 36
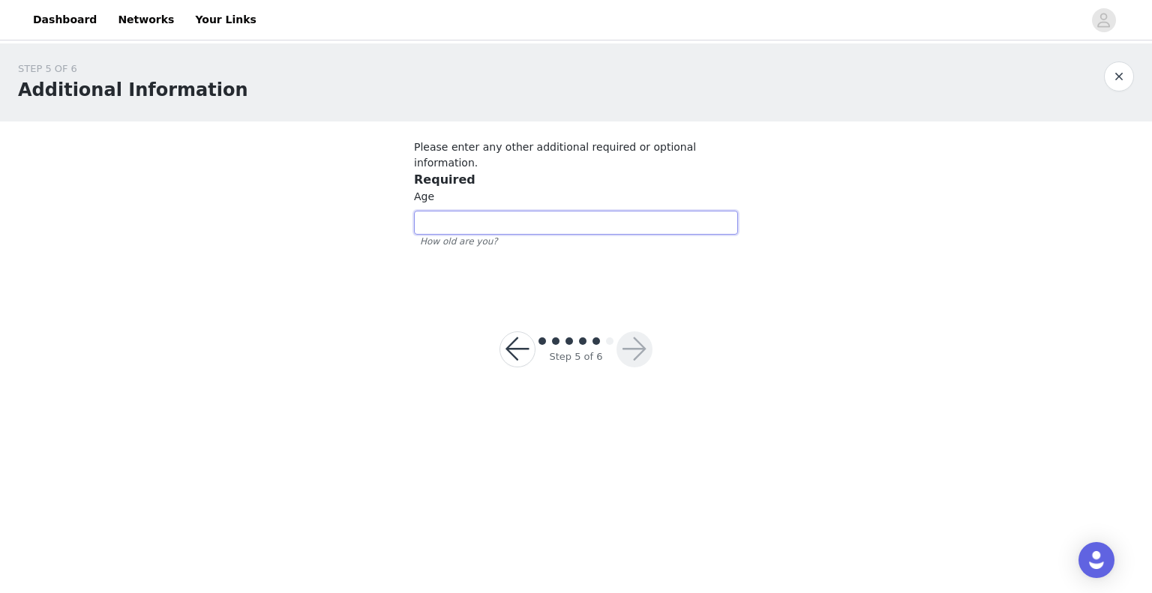
click at [572, 211] on input "number" at bounding box center [576, 223] width 324 height 24
type input "23"
click at [650, 332] on button "button" at bounding box center [635, 350] width 36 height 36
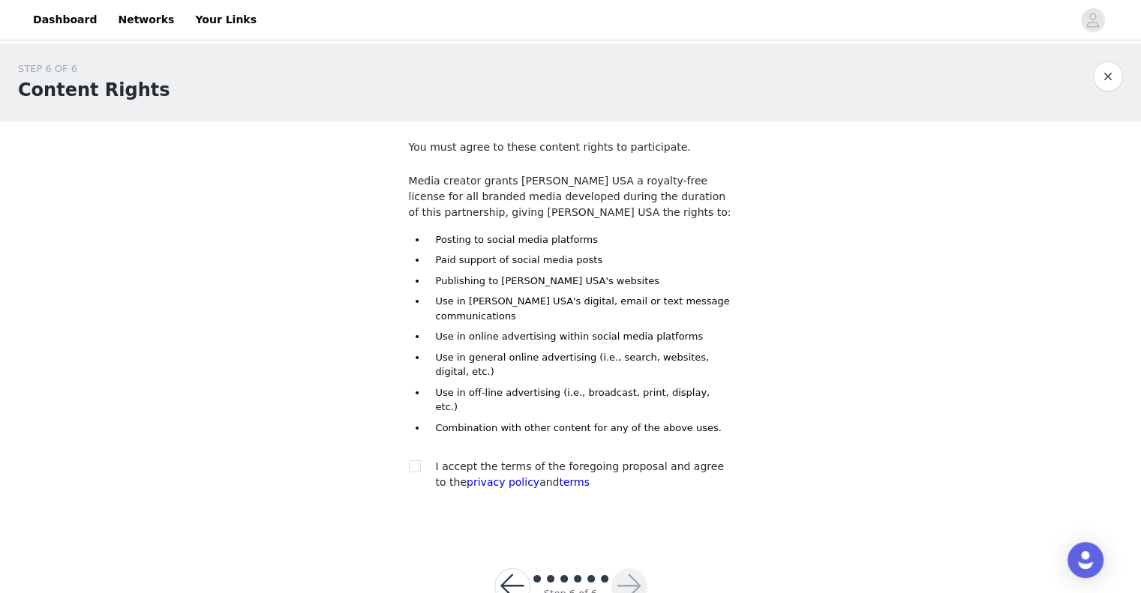
click at [400, 434] on section "You must agree to these content rights to participate. Media creator grants [PE…" at bounding box center [571, 328] width 360 height 412
click at [411, 461] on input "checkbox" at bounding box center [414, 466] width 11 height 11
checkbox input "true"
click at [629, 569] on button "button" at bounding box center [629, 587] width 36 height 36
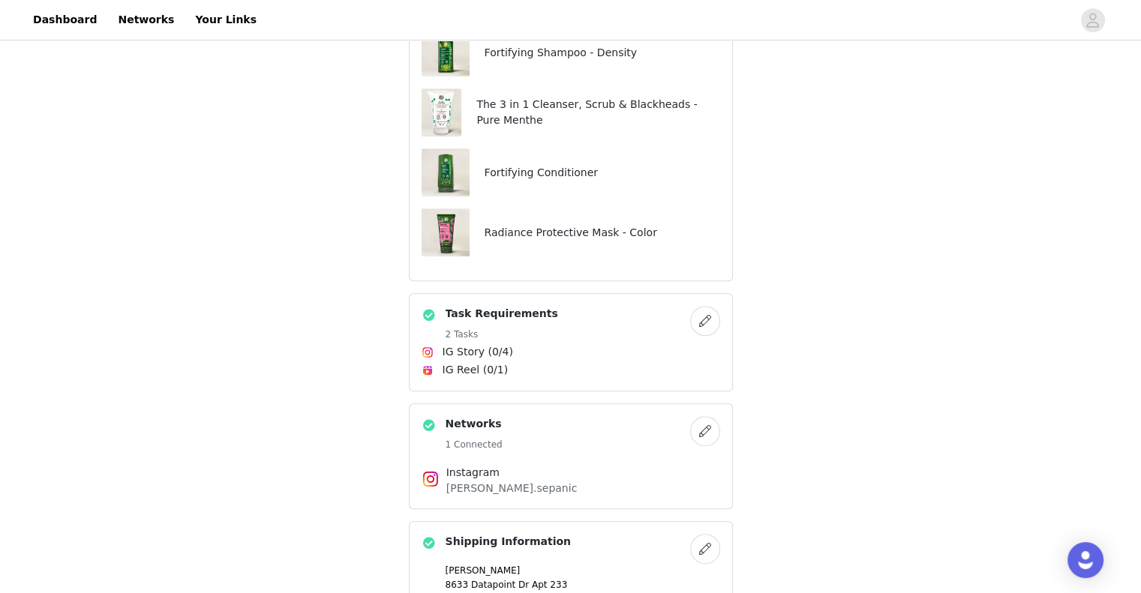
scroll to position [1288, 0]
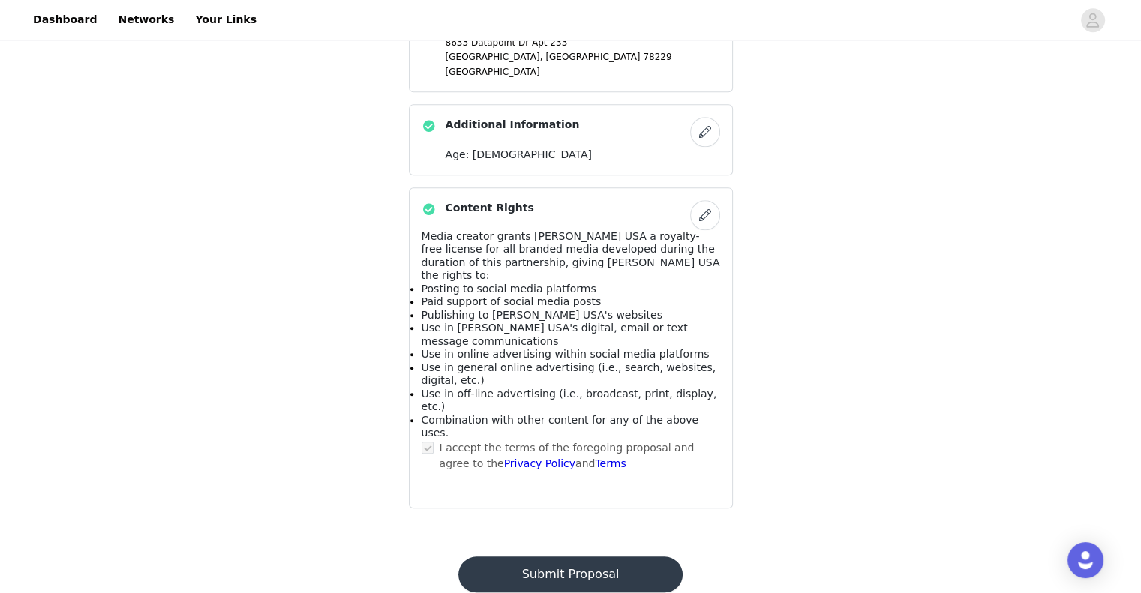
click at [600, 557] on button "Submit Proposal" at bounding box center [570, 575] width 224 height 36
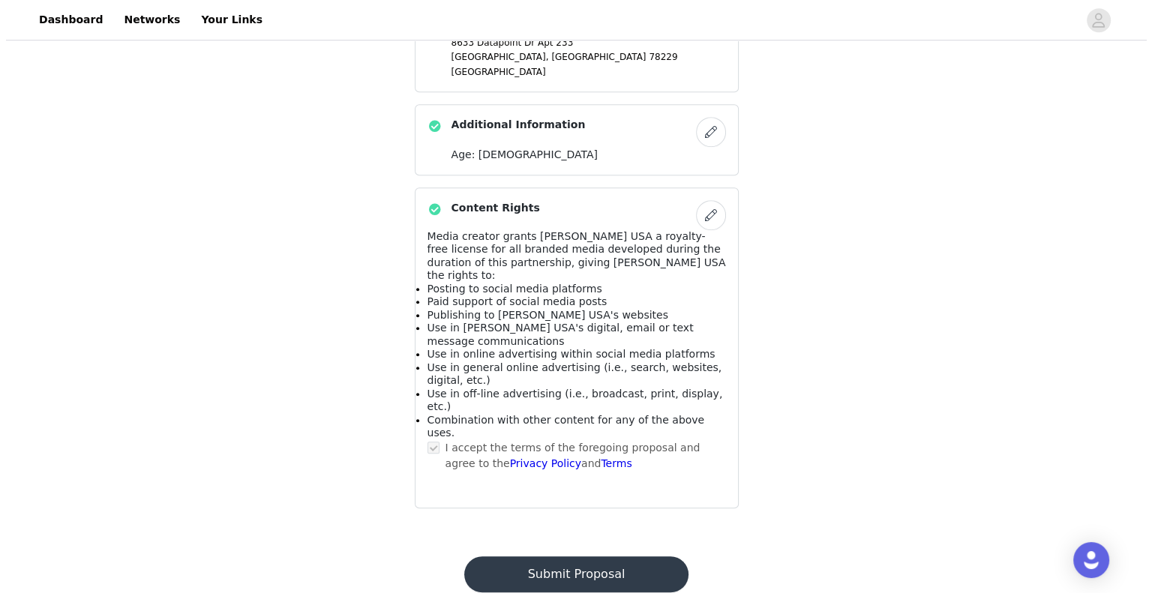
scroll to position [0, 0]
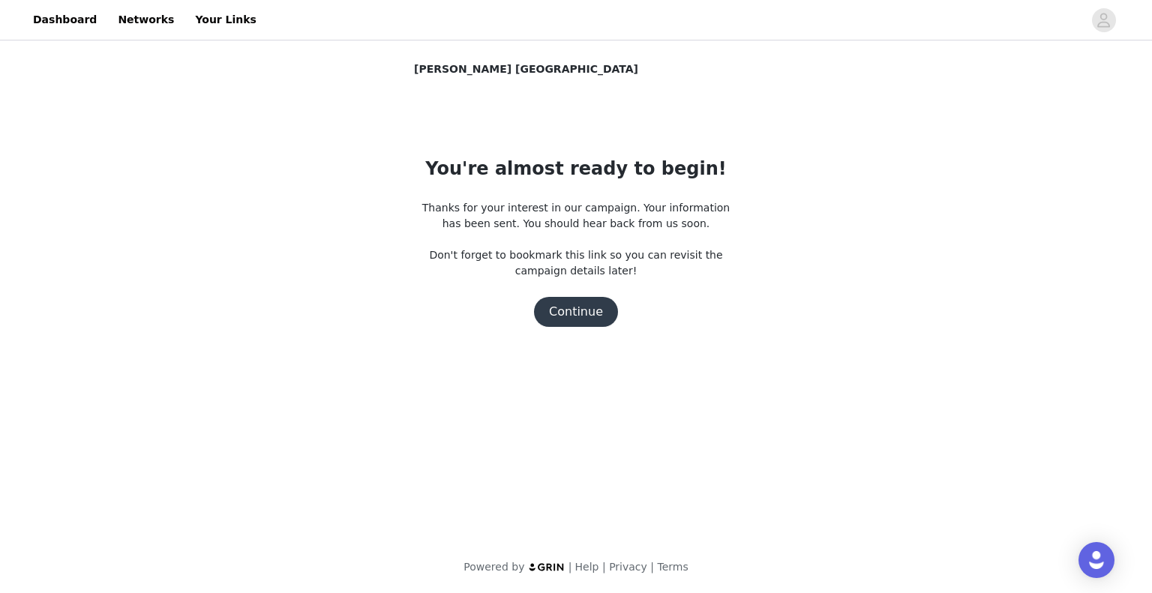
click at [582, 314] on button "Continue" at bounding box center [576, 312] width 84 height 30
